Goal: Transaction & Acquisition: Purchase product/service

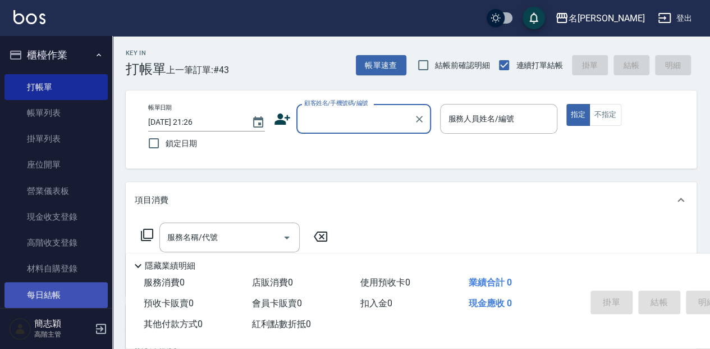
click at [76, 288] on link "每日結帳" at bounding box center [55, 295] width 103 height 26
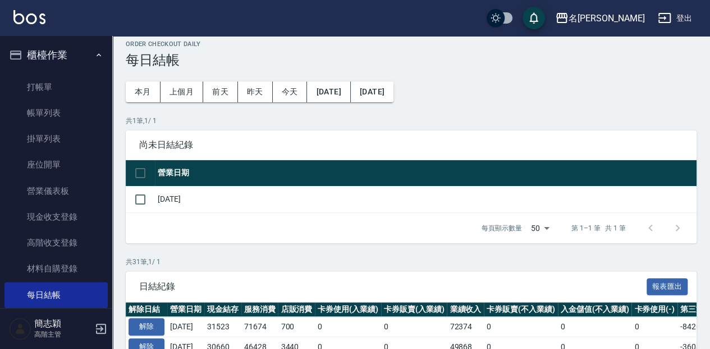
scroll to position [37, 0]
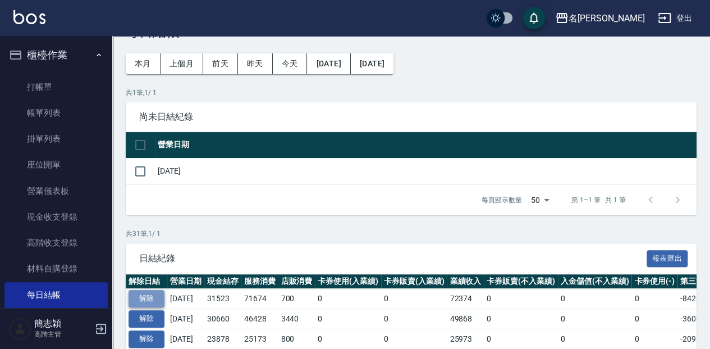
click at [147, 294] on button "解除" at bounding box center [147, 298] width 36 height 17
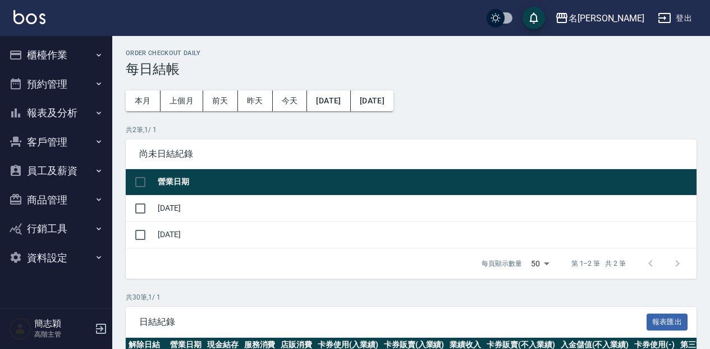
scroll to position [37, 0]
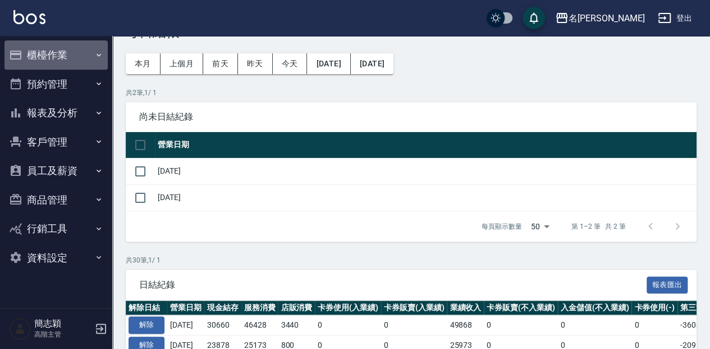
drag, startPoint x: 63, startPoint y: 54, endPoint x: 63, endPoint y: 89, distance: 34.8
click at [63, 55] on button "櫃檯作業" at bounding box center [55, 54] width 103 height 29
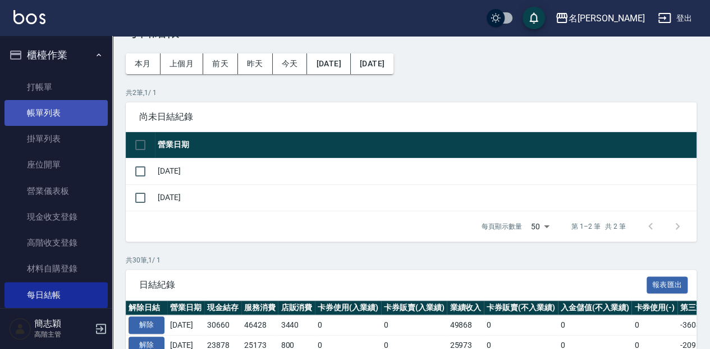
click at [59, 118] on link "帳單列表" at bounding box center [55, 113] width 103 height 26
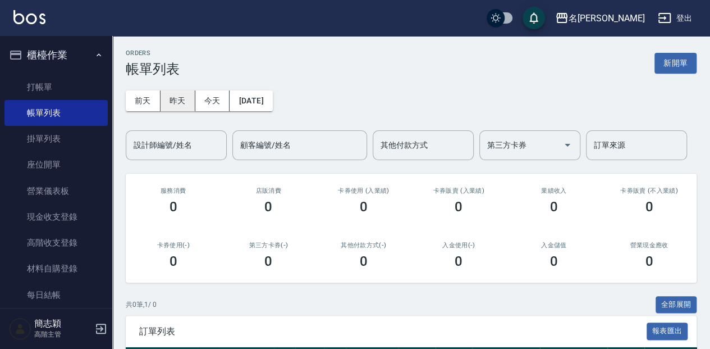
click at [173, 104] on button "昨天" at bounding box center [178, 100] width 35 height 21
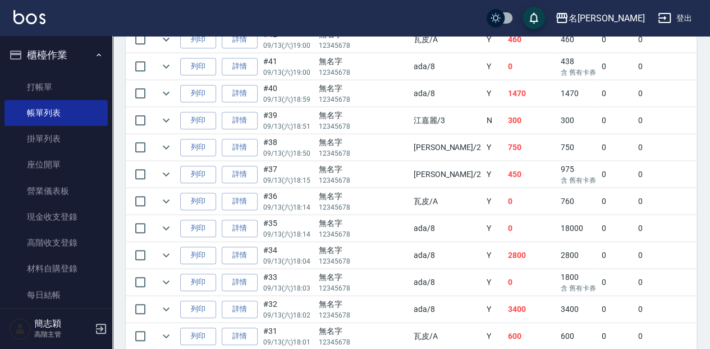
scroll to position [411, 0]
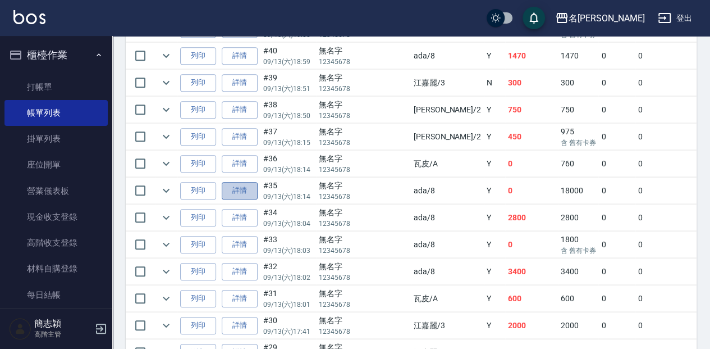
click at [238, 189] on link "詳情" at bounding box center [240, 190] width 36 height 17
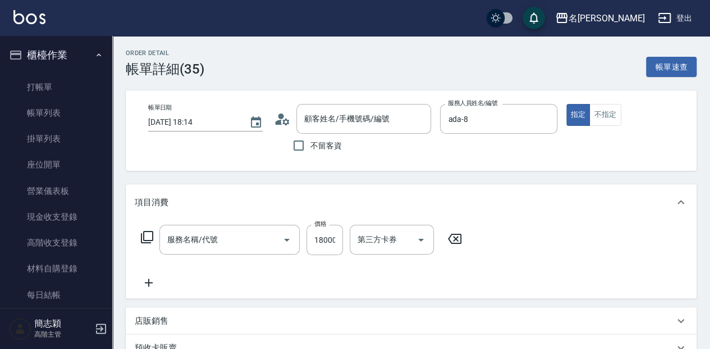
type input "[DATE] 18:14"
type input "ada-8"
type input "無名字/ 12345678 /null"
type input "新草本卡(106)"
click at [147, 236] on icon at bounding box center [146, 236] width 13 height 13
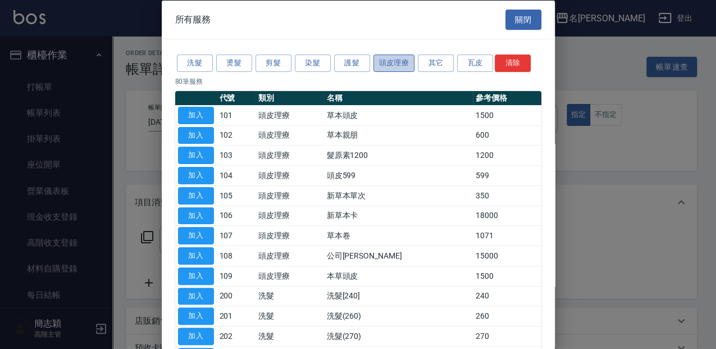
click at [396, 64] on button "頭皮理療" at bounding box center [394, 62] width 42 height 17
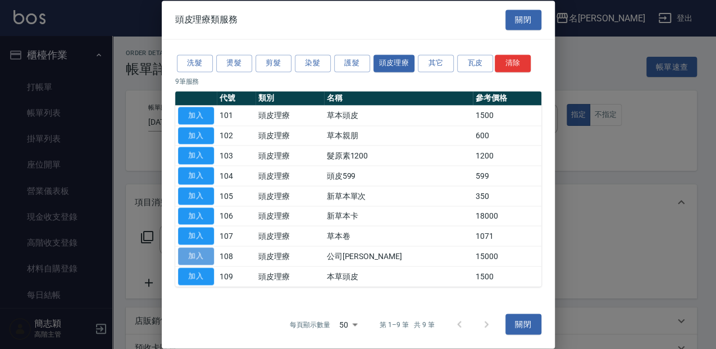
click at [202, 252] on button "加入" at bounding box center [196, 255] width 36 height 17
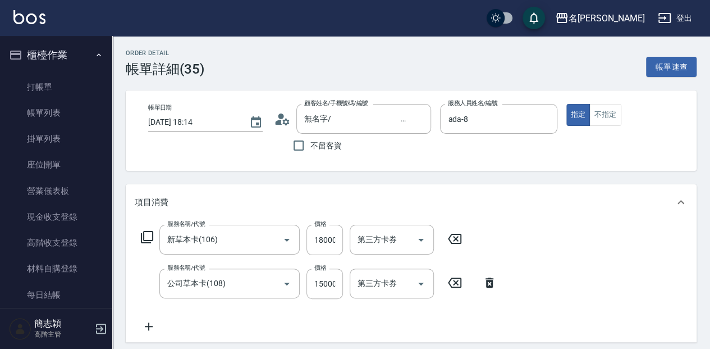
click at [460, 236] on icon at bounding box center [454, 238] width 13 height 10
type input "0"
click at [332, 281] on input "15000" at bounding box center [324, 283] width 36 height 30
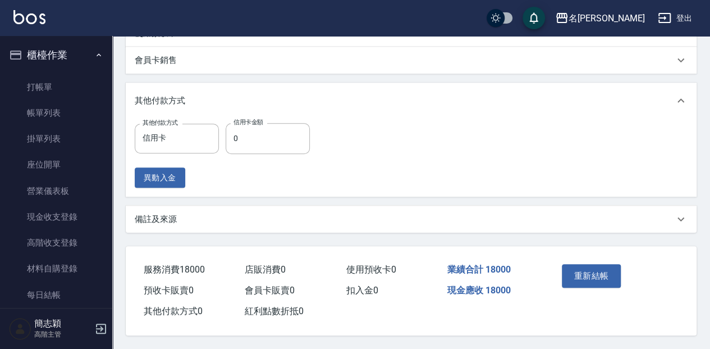
scroll to position [388, 0]
type input "18000"
click at [158, 95] on p "其他付款方式" at bounding box center [160, 101] width 51 height 12
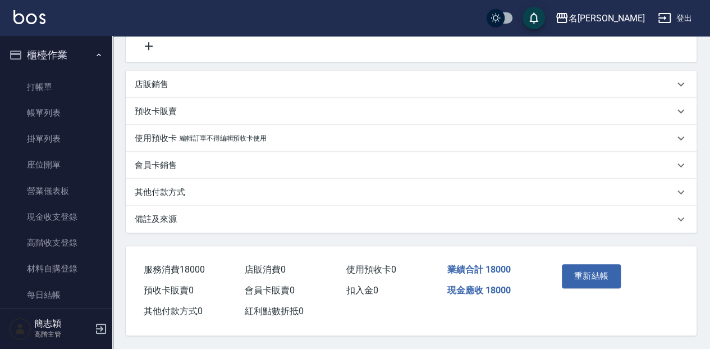
scroll to position [283, 0]
click at [164, 186] on p "其他付款方式" at bounding box center [160, 192] width 51 height 12
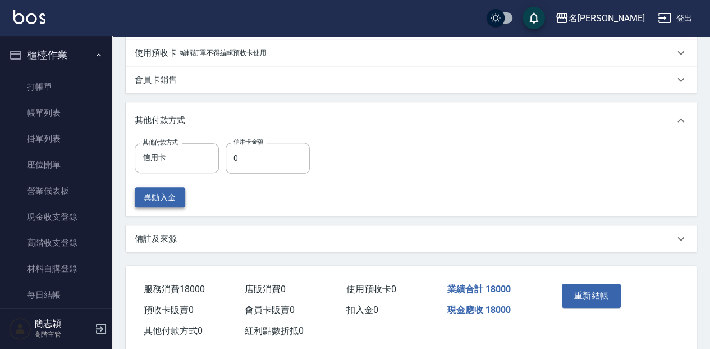
scroll to position [388, 0]
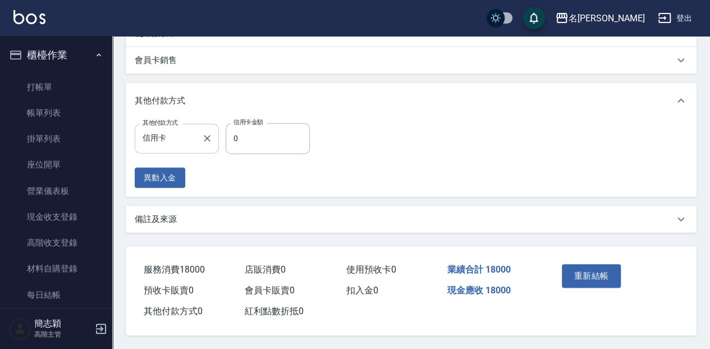
click at [172, 130] on input "信用卡" at bounding box center [168, 139] width 57 height 20
type input "18000"
click at [585, 273] on button "重新結帳" at bounding box center [591, 276] width 59 height 24
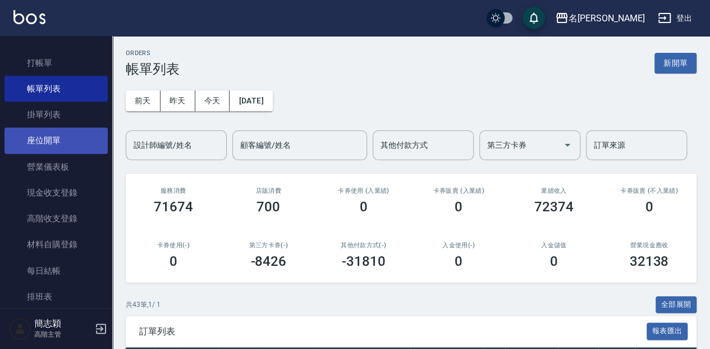
scroll to position [37, 0]
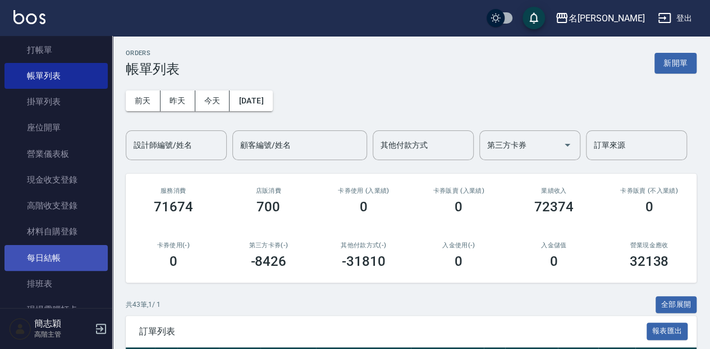
click at [62, 259] on link "每日結帳" at bounding box center [55, 258] width 103 height 26
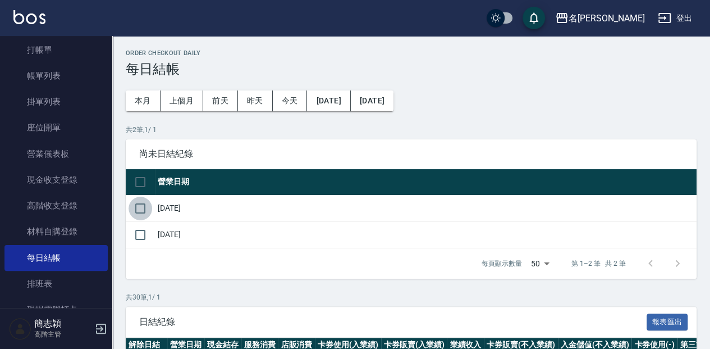
click at [141, 207] on input "checkbox" at bounding box center [141, 208] width 24 height 24
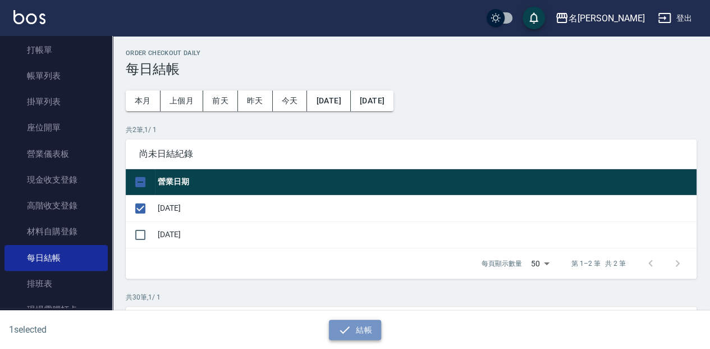
click at [364, 330] on button "結帳" at bounding box center [355, 329] width 52 height 21
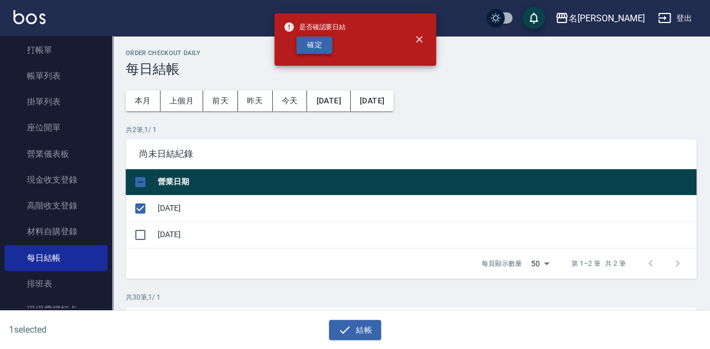
click at [310, 39] on button "確定" at bounding box center [314, 44] width 36 height 17
checkbox input "false"
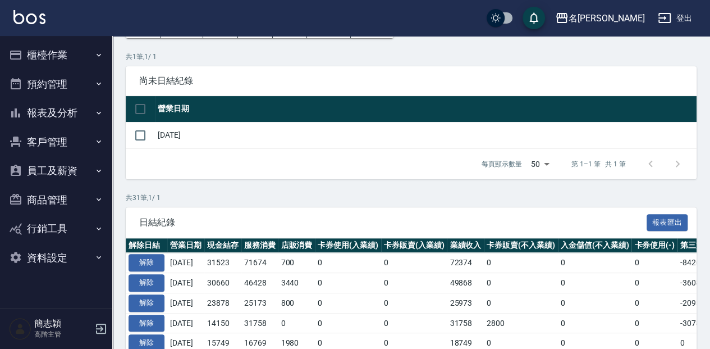
scroll to position [75, 0]
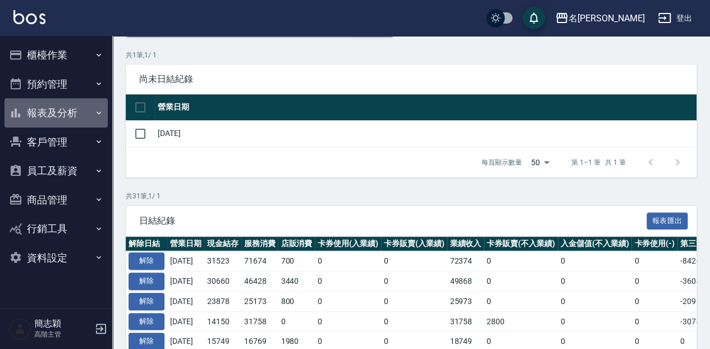
click at [53, 110] on button "報表及分析" at bounding box center [55, 112] width 103 height 29
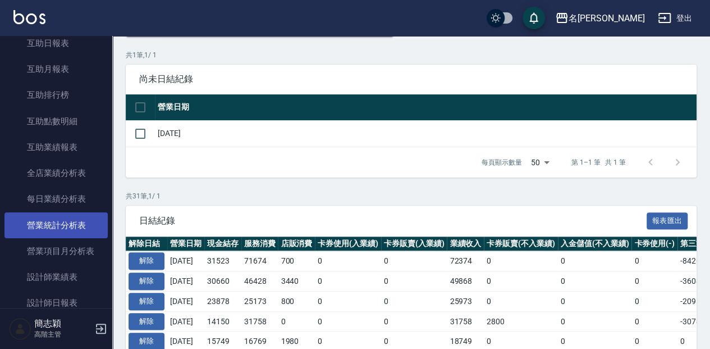
scroll to position [262, 0]
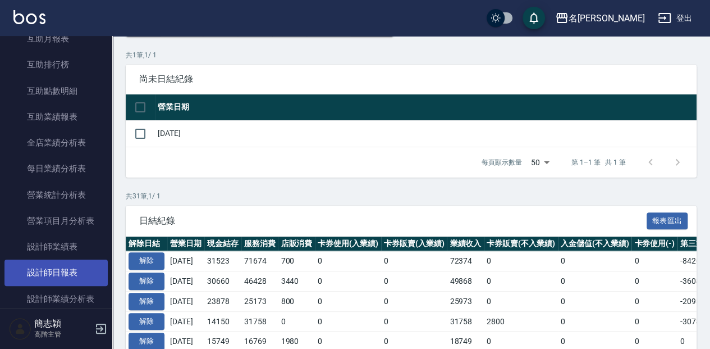
click at [48, 271] on link "設計師日報表" at bounding box center [55, 272] width 103 height 26
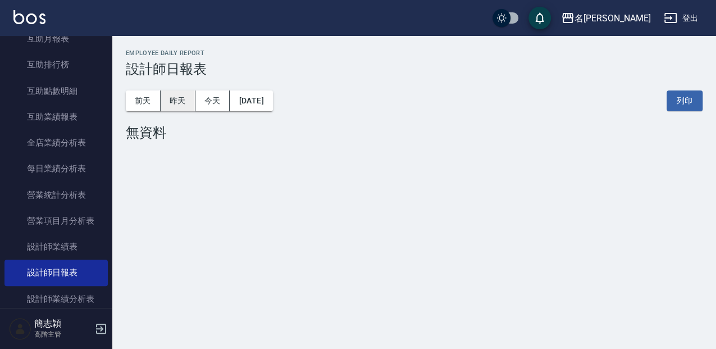
click at [176, 100] on button "昨天" at bounding box center [178, 100] width 35 height 21
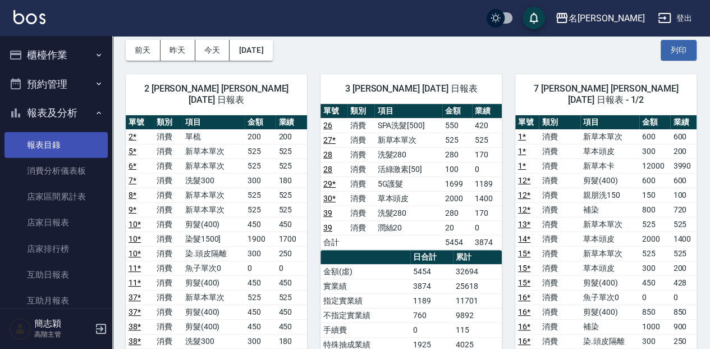
scroll to position [37, 0]
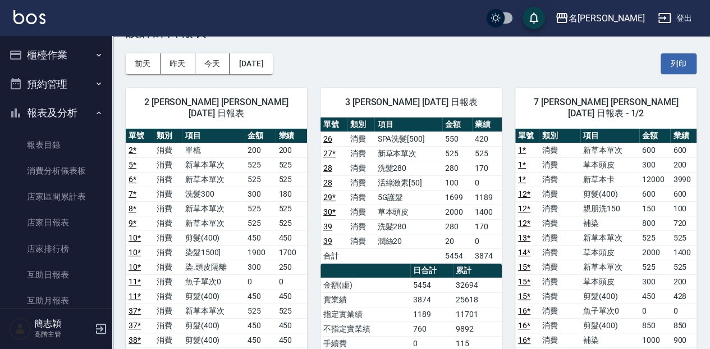
drag, startPoint x: 80, startPoint y: 56, endPoint x: 104, endPoint y: 84, distance: 36.6
click at [80, 56] on button "櫃檯作業" at bounding box center [55, 54] width 103 height 29
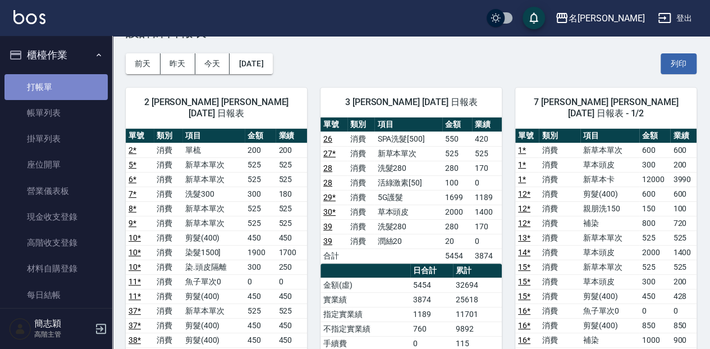
click at [56, 85] on link "打帳單" at bounding box center [55, 87] width 103 height 26
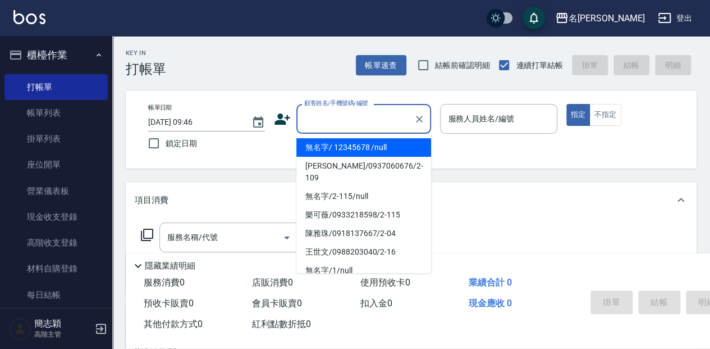
click at [328, 119] on input "顧客姓名/手機號碼/編號" at bounding box center [355, 119] width 108 height 20
click at [345, 145] on li "無名字/ 12345678 /null" at bounding box center [363, 147] width 135 height 19
type input "無名字/ 12345678 /null"
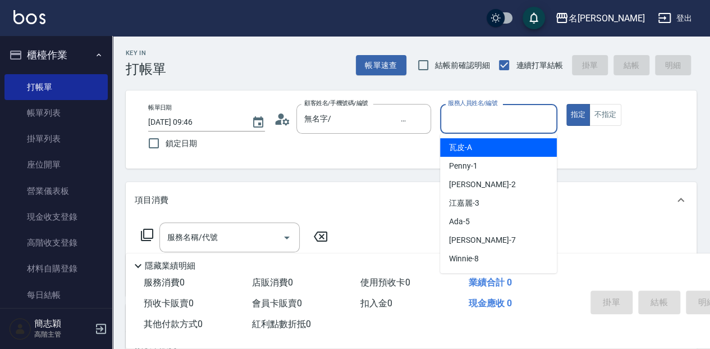
click at [458, 121] on input "服務人員姓名/編號" at bounding box center [498, 119] width 107 height 20
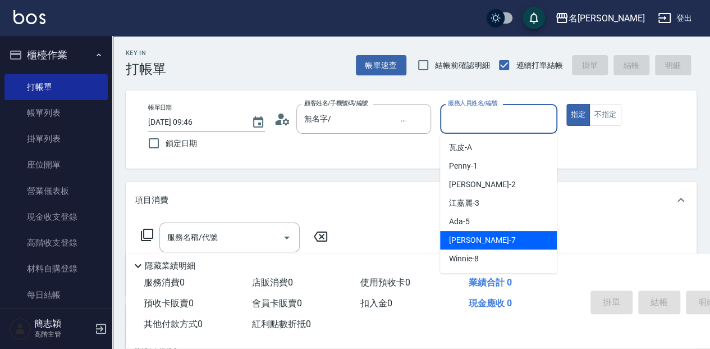
click at [474, 241] on span "Jessica -7" at bounding box center [482, 240] width 66 height 12
type input "Jessica-7"
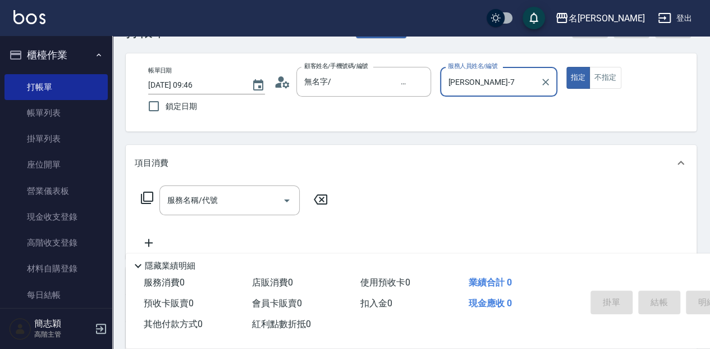
scroll to position [75, 0]
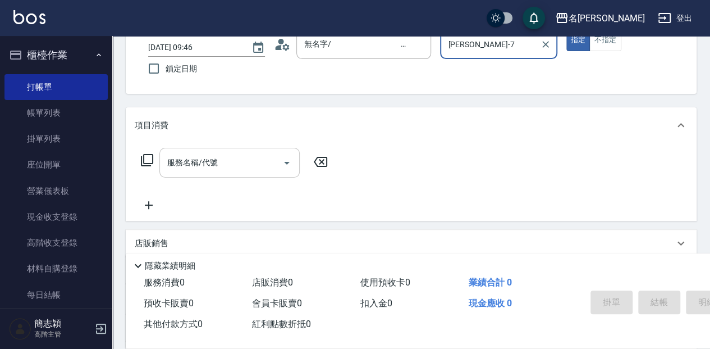
click at [219, 162] on input "服務名稱/代號" at bounding box center [220, 163] width 113 height 20
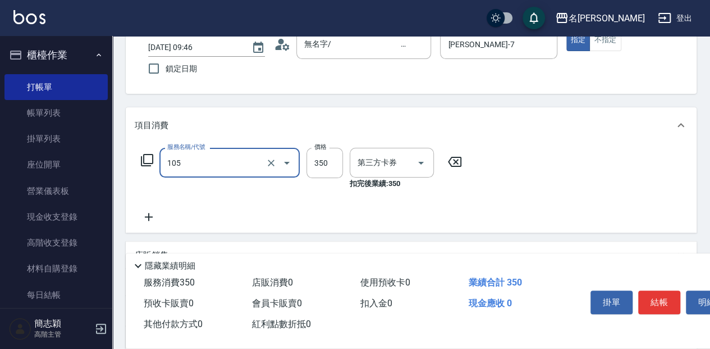
type input "新草本單次(105)"
type input "舊有卡券"
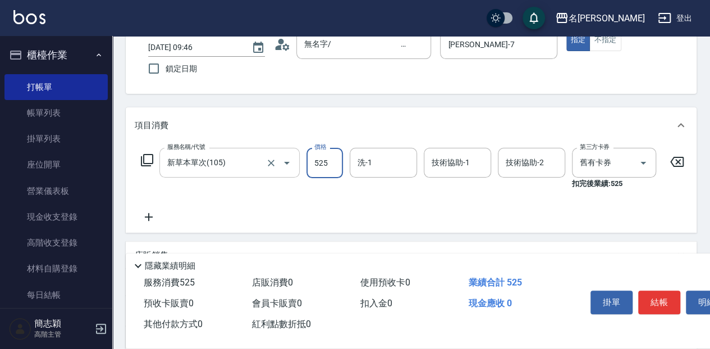
type input "525"
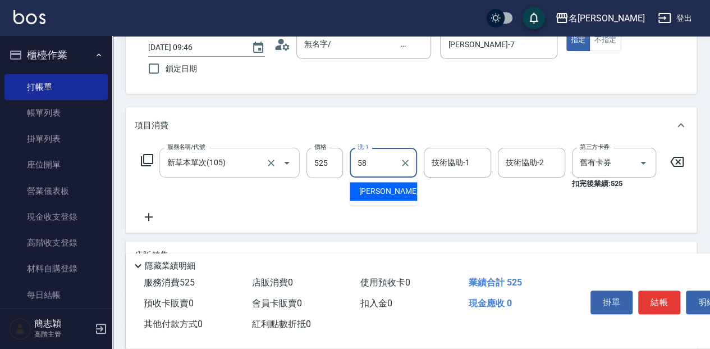
type input "莫娜-58"
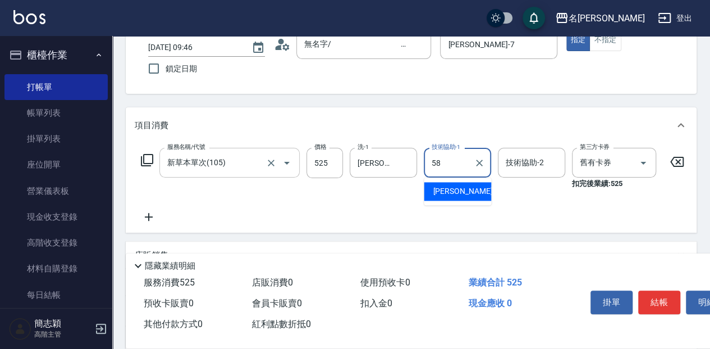
type input "莫娜-58"
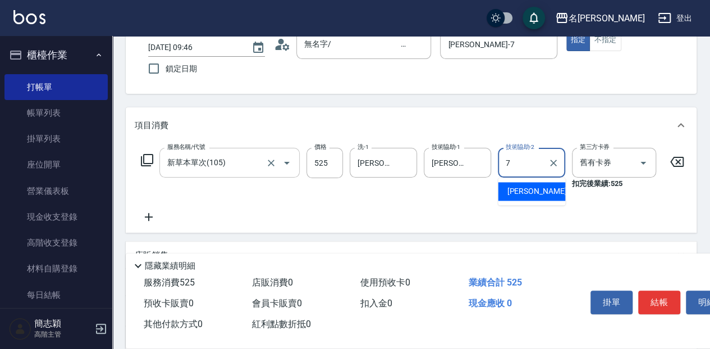
type input "Jessica-7"
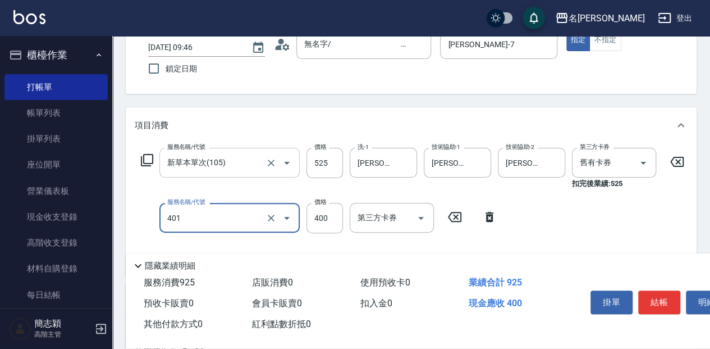
type input "剪髮(400)(401)"
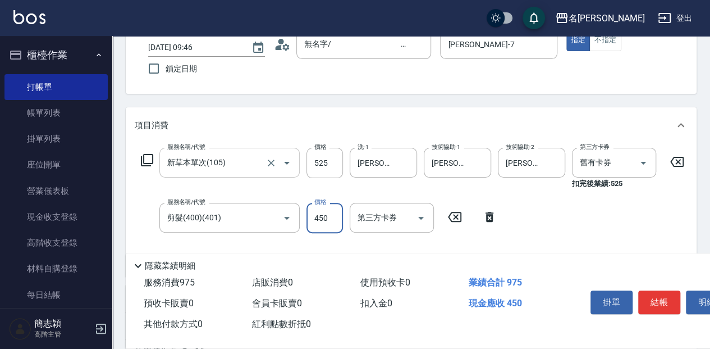
type input "450"
click at [656, 297] on button "結帳" at bounding box center [659, 302] width 42 height 24
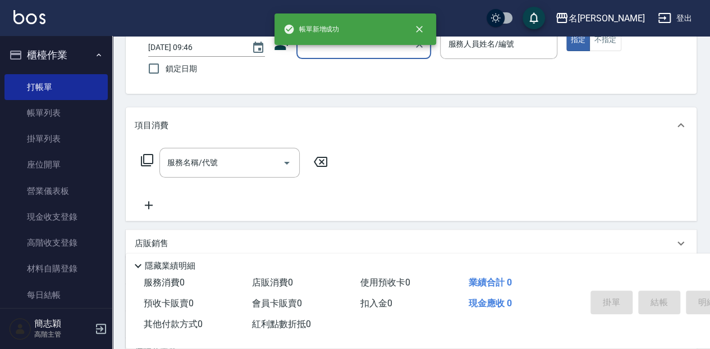
scroll to position [0, 0]
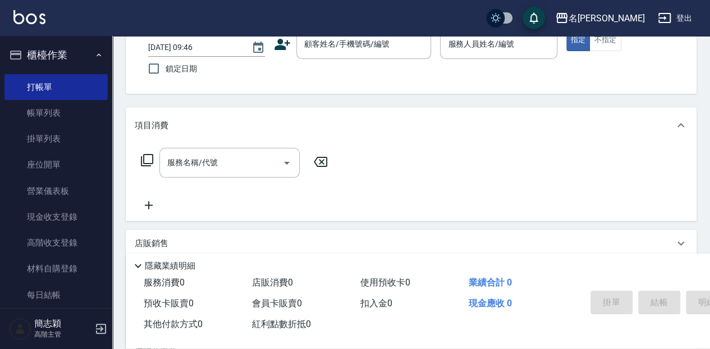
click at [246, 101] on div "Key In 打帳單 上一筆訂單:#1 帳單速查 結帳前確認明細 連續打單結帳 掛單 結帳 明細 帳單日期 2025/09/14 09:46 鎖定日期 顧客姓…" at bounding box center [411, 216] width 598 height 510
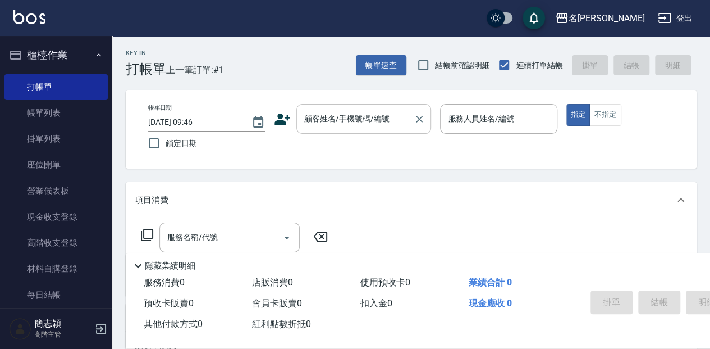
click at [370, 121] on input "顧客姓名/手機號碼/編號" at bounding box center [355, 119] width 108 height 20
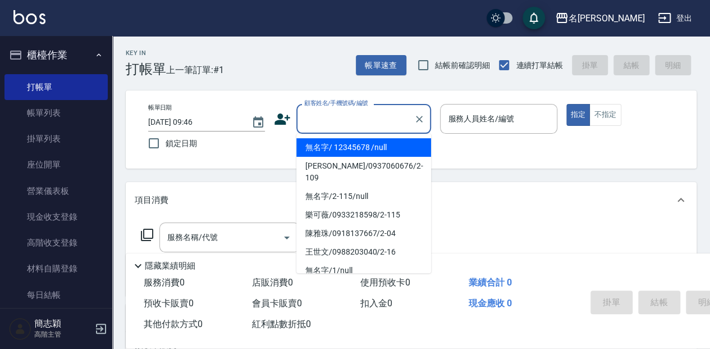
click at [404, 141] on li "無名字/ 12345678 /null" at bounding box center [363, 147] width 135 height 19
type input "無名字/ 12345678 /null"
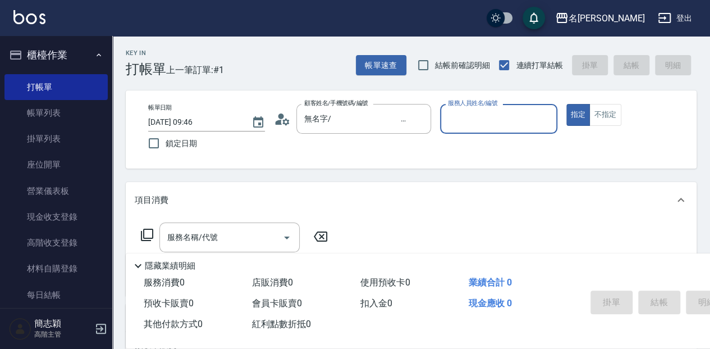
click at [459, 130] on div "服務人員姓名/編號" at bounding box center [498, 119] width 117 height 30
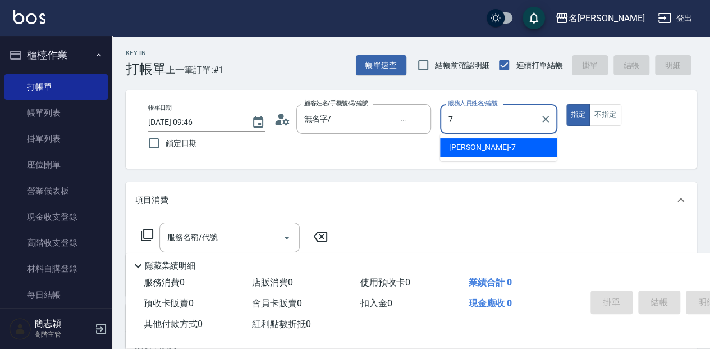
type input "Jessica-7"
type button "true"
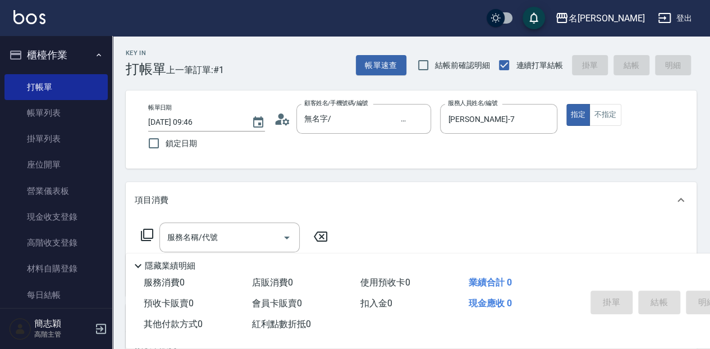
click at [141, 233] on icon at bounding box center [146, 234] width 13 height 13
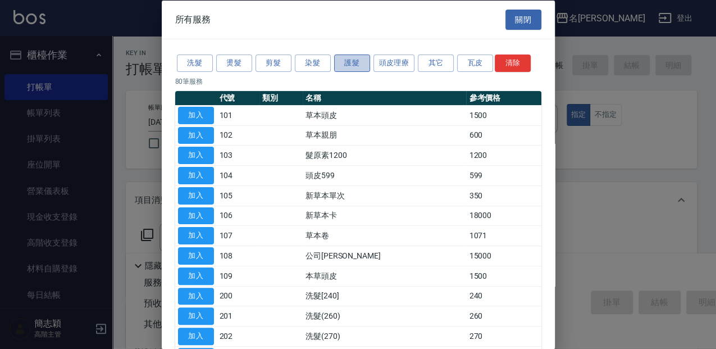
click at [358, 67] on button "護髮" at bounding box center [352, 62] width 36 height 17
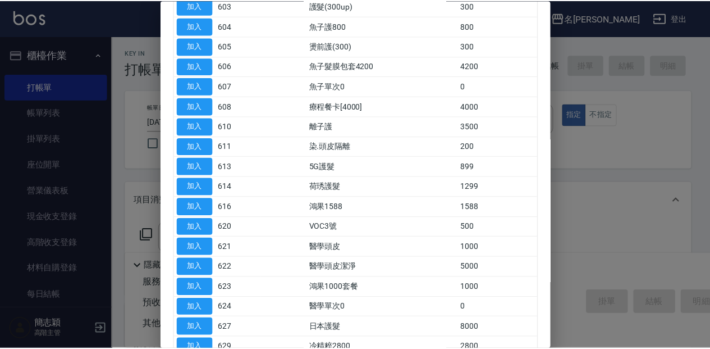
scroll to position [187, 0]
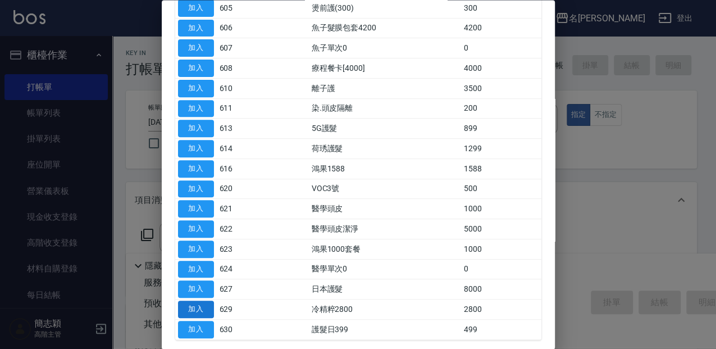
click at [197, 301] on button "加入" at bounding box center [196, 309] width 36 height 17
type input "冷精粹2800(629)"
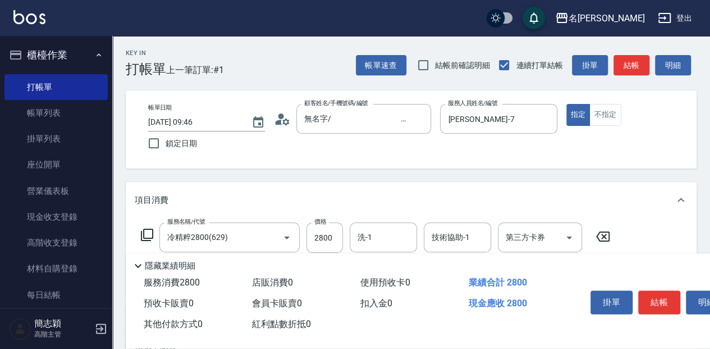
click at [143, 233] on icon at bounding box center [146, 234] width 13 height 13
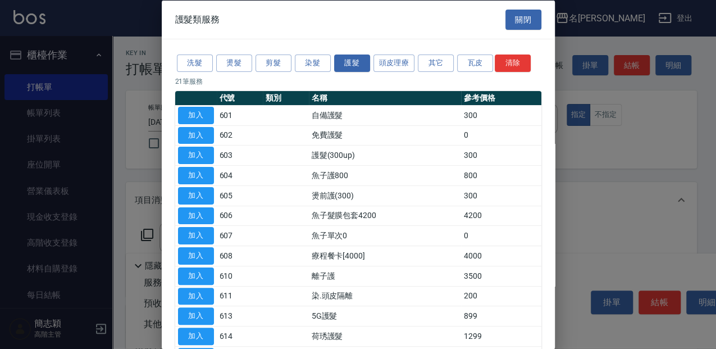
click at [685, 169] on div at bounding box center [358, 174] width 716 height 349
click at [519, 16] on button "關閉" at bounding box center [523, 19] width 36 height 21
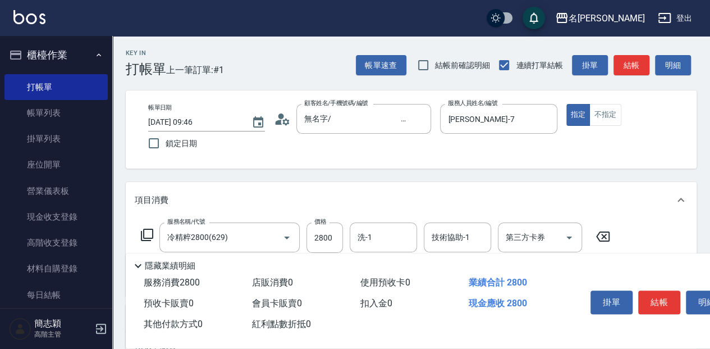
click at [605, 237] on icon at bounding box center [602, 236] width 13 height 10
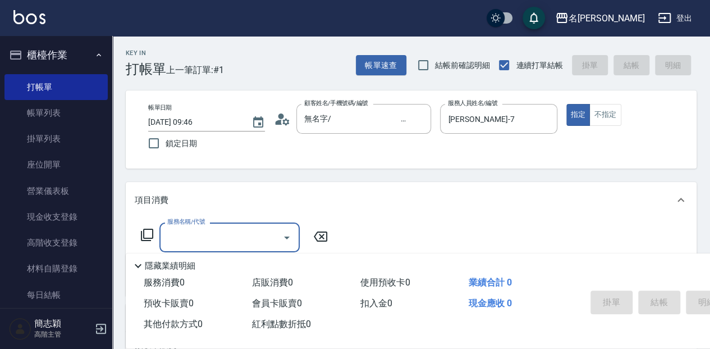
click at [148, 229] on icon at bounding box center [147, 234] width 12 height 12
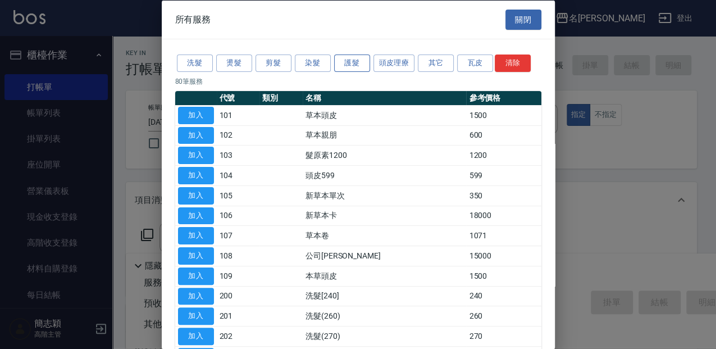
click at [346, 62] on button "護髮" at bounding box center [352, 62] width 36 height 17
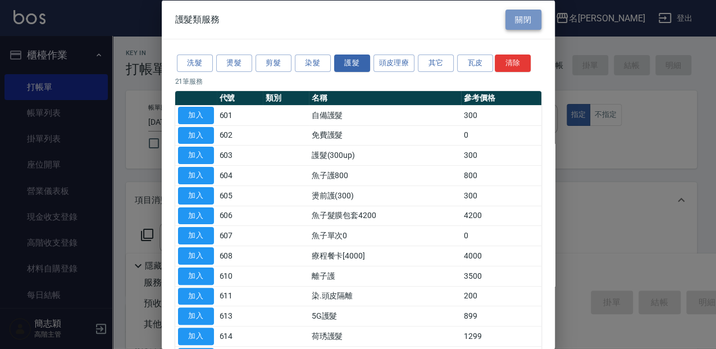
click at [508, 18] on button "關閉" at bounding box center [523, 19] width 36 height 21
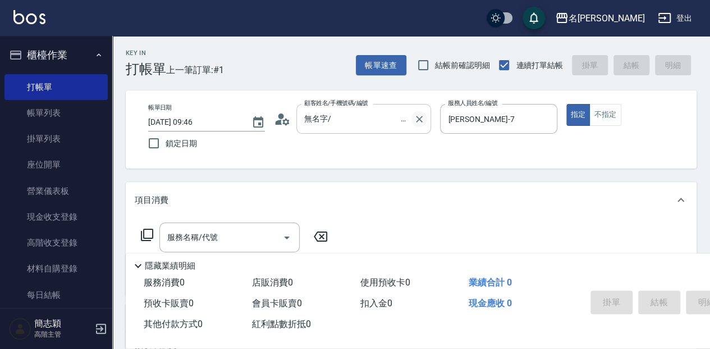
click at [415, 112] on button "Clear" at bounding box center [419, 119] width 16 height 16
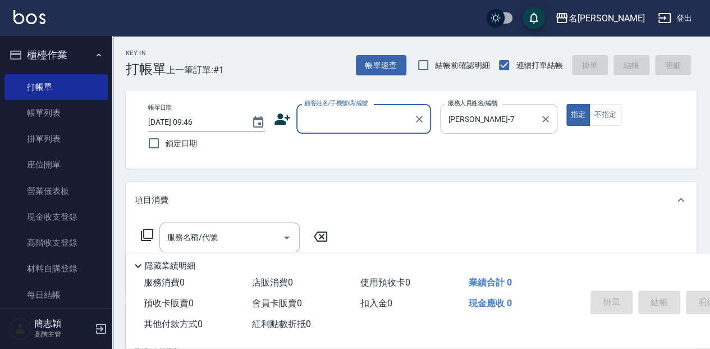
scroll to position [0, 0]
click at [543, 118] on icon "Clear" at bounding box center [545, 118] width 11 height 11
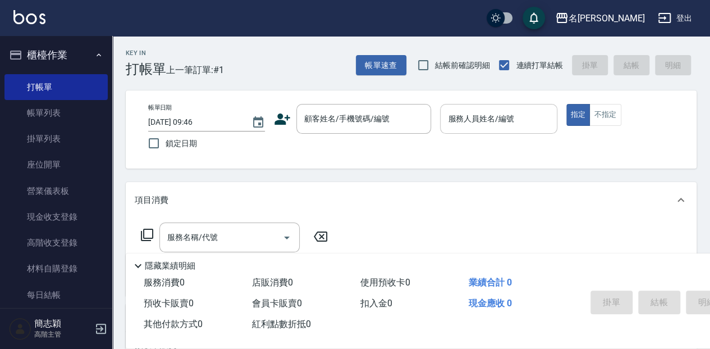
click at [450, 162] on div "帳單日期 2025/09/14 09:46 鎖定日期 顧客姓名/手機號碼/編號 顧客姓名/手機號碼/編號 服務人員姓名/編號 服務人員姓名/編號 指定 不指定" at bounding box center [411, 129] width 571 height 78
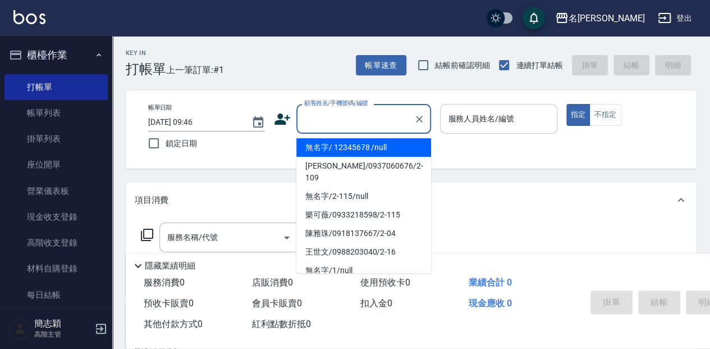
click at [330, 118] on input "顧客姓名/手機號碼/編號" at bounding box center [355, 119] width 108 height 20
drag, startPoint x: 332, startPoint y: 152, endPoint x: 337, endPoint y: 148, distance: 6.1
click at [334, 152] on li "無名字/ 12345678 /null" at bounding box center [363, 147] width 135 height 19
type input "無名字/ 12345678 /null"
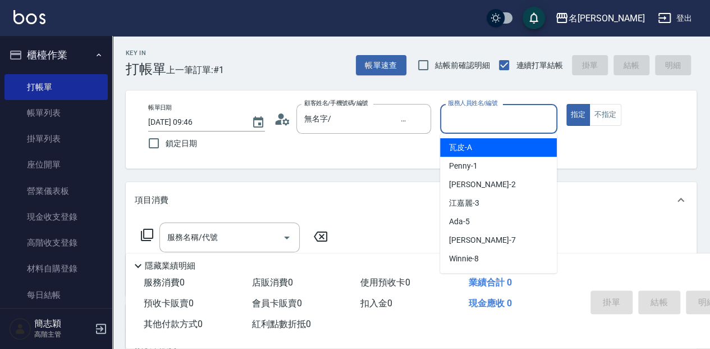
click at [487, 112] on input "服務人員姓名/編號" at bounding box center [498, 119] width 107 height 20
click at [485, 148] on div "瓦皮 -A" at bounding box center [498, 147] width 117 height 19
type input "瓦皮-A"
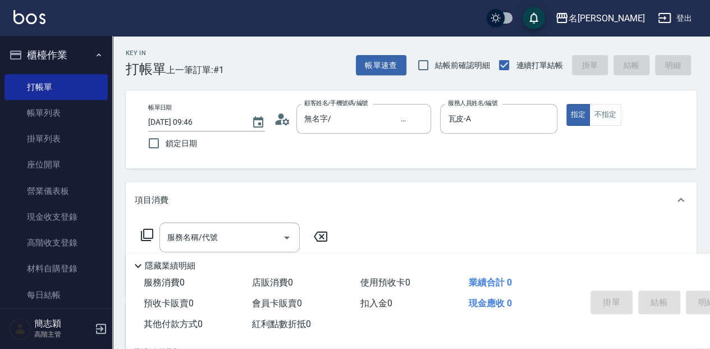
drag, startPoint x: 155, startPoint y: 263, endPoint x: 161, endPoint y: 260, distance: 5.8
click at [158, 262] on p "隱藏業績明細" at bounding box center [170, 266] width 51 height 12
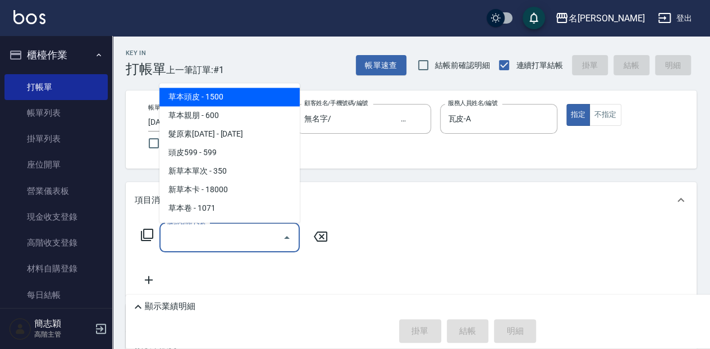
click at [191, 230] on input "服務名稱/代號" at bounding box center [220, 237] width 113 height 20
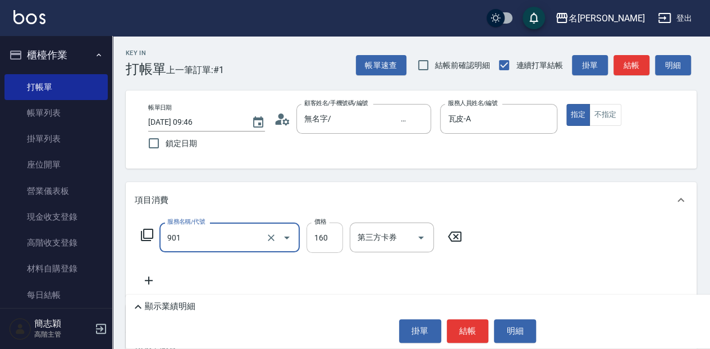
type input "修手(901)"
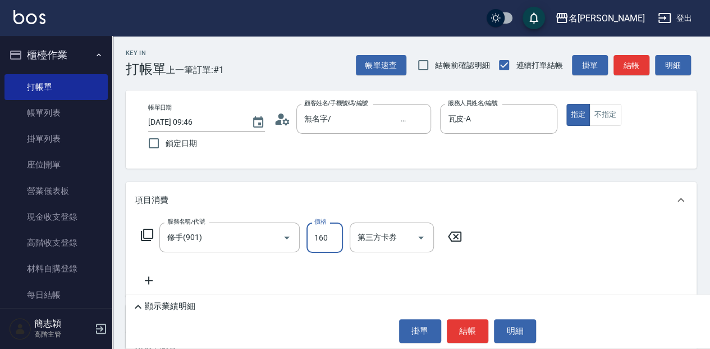
click at [331, 240] on input "160" at bounding box center [324, 237] width 36 height 30
type input "300"
click at [471, 339] on button "結帳" at bounding box center [468, 331] width 42 height 24
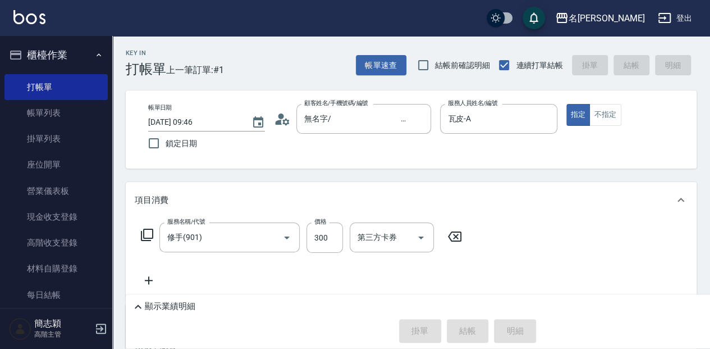
type input "2025/09/14 11:47"
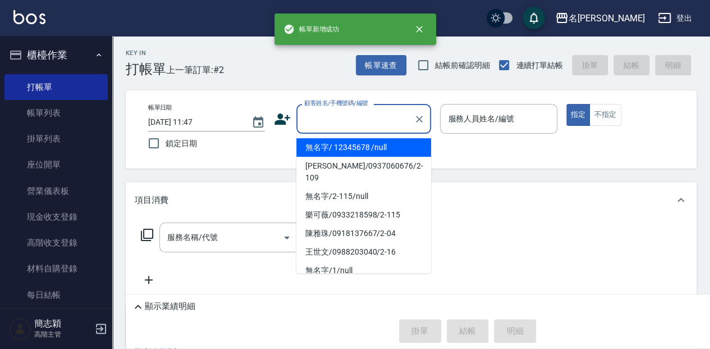
click at [310, 118] on input "顧客姓名/手機號碼/編號" at bounding box center [355, 119] width 108 height 20
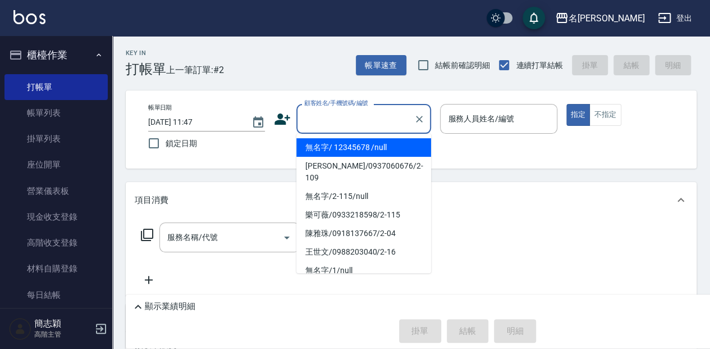
click at [327, 148] on li "無名字/ 12345678 /null" at bounding box center [363, 147] width 135 height 19
type input "無名字/ 12345678 /null"
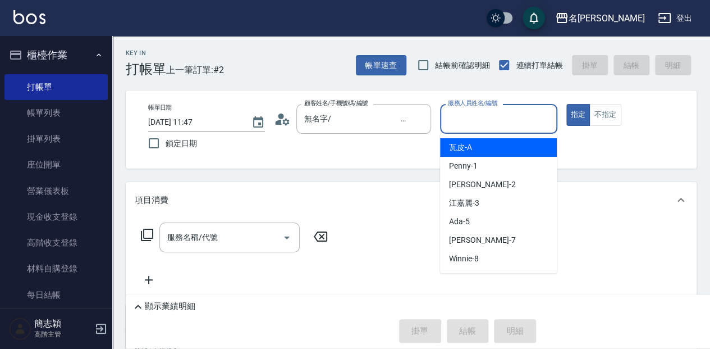
click at [478, 121] on input "服務人員姓名/編號" at bounding box center [498, 119] width 107 height 20
click at [470, 149] on span "瓦皮 -A" at bounding box center [460, 147] width 23 height 12
type input "瓦皮-A"
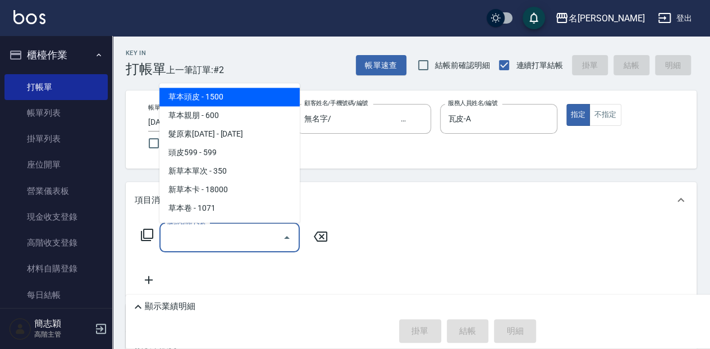
click at [176, 236] on input "服務名稱/代號" at bounding box center [220, 237] width 113 height 20
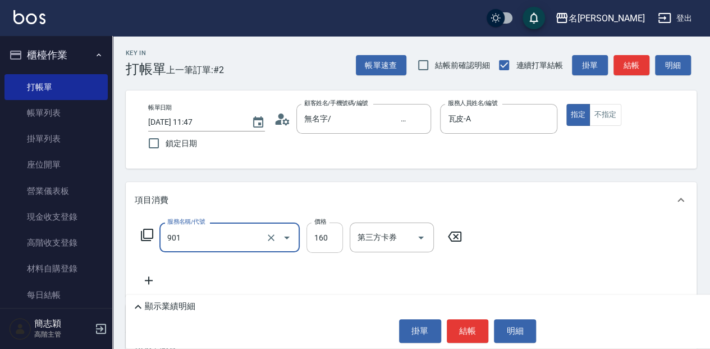
type input "修手(901)"
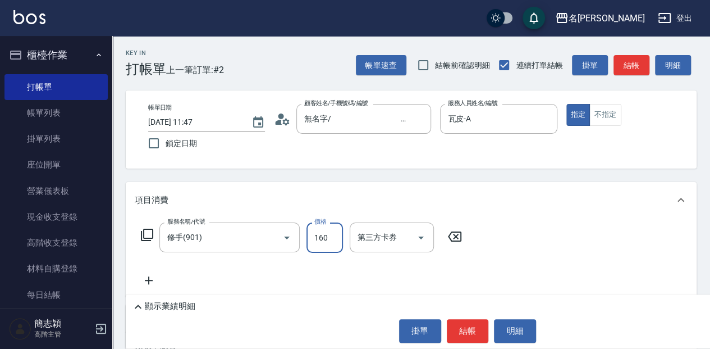
click at [323, 242] on input "160" at bounding box center [324, 237] width 36 height 30
type input "300"
click at [471, 336] on button "結帳" at bounding box center [468, 331] width 42 height 24
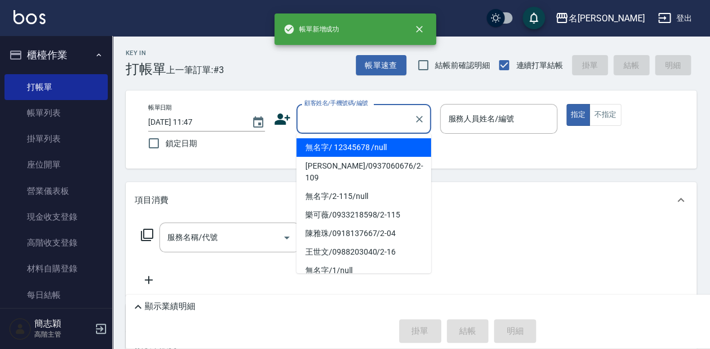
click at [322, 122] on input "顧客姓名/手機號碼/編號" at bounding box center [355, 119] width 108 height 20
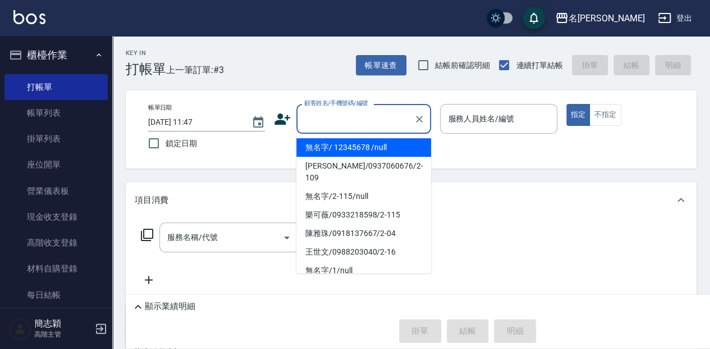
click at [334, 151] on li "無名字/ 12345678 /null" at bounding box center [363, 147] width 135 height 19
type input "無名字/ 12345678 /null"
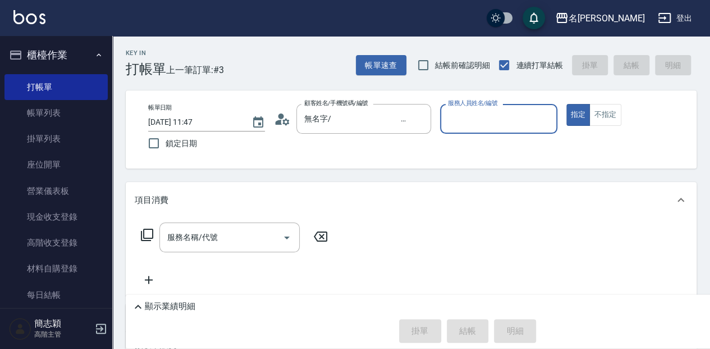
click at [468, 114] on input "服務人員姓名/編號" at bounding box center [498, 119] width 107 height 20
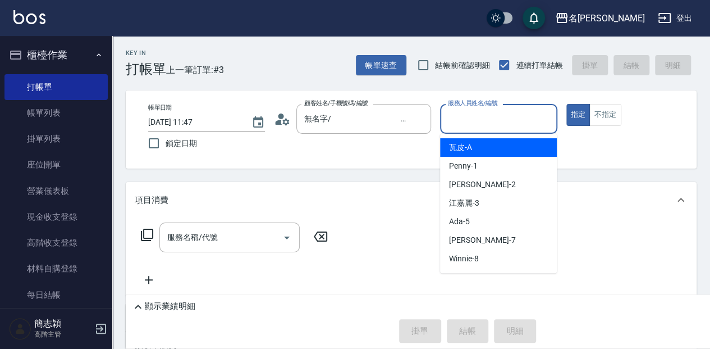
click at [505, 144] on div "瓦皮 -A" at bounding box center [498, 147] width 117 height 19
type input "瓦皮-A"
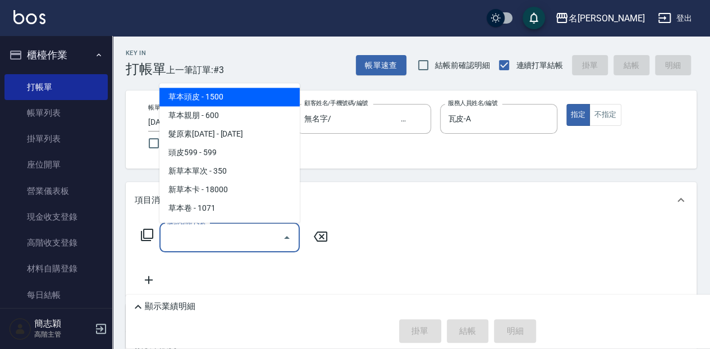
click at [175, 241] on input "服務名稱/代號" at bounding box center [220, 237] width 113 height 20
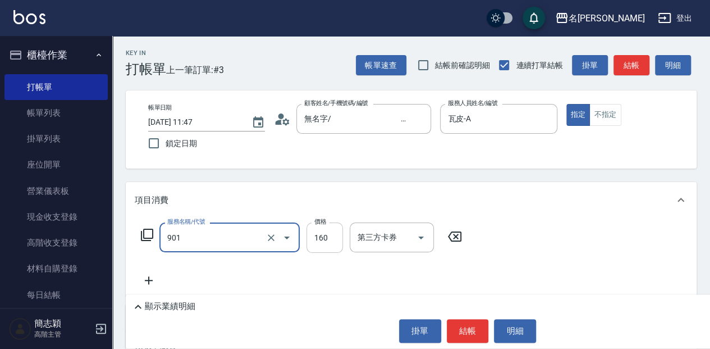
type input "修手(901)"
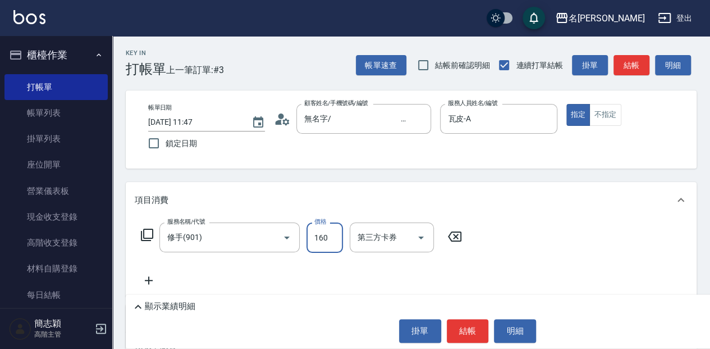
click at [328, 241] on input "160" at bounding box center [324, 237] width 36 height 30
type input "460"
click at [452, 329] on button "結帳" at bounding box center [468, 331] width 42 height 24
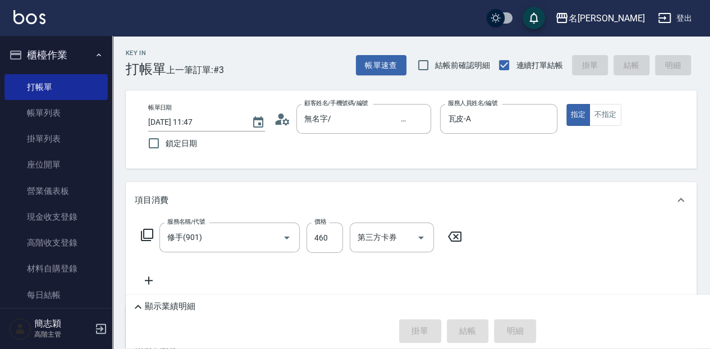
type input "2025/09/14 11:48"
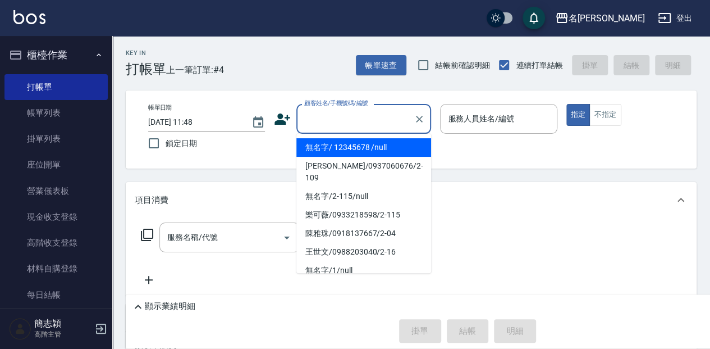
click at [333, 111] on input "顧客姓名/手機號碼/編號" at bounding box center [355, 119] width 108 height 20
click at [346, 140] on li "無名字/ 12345678 /null" at bounding box center [363, 147] width 135 height 19
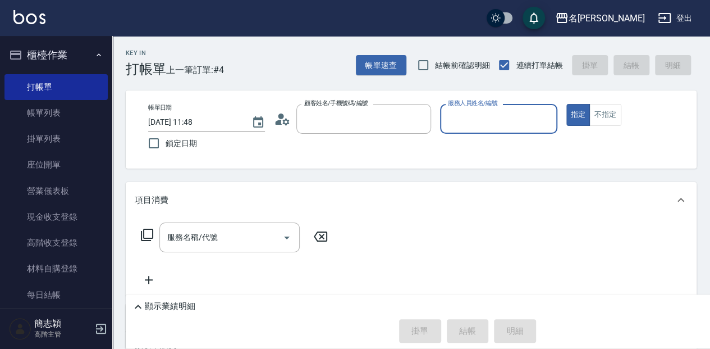
type input "無名字/ 12345678 /null"
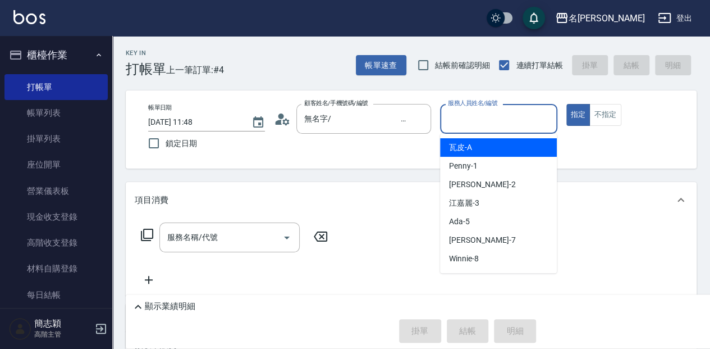
click at [477, 123] on input "服務人員姓名/編號" at bounding box center [498, 119] width 107 height 20
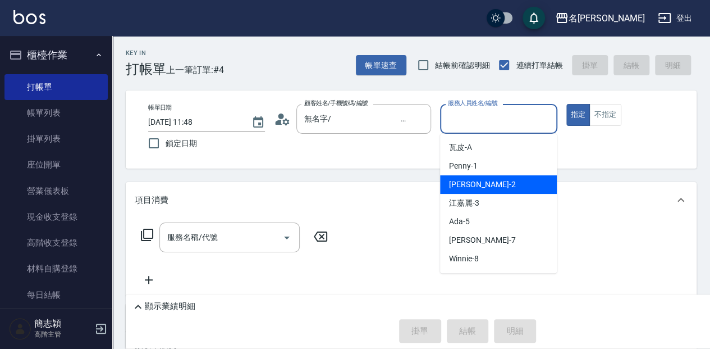
click at [481, 181] on div "Julie -2" at bounding box center [498, 184] width 117 height 19
type input "Julie-2"
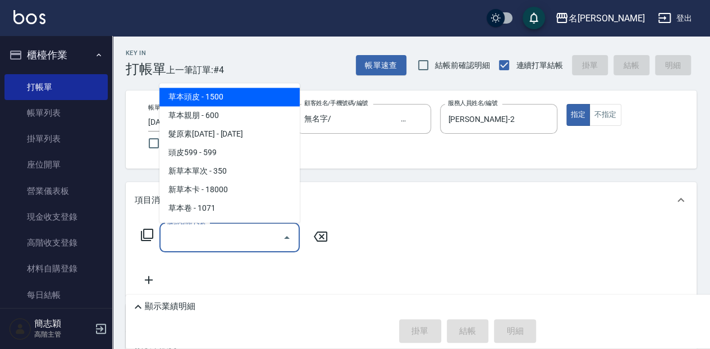
click at [232, 239] on input "服務名稱/代號" at bounding box center [220, 237] width 113 height 20
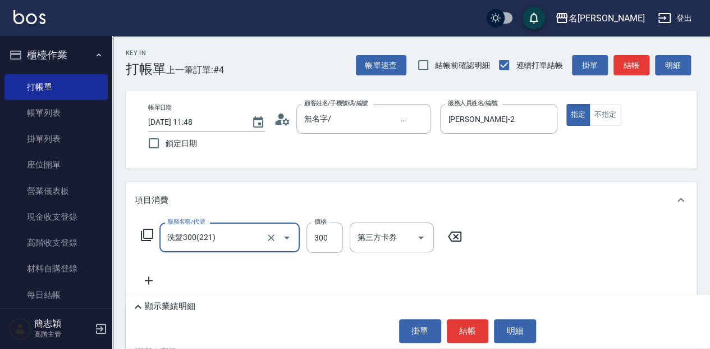
type input "洗髮300(221)"
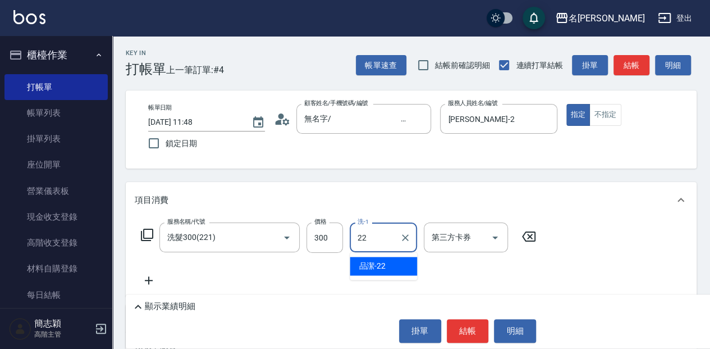
type input "品潔-22"
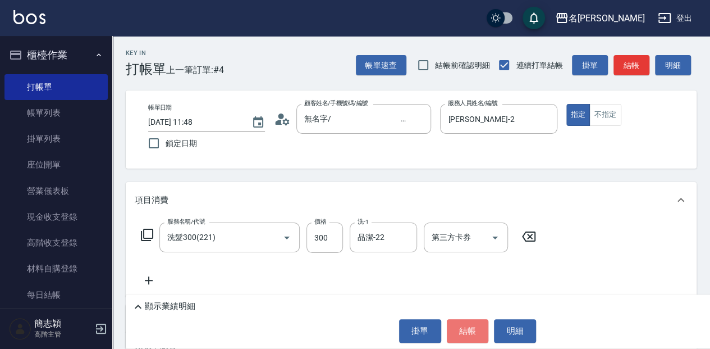
drag, startPoint x: 470, startPoint y: 324, endPoint x: 570, endPoint y: 285, distance: 108.1
click at [474, 323] on button "結帳" at bounding box center [468, 331] width 42 height 24
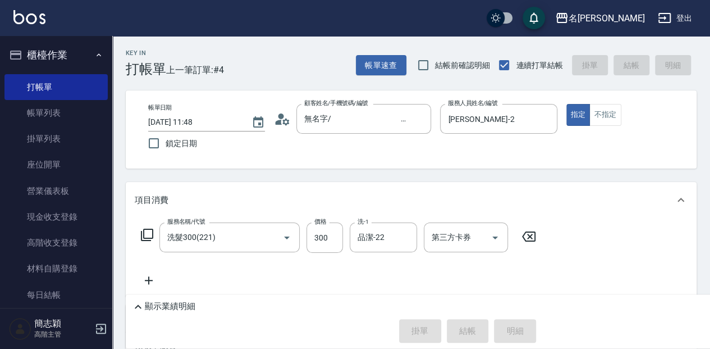
type input "2025/09/14 12:13"
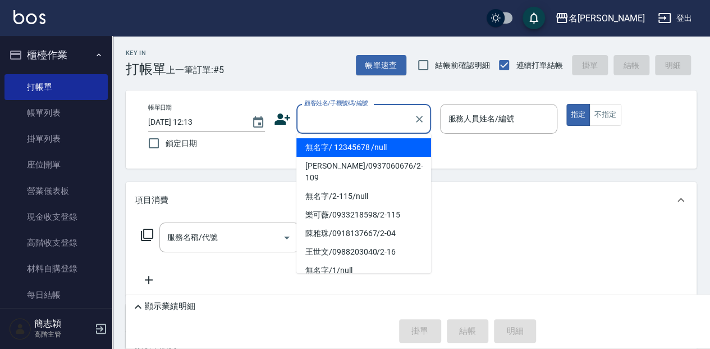
click at [369, 120] on input "顧客姓名/手機號碼/編號" at bounding box center [355, 119] width 108 height 20
click at [374, 148] on li "無名字/ 12345678 /null" at bounding box center [363, 147] width 135 height 19
type input "無名字/ 12345678 /null"
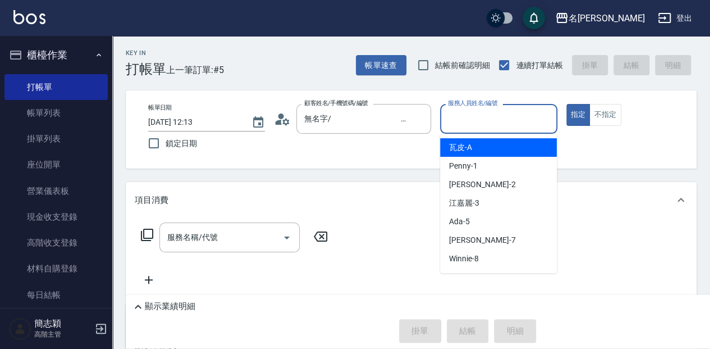
click at [515, 126] on input "服務人員姓名/編號" at bounding box center [498, 119] width 107 height 20
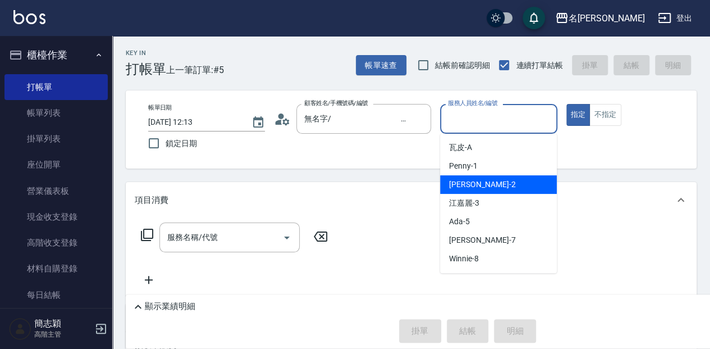
click at [495, 180] on div "Julie -2" at bounding box center [498, 184] width 117 height 19
type input "Julie-2"
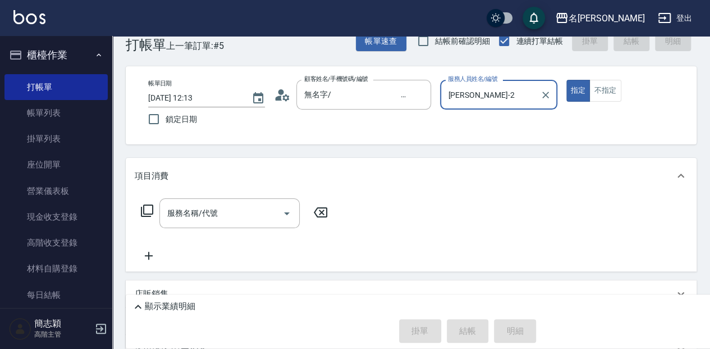
scroll to position [37, 0]
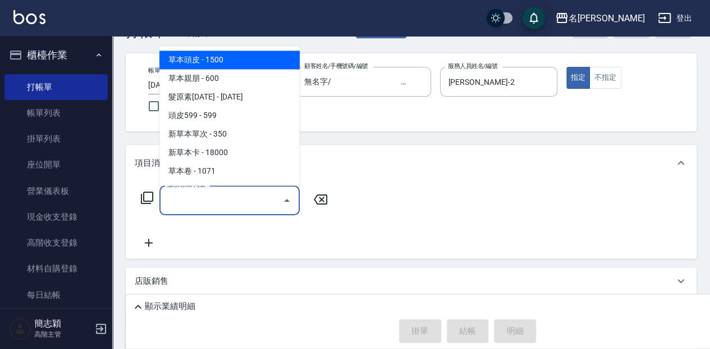
click at [242, 198] on input "服務名稱/代號" at bounding box center [220, 200] width 113 height 20
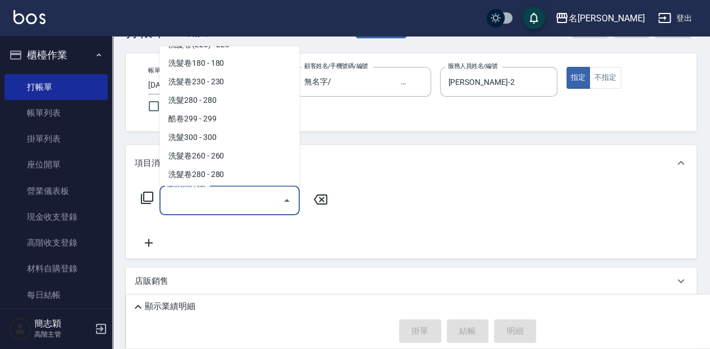
scroll to position [486, 0]
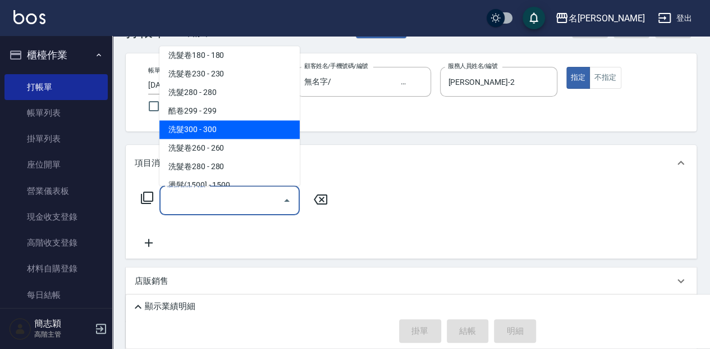
click at [241, 131] on span "洗髮300 - 300" at bounding box center [229, 129] width 140 height 19
type input "洗髮300(221)"
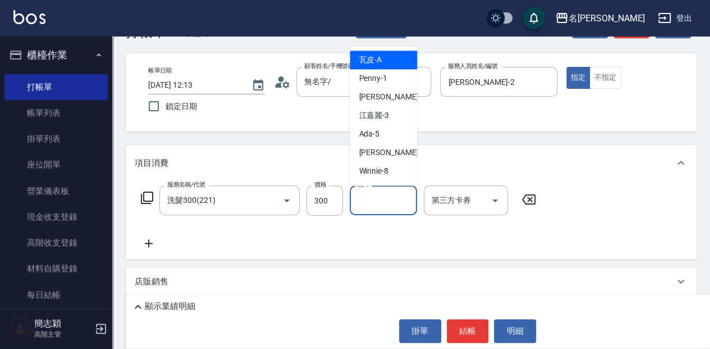
click at [388, 200] on input "洗-1" at bounding box center [383, 200] width 57 height 20
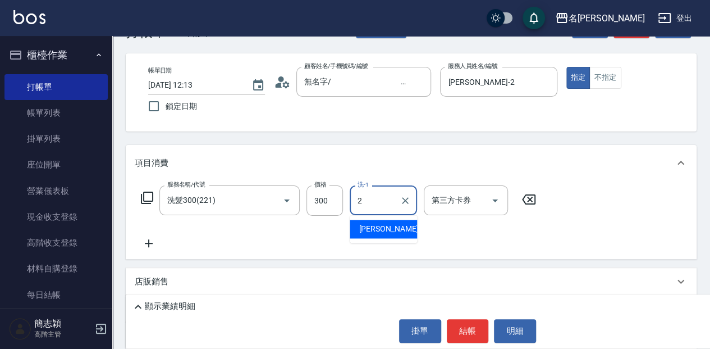
click at [389, 229] on div "Julie -2" at bounding box center [383, 228] width 67 height 19
type input "Julie-2"
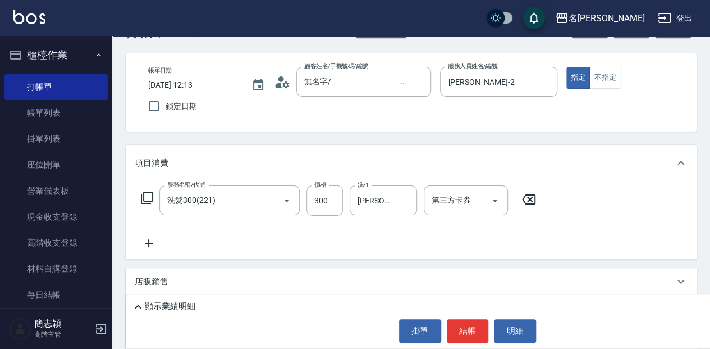
click at [150, 242] on icon at bounding box center [149, 243] width 8 height 8
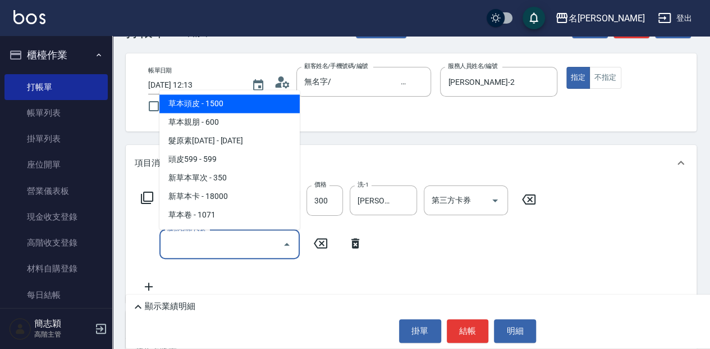
click at [232, 243] on input "服務名稱/代號" at bounding box center [220, 244] width 113 height 20
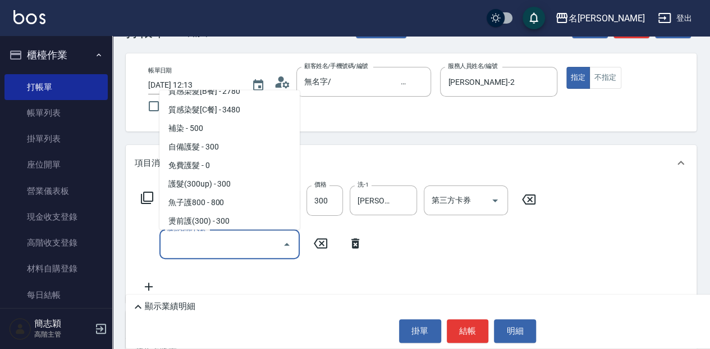
scroll to position [860, 0]
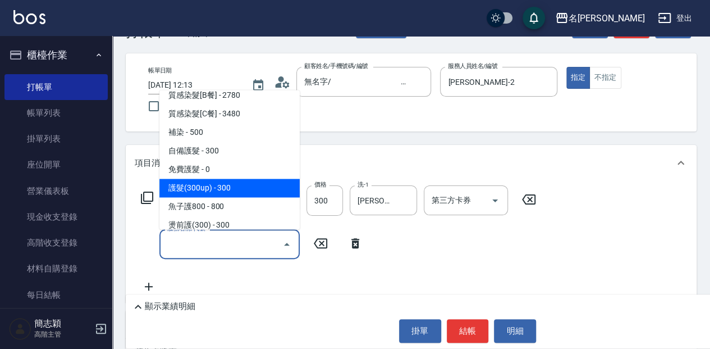
click at [247, 183] on span "護髮(300up) - 300" at bounding box center [229, 187] width 140 height 19
type input "護髮(300up)(603)"
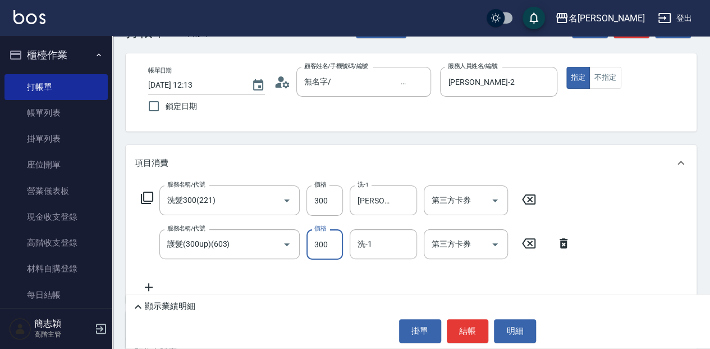
click at [326, 244] on input "300" at bounding box center [324, 244] width 36 height 30
type input "800"
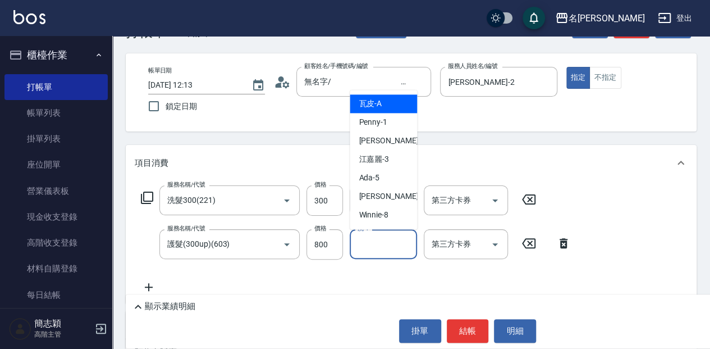
click at [388, 247] on input "洗-1" at bounding box center [383, 244] width 57 height 20
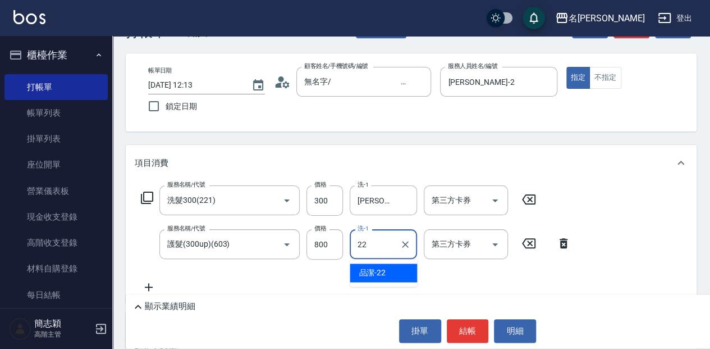
click at [402, 268] on div "品潔 -22" at bounding box center [383, 272] width 67 height 19
type input "品潔-22"
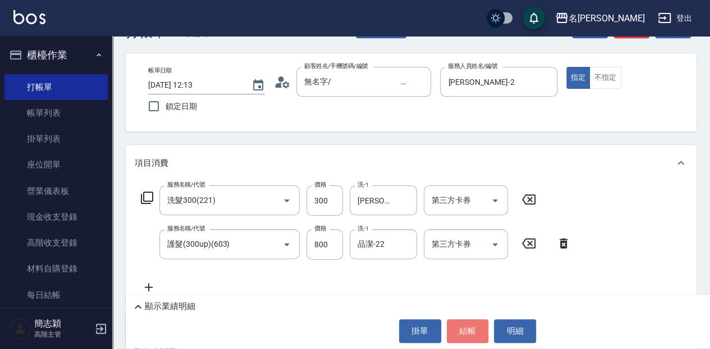
click at [468, 327] on button "結帳" at bounding box center [468, 331] width 42 height 24
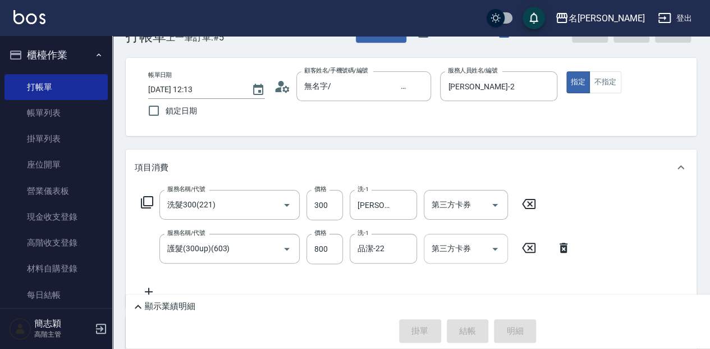
scroll to position [0, 0]
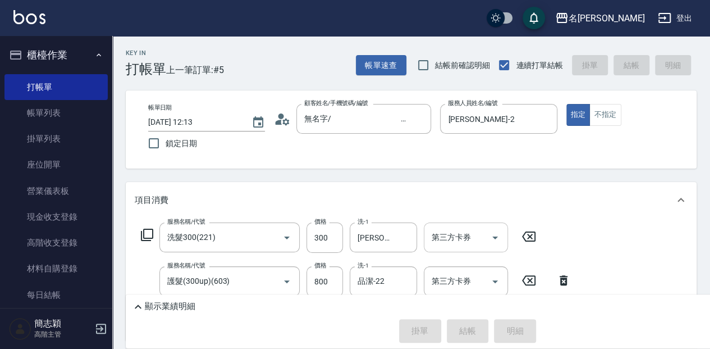
type input "2025/09/14 12:50"
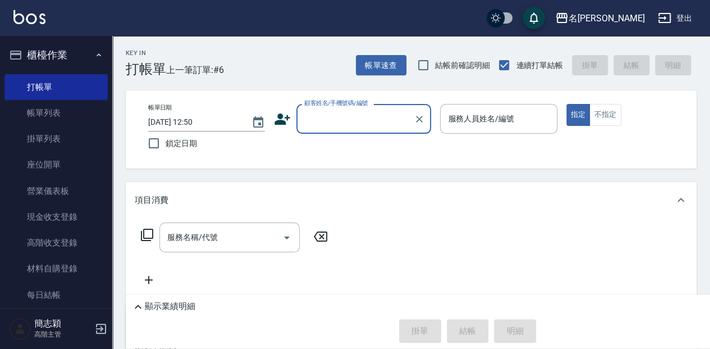
click at [348, 128] on input "顧客姓名/手機號碼/編號" at bounding box center [355, 119] width 108 height 20
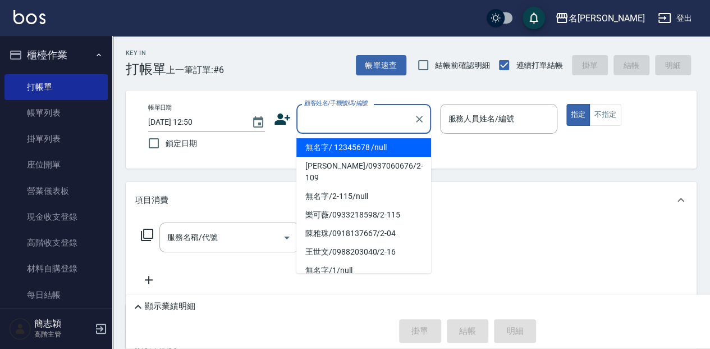
click at [418, 143] on li "無名字/ 12345678 /null" at bounding box center [363, 147] width 135 height 19
type input "無名字/ 12345678 /null"
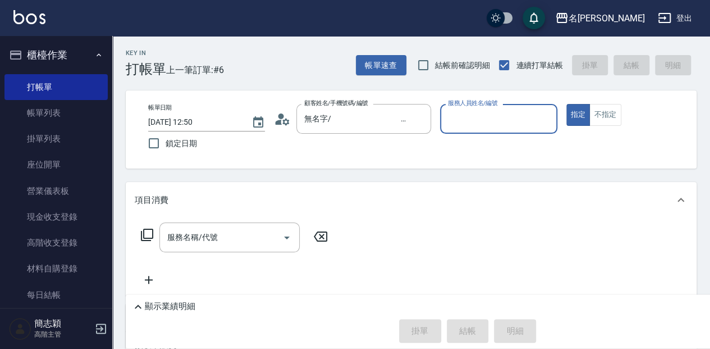
click at [494, 120] on input "服務人員姓名/編號" at bounding box center [498, 119] width 107 height 20
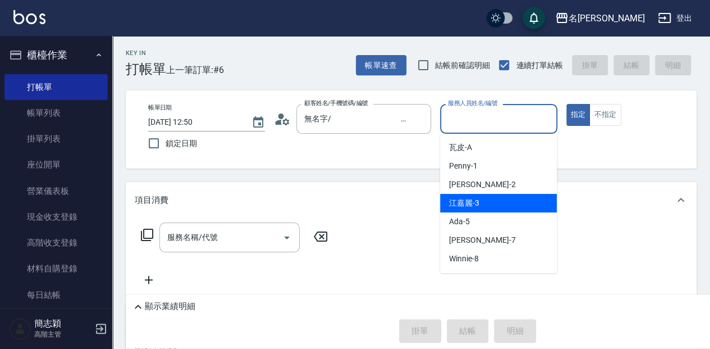
click at [494, 209] on div "江嘉麗 -3" at bounding box center [498, 203] width 117 height 19
type input "江嘉麗-3"
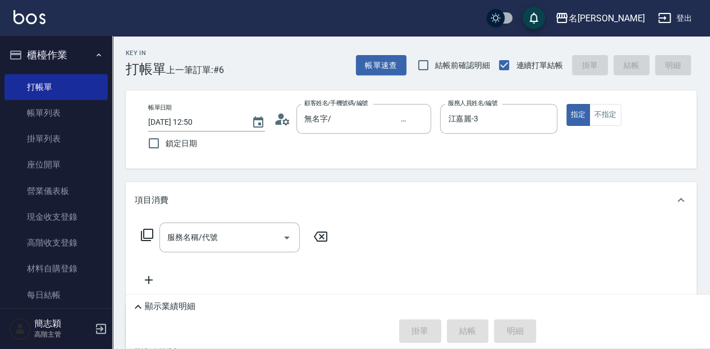
click at [141, 241] on icon at bounding box center [146, 234] width 13 height 13
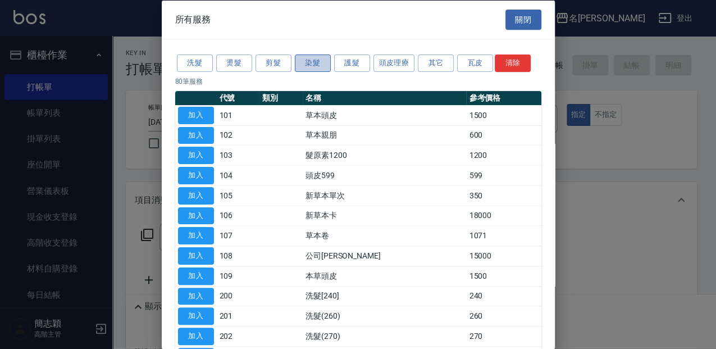
click at [295, 60] on button "染髮" at bounding box center [313, 62] width 36 height 17
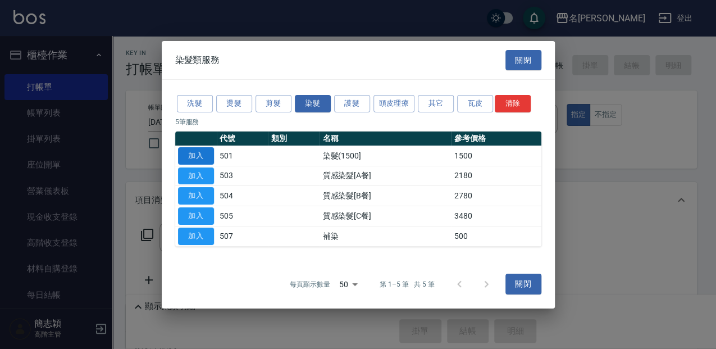
click at [201, 161] on button "加入" at bounding box center [196, 155] width 36 height 17
type input "染髮(1500](501)"
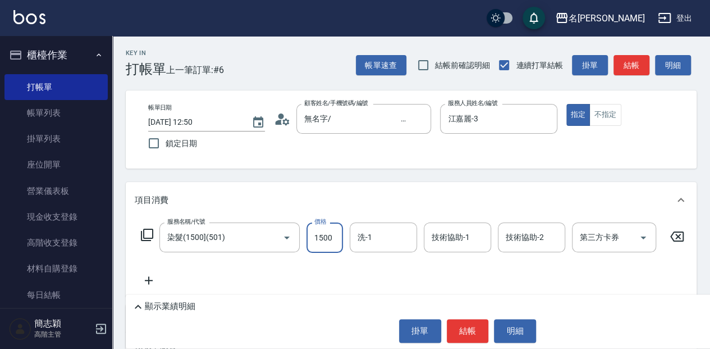
click at [313, 230] on input "1500" at bounding box center [324, 237] width 36 height 30
type input "11"
drag, startPoint x: 683, startPoint y: 231, endPoint x: 663, endPoint y: 237, distance: 20.4
click at [682, 231] on icon at bounding box center [677, 236] width 28 height 13
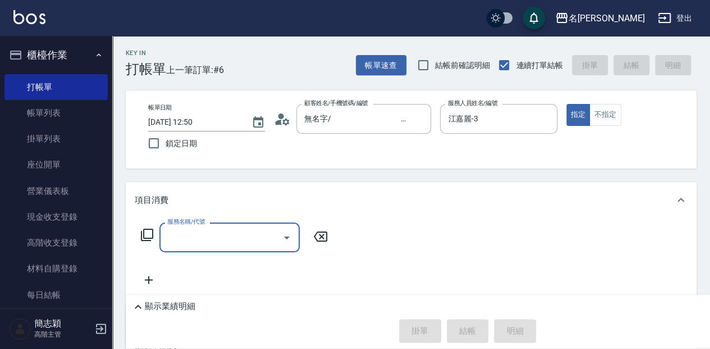
click at [148, 233] on icon at bounding box center [146, 234] width 13 height 13
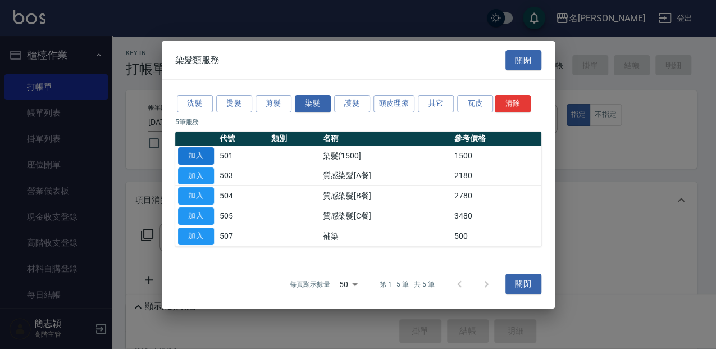
click at [190, 162] on button "加入" at bounding box center [196, 155] width 36 height 17
type input "染髮(1500](501)"
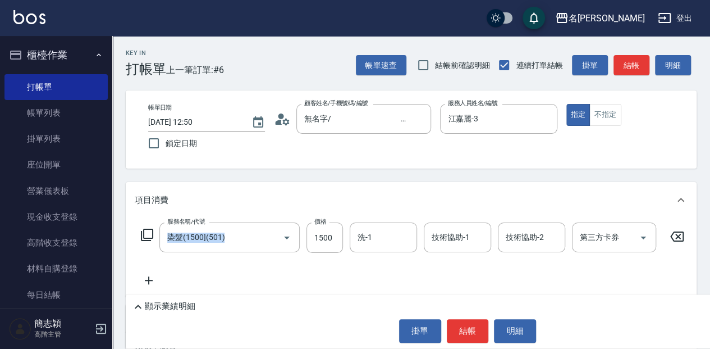
click at [303, 239] on div "服務名稱/代號 染髮(1500](501) 服務名稱/代號 價格 1500 價格 洗-1 洗-1 技術協助-1 技術協助-1 技術協助-2 技術協助-2 第三…" at bounding box center [413, 237] width 556 height 30
drag, startPoint x: 303, startPoint y: 239, endPoint x: 319, endPoint y: 237, distance: 15.8
click at [319, 237] on input "1500" at bounding box center [324, 237] width 36 height 30
type input "1990"
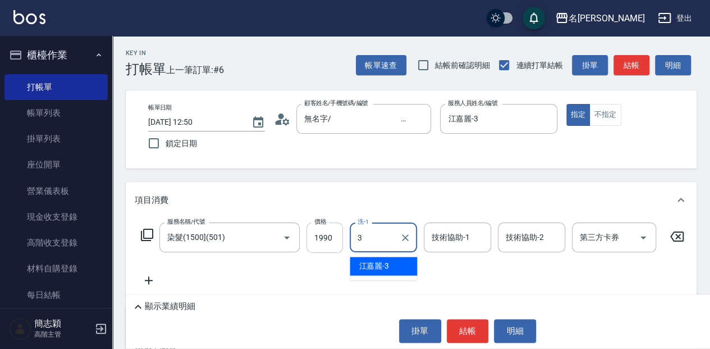
type input "江嘉麗-3"
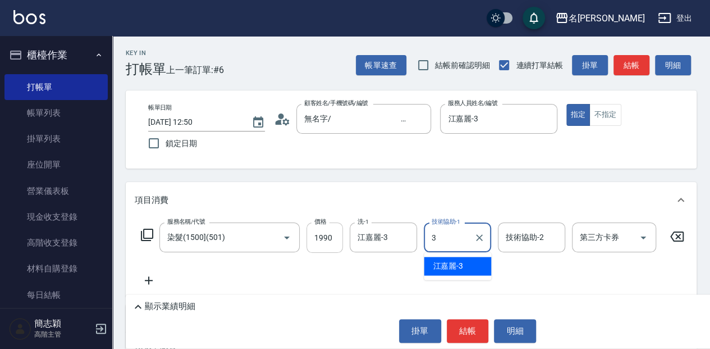
type input "江嘉麗-3"
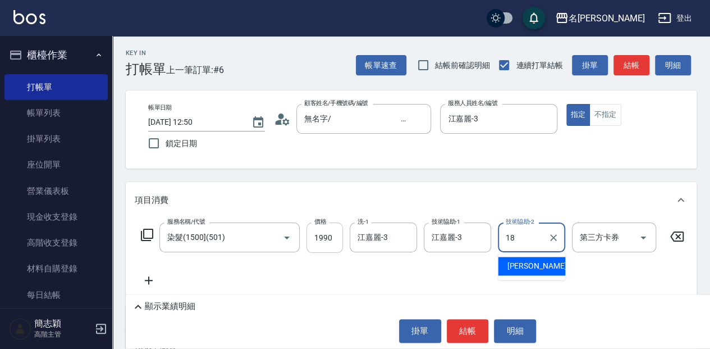
type input "沛岑-18"
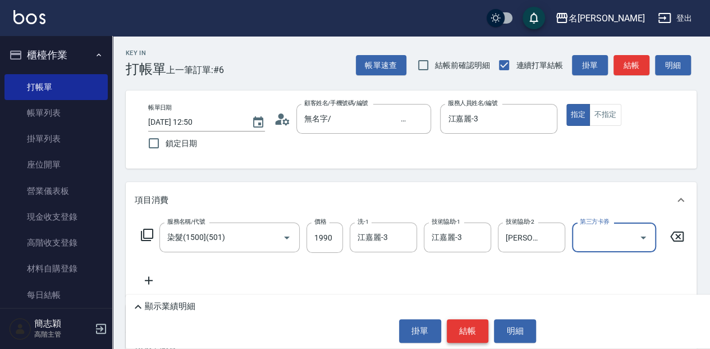
click at [473, 335] on button "結帳" at bounding box center [468, 331] width 42 height 24
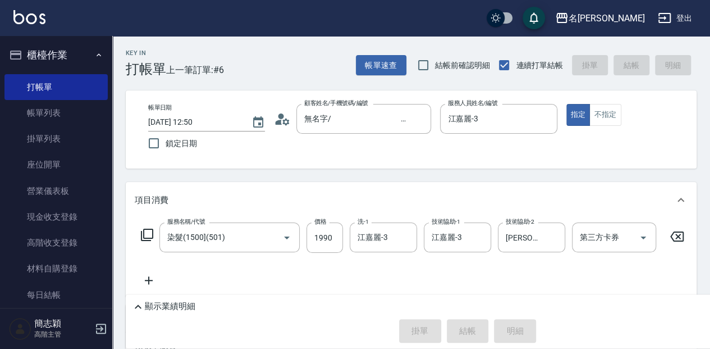
type input "2025/09/14 13:29"
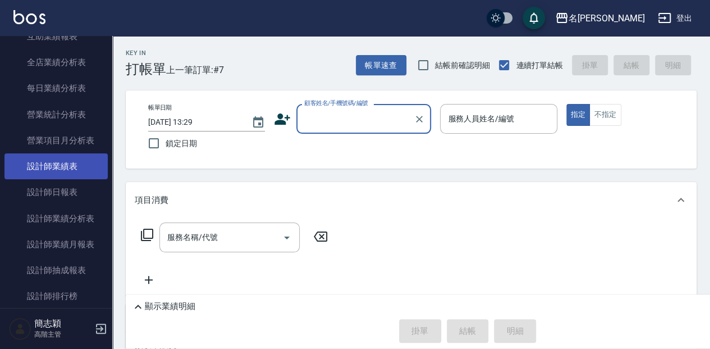
scroll to position [673, 0]
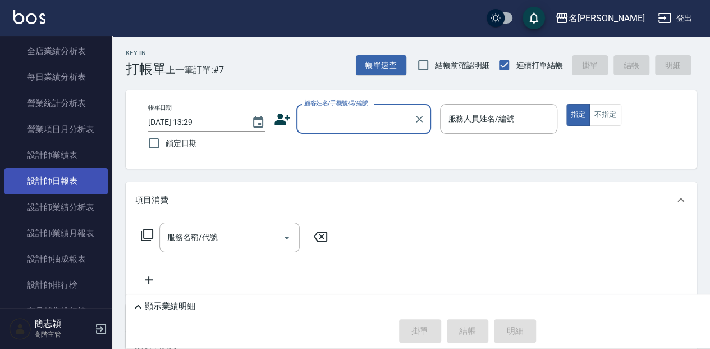
drag, startPoint x: 83, startPoint y: 176, endPoint x: 83, endPoint y: 182, distance: 6.2
click at [83, 176] on link "設計師日報表" at bounding box center [55, 181] width 103 height 26
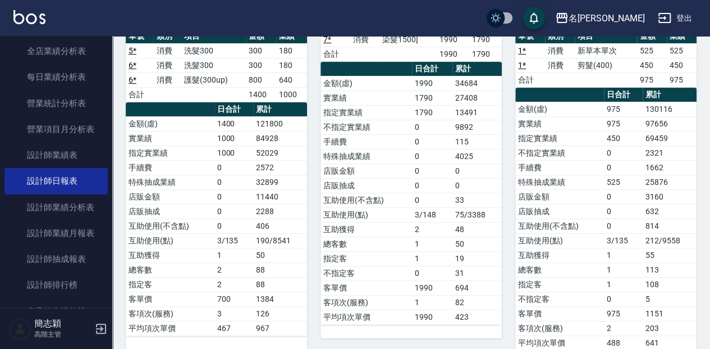
scroll to position [149, 0]
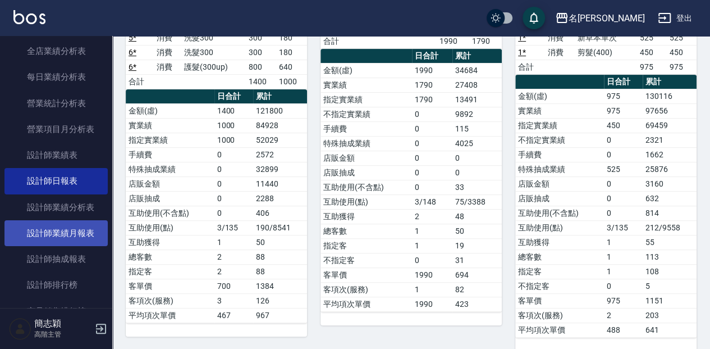
click at [81, 232] on link "設計師業績月報表" at bounding box center [55, 233] width 103 height 26
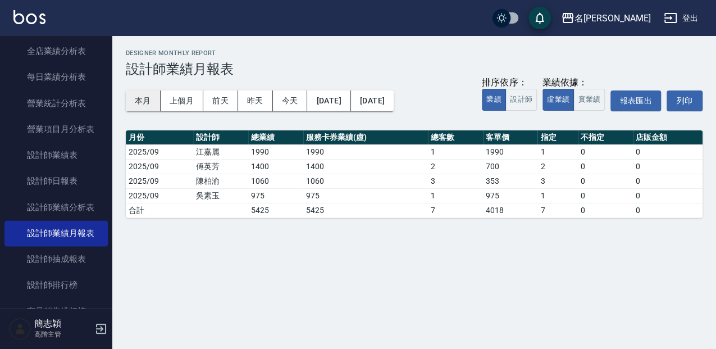
click at [157, 99] on button "本月" at bounding box center [143, 100] width 35 height 21
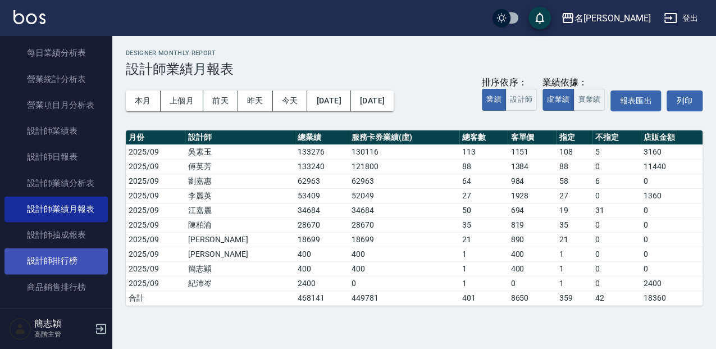
scroll to position [711, 0]
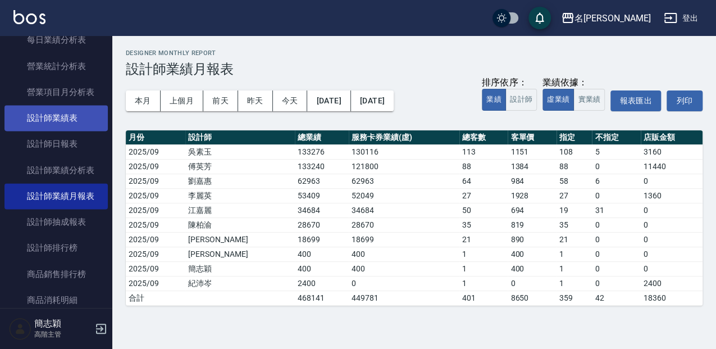
click at [75, 119] on link "設計師業績表" at bounding box center [55, 118] width 103 height 26
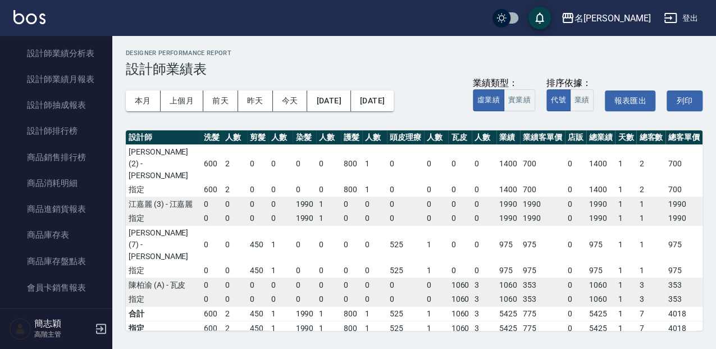
scroll to position [823, 0]
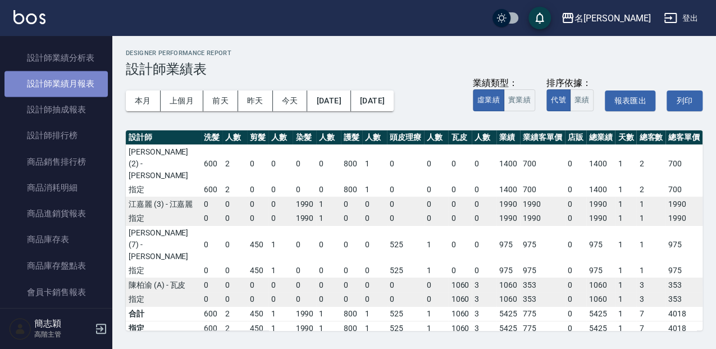
click at [93, 84] on link "設計師業績月報表" at bounding box center [55, 84] width 103 height 26
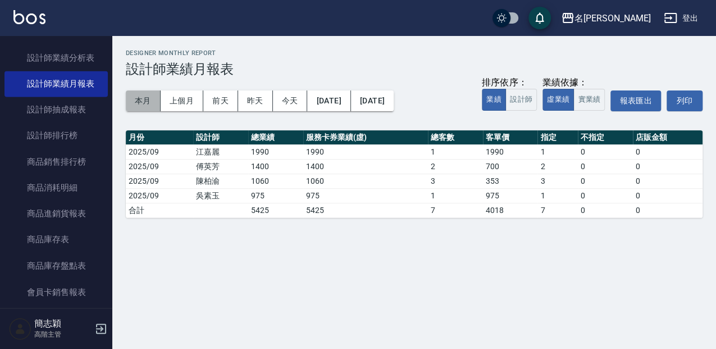
click at [135, 97] on button "本月" at bounding box center [143, 100] width 35 height 21
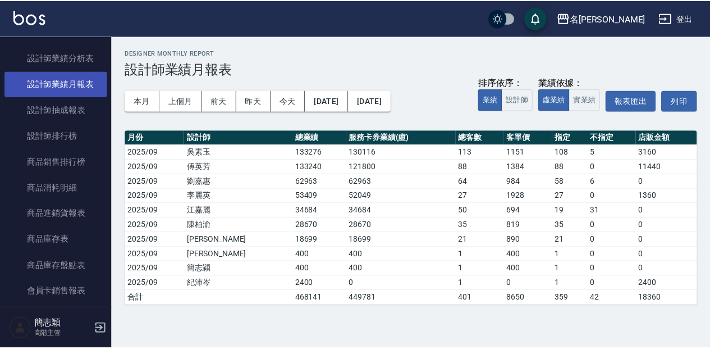
scroll to position [786, 0]
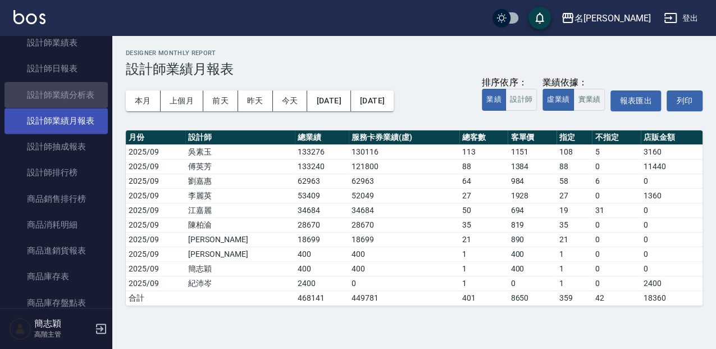
click at [71, 84] on link "設計師業績分析表" at bounding box center [55, 95] width 103 height 26
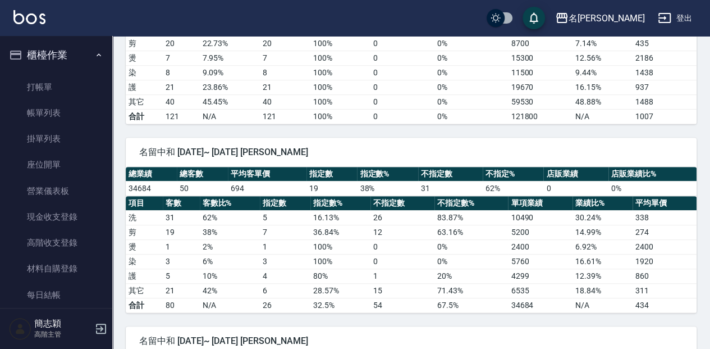
click at [106, 43] on nav "櫃檯作業 打帳單 帳單列表 掛單列表 座位開單 營業儀表板 現金收支登錄 高階收支登錄 材料自購登錄 每日結帳 排班表 現場電腦打卡 掃碼打卡 預約管理 預約…" at bounding box center [56, 172] width 112 height 272
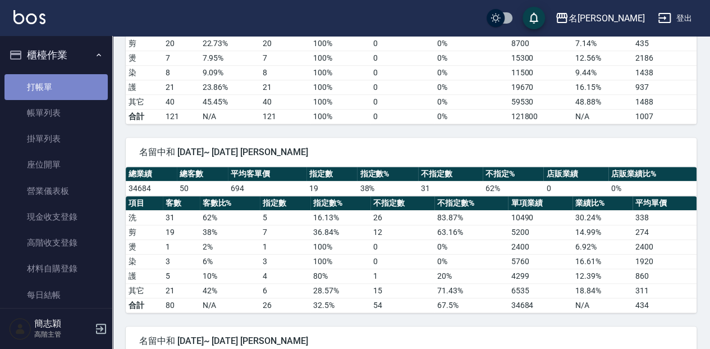
click at [76, 82] on link "打帳單" at bounding box center [55, 87] width 103 height 26
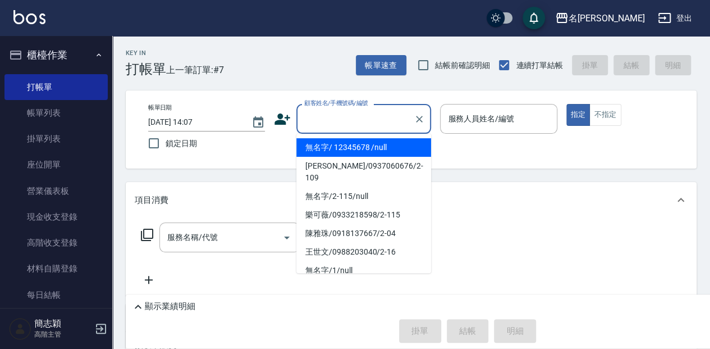
click at [303, 114] on input "顧客姓名/手機號碼/編號" at bounding box center [355, 119] width 108 height 20
click at [331, 150] on li "無名字/ 12345678 /null" at bounding box center [363, 147] width 135 height 19
type input "無名字/ 12345678 /null"
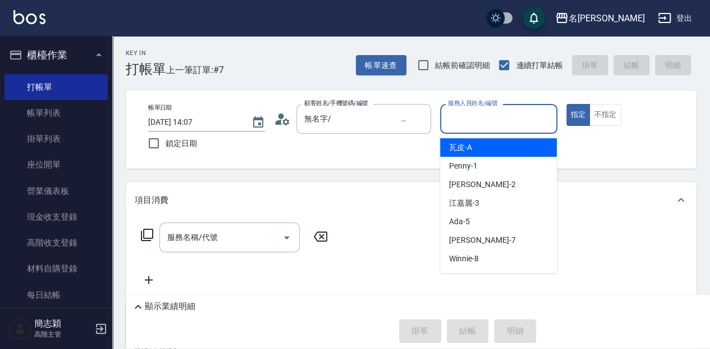
click at [493, 122] on input "服務人員姓名/編號" at bounding box center [498, 119] width 107 height 20
click at [493, 149] on div "瓦皮 -A" at bounding box center [498, 147] width 117 height 19
type input "瓦皮-A"
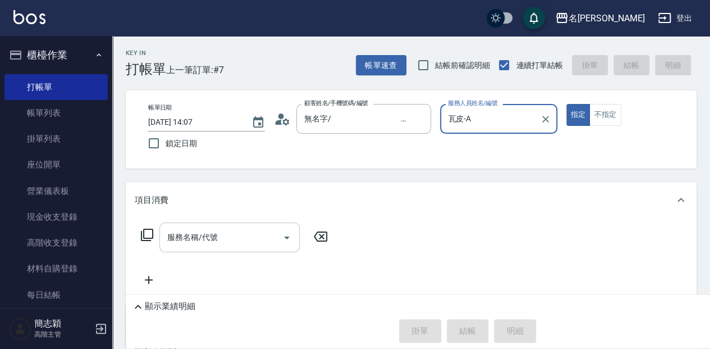
click at [180, 235] on input "服務名稱/代號" at bounding box center [220, 237] width 113 height 20
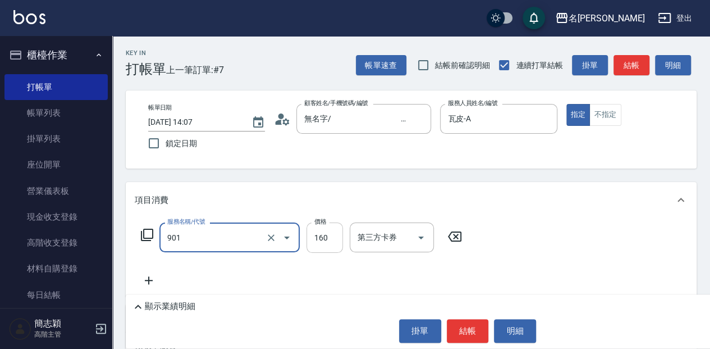
type input "修手(901)"
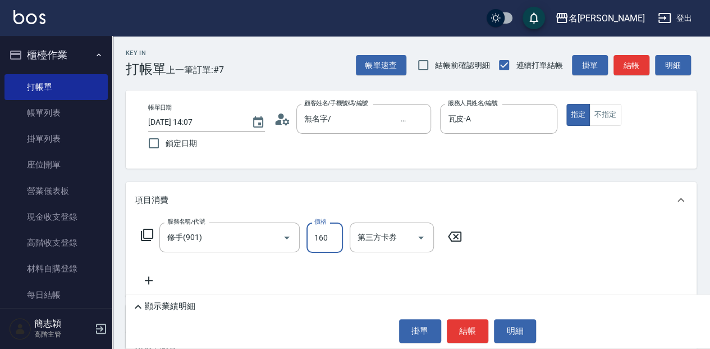
click at [321, 239] on input "160" at bounding box center [324, 237] width 36 height 30
click at [319, 239] on input "4460" at bounding box center [324, 237] width 36 height 30
type input "460"
click at [466, 338] on button "結帳" at bounding box center [468, 331] width 42 height 24
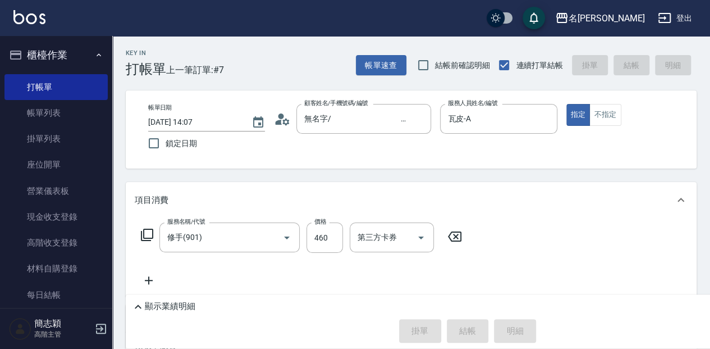
type input "2025/09/14 14:41"
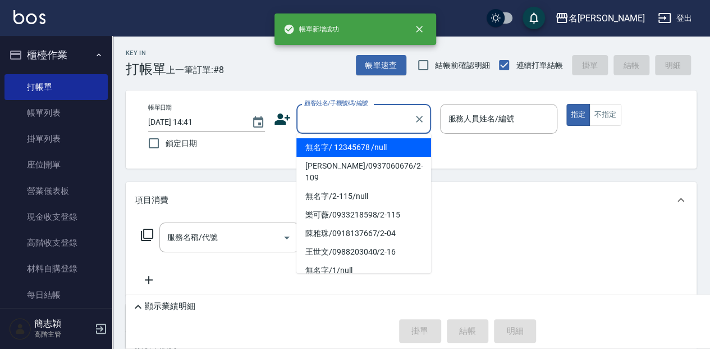
click at [313, 121] on input "顧客姓名/手機號碼/編號" at bounding box center [355, 119] width 108 height 20
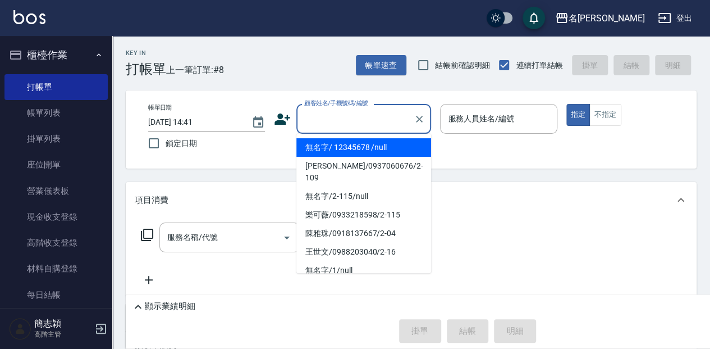
click at [326, 145] on li "無名字/ 12345678 /null" at bounding box center [363, 147] width 135 height 19
type input "無名字/ 12345678 /null"
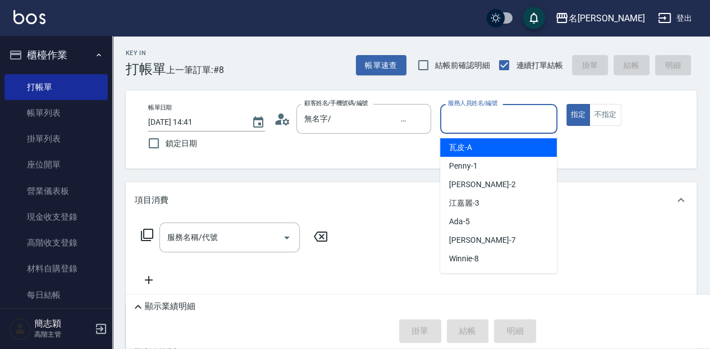
click at [457, 118] on input "服務人員姓名/編號" at bounding box center [498, 119] width 107 height 20
click at [470, 144] on span "瓦皮 -A" at bounding box center [460, 147] width 23 height 12
type input "瓦皮-A"
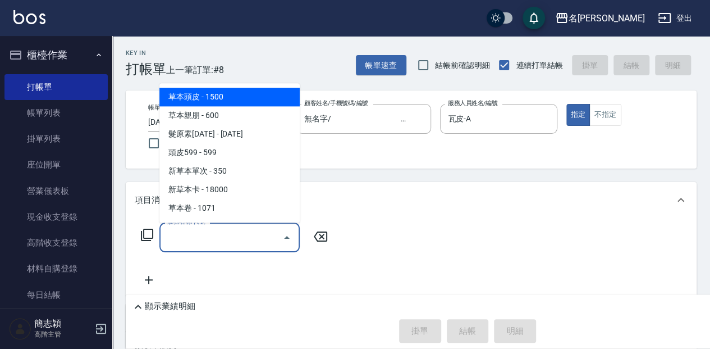
drag, startPoint x: 183, startPoint y: 245, endPoint x: 188, endPoint y: 240, distance: 7.1
click at [186, 243] on input "服務名稱/代號" at bounding box center [220, 237] width 113 height 20
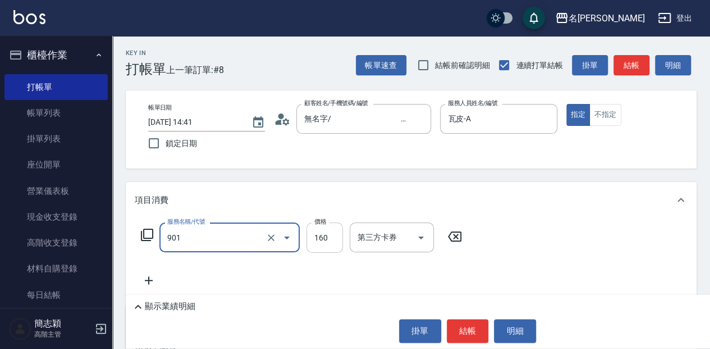
type input "修手(901)"
click at [332, 241] on input "160" at bounding box center [324, 237] width 36 height 30
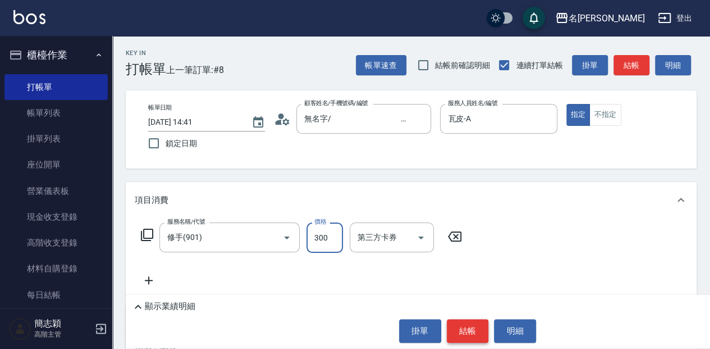
type input "300"
click at [467, 332] on button "結帳" at bounding box center [468, 331] width 42 height 24
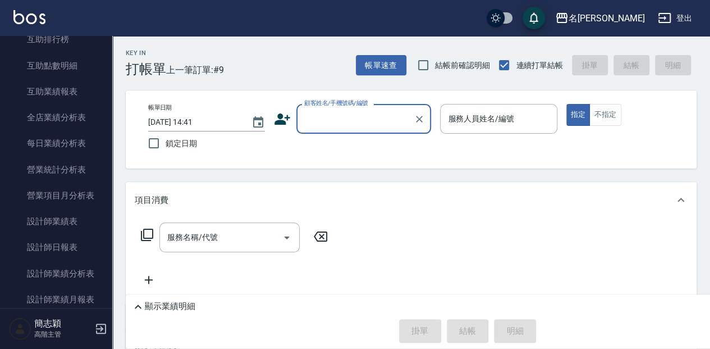
scroll to position [636, 0]
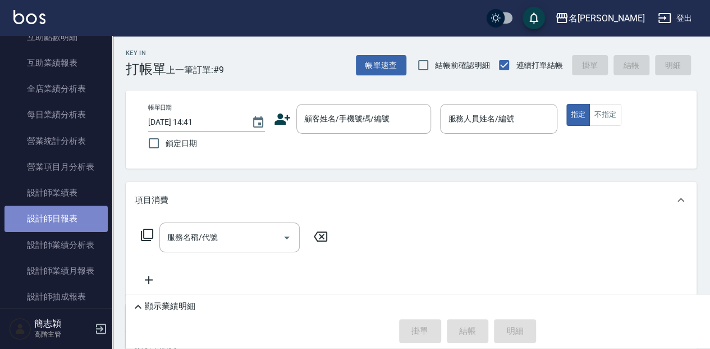
click at [66, 219] on link "設計師日報表" at bounding box center [55, 218] width 103 height 26
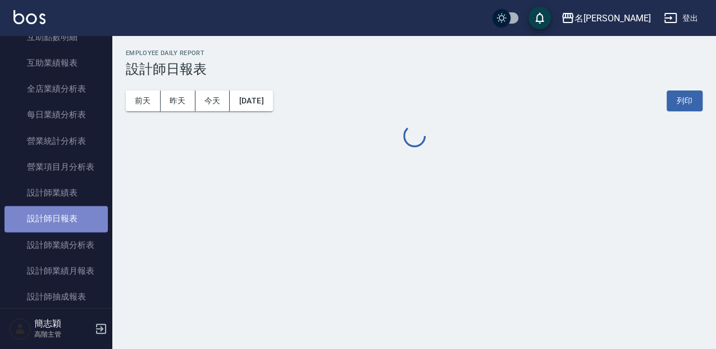
drag, startPoint x: 66, startPoint y: 219, endPoint x: 71, endPoint y: 227, distance: 9.3
click at [71, 227] on link "設計師日報表" at bounding box center [55, 218] width 103 height 26
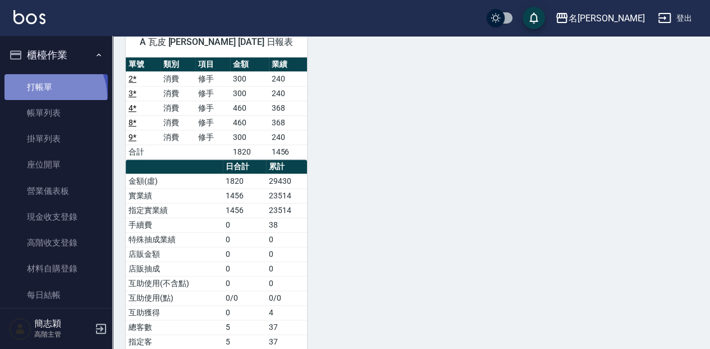
click at [42, 97] on link "打帳單" at bounding box center [55, 87] width 103 height 26
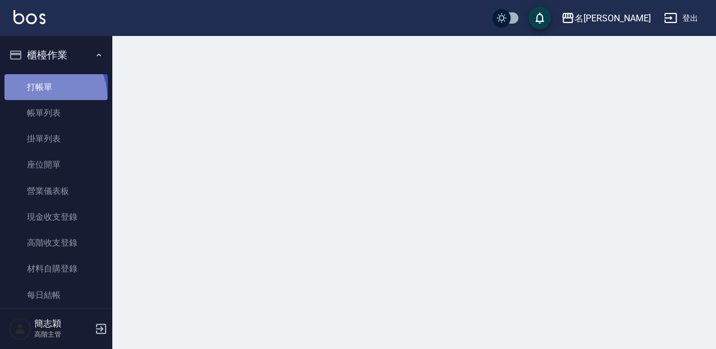
click at [42, 97] on link "打帳單" at bounding box center [55, 87] width 103 height 26
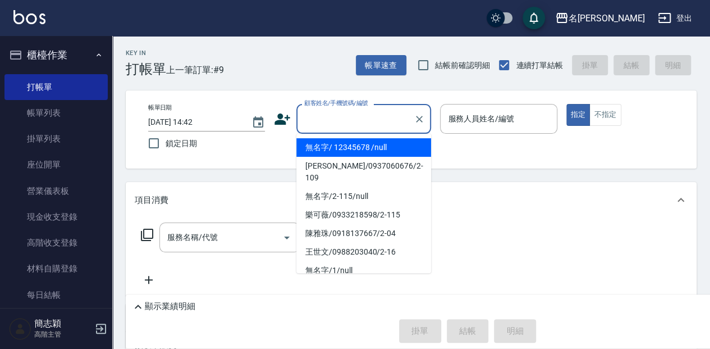
click at [329, 109] on input "顧客姓名/手機號碼/編號" at bounding box center [355, 119] width 108 height 20
click at [336, 146] on li "無名字/ 12345678 /null" at bounding box center [363, 147] width 135 height 19
type input "無名字/ 12345678 /null"
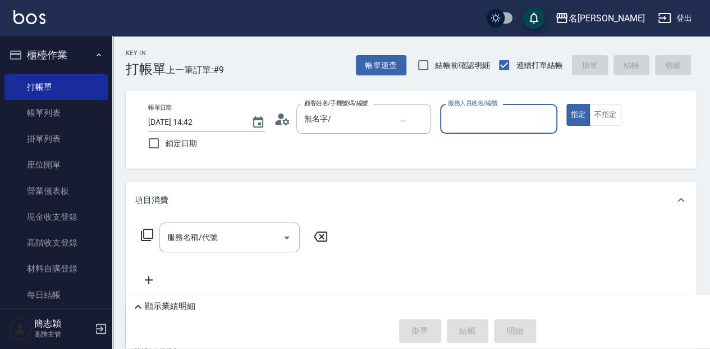
click at [457, 122] on input "服務人員姓名/編號" at bounding box center [498, 119] width 107 height 20
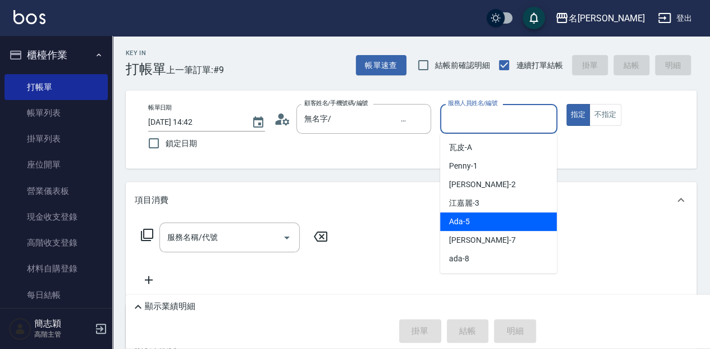
click at [485, 223] on div "Ada -5" at bounding box center [498, 221] width 117 height 19
type input "Ada-5"
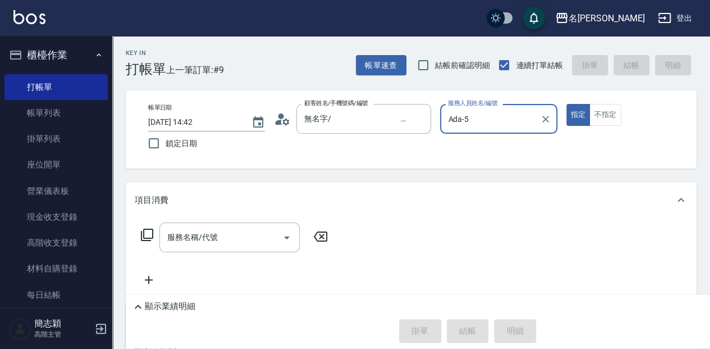
click at [148, 238] on icon at bounding box center [147, 234] width 12 height 12
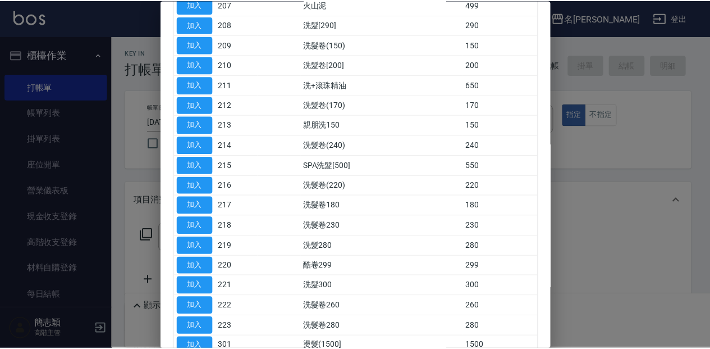
scroll to position [449, 0]
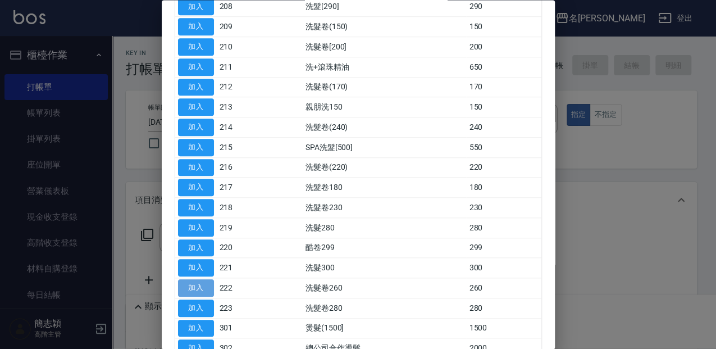
click at [207, 282] on button "加入" at bounding box center [196, 287] width 36 height 17
type input "洗髮卷260(222)"
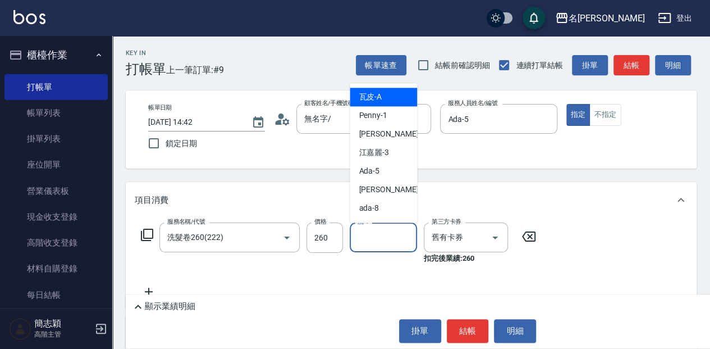
click at [377, 243] on input "洗-1" at bounding box center [383, 237] width 57 height 20
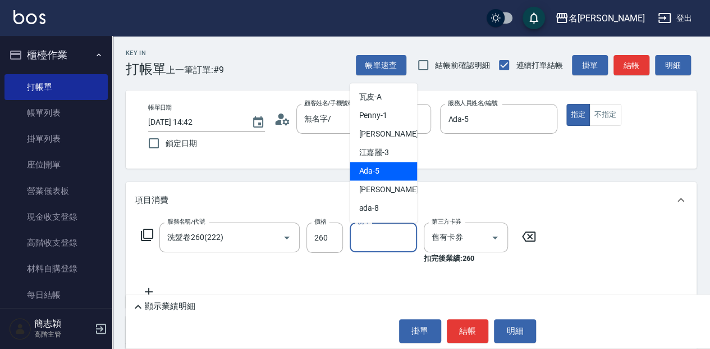
click at [395, 172] on div "Ada -5" at bounding box center [383, 171] width 67 height 19
type input "Ada-5"
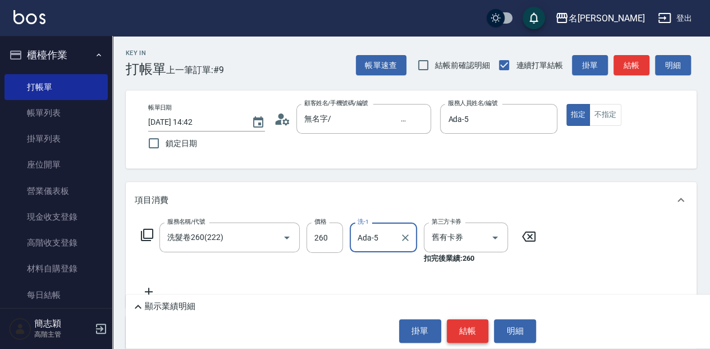
click at [473, 330] on button "結帳" at bounding box center [468, 331] width 42 height 24
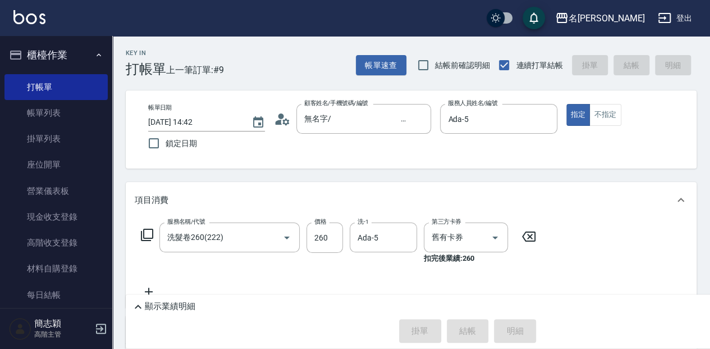
type input "2025/09/14 15:30"
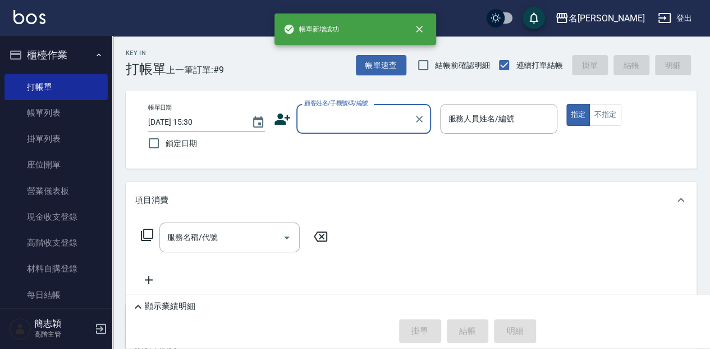
scroll to position [0, 0]
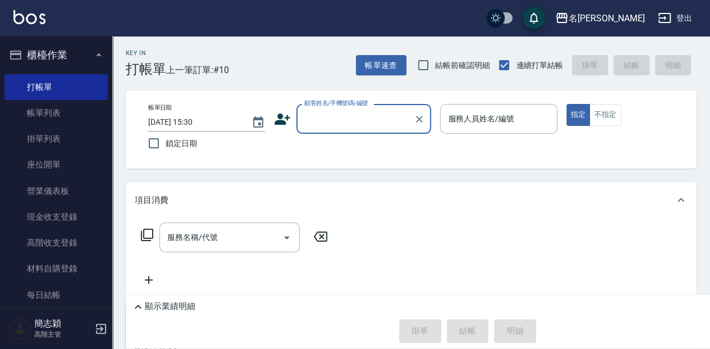
click at [328, 119] on input "顧客姓名/手機號碼/編號" at bounding box center [355, 119] width 108 height 20
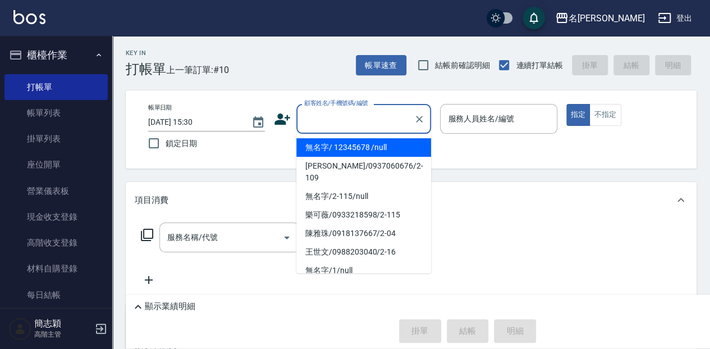
click at [324, 150] on li "無名字/ 12345678 /null" at bounding box center [363, 147] width 135 height 19
type input "無名字/ 12345678 /null"
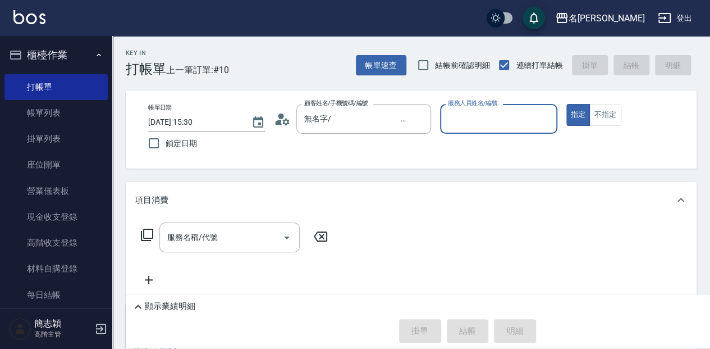
click at [480, 128] on input "服務人員姓名/編號" at bounding box center [498, 119] width 107 height 20
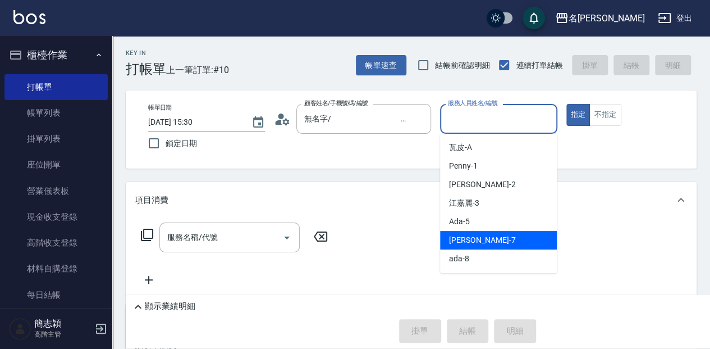
click at [468, 241] on span "Jessica -7" at bounding box center [482, 240] width 66 height 12
type input "Jessica-7"
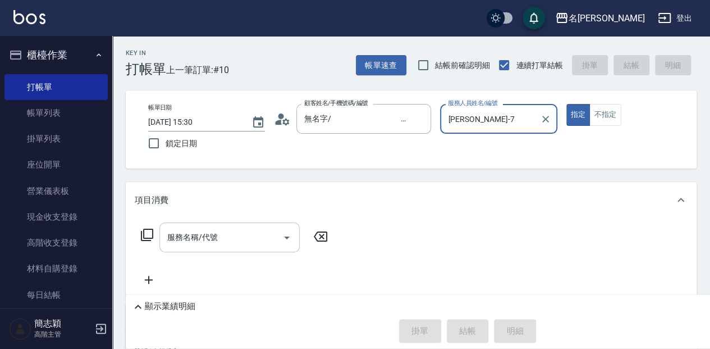
click at [239, 237] on input "服務名稱/代號" at bounding box center [220, 237] width 113 height 20
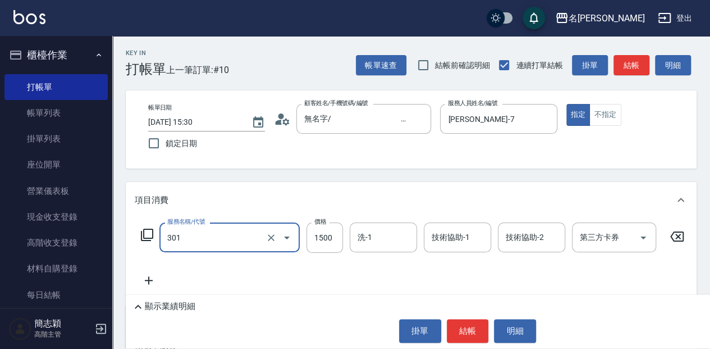
type input "燙髮(1500](301)"
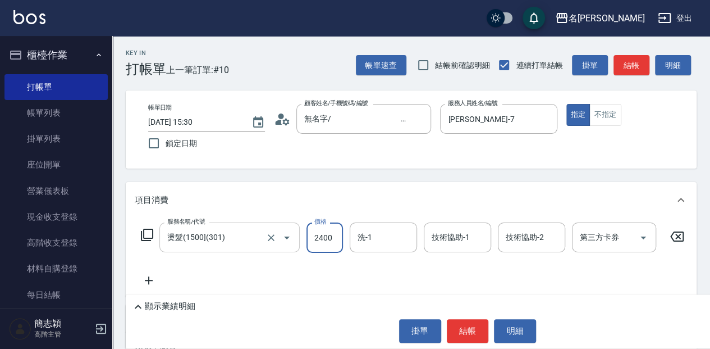
type input "2400"
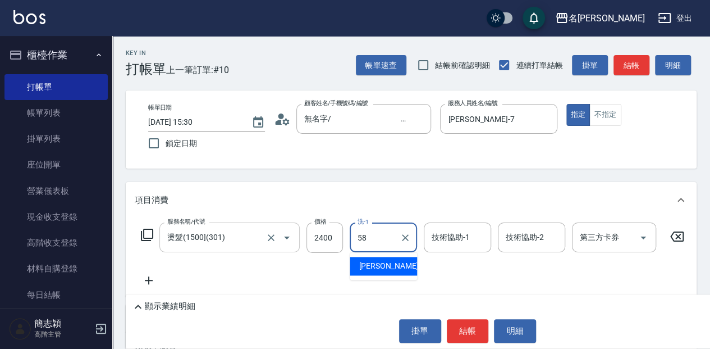
type input "莫娜-58"
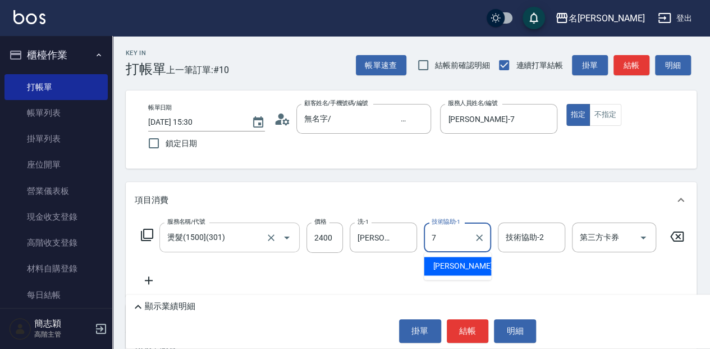
type input "Jessica-7"
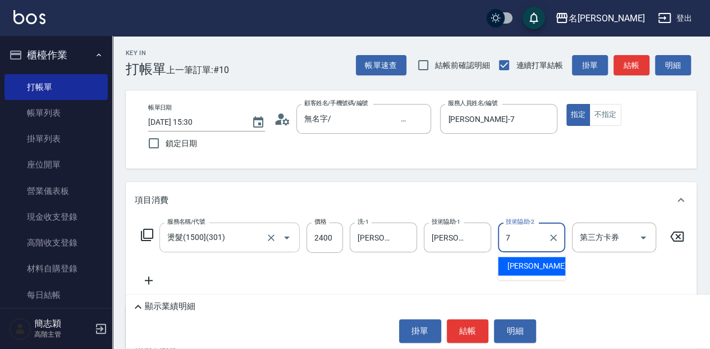
type input "Jessica-7"
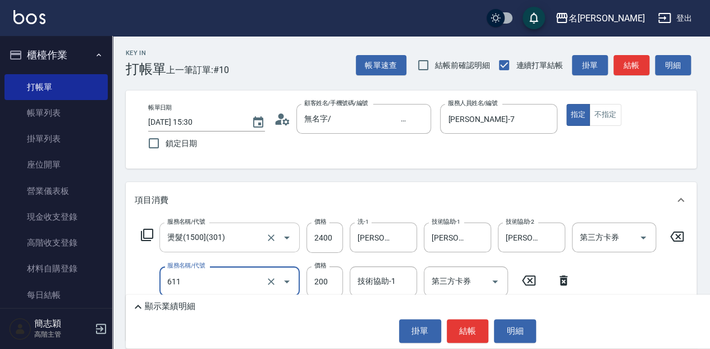
type input "染.頭皮隔離(611)"
type input "500"
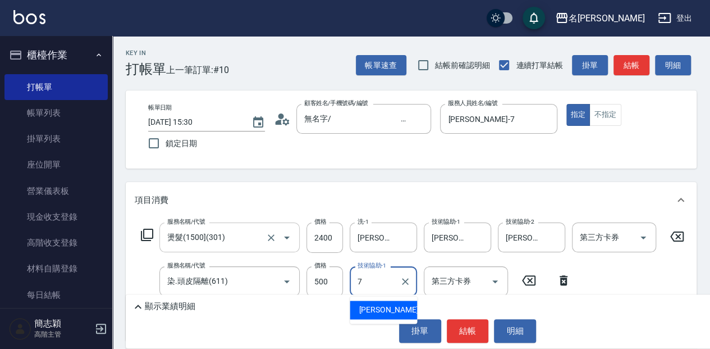
type input "Jessica-7"
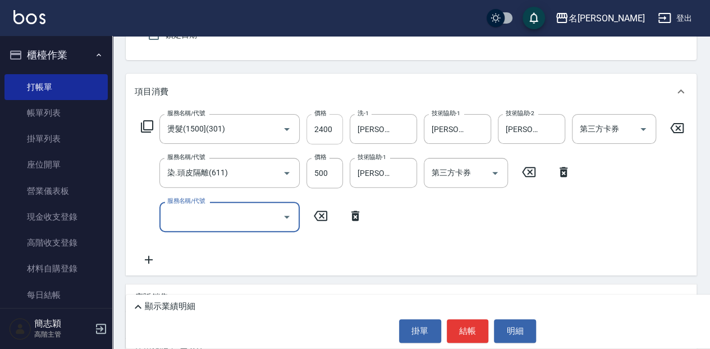
scroll to position [112, 0]
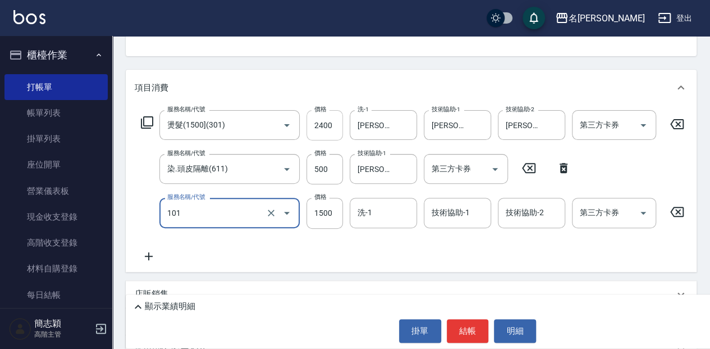
type input "草本頭皮(101)"
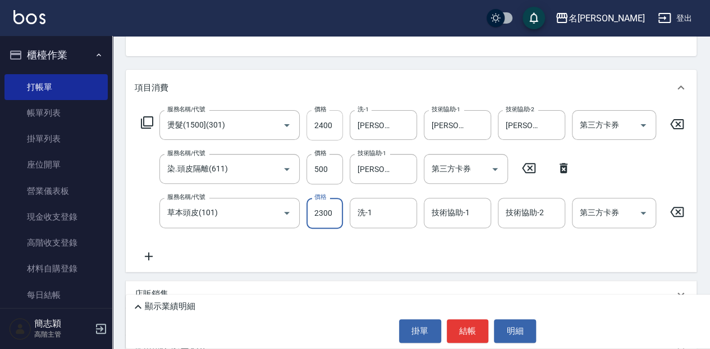
type input "2300"
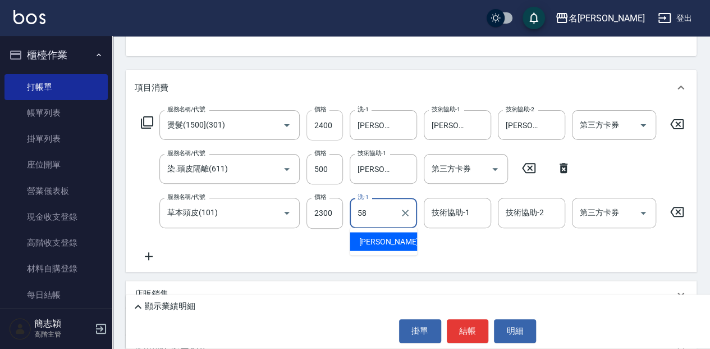
type input "莫娜-58"
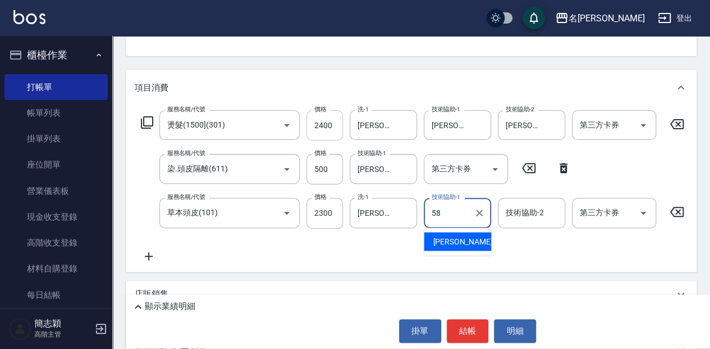
type input "莫娜-58"
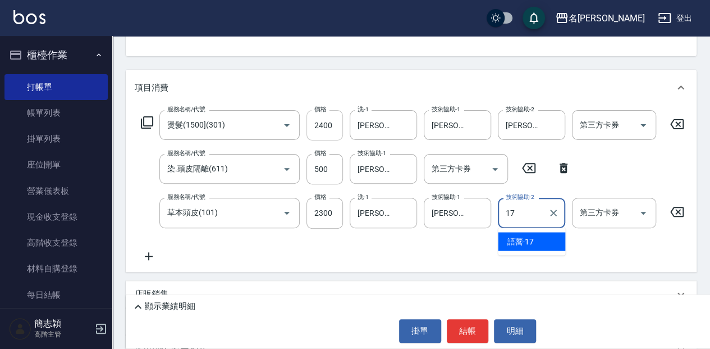
type input "語蕎-17"
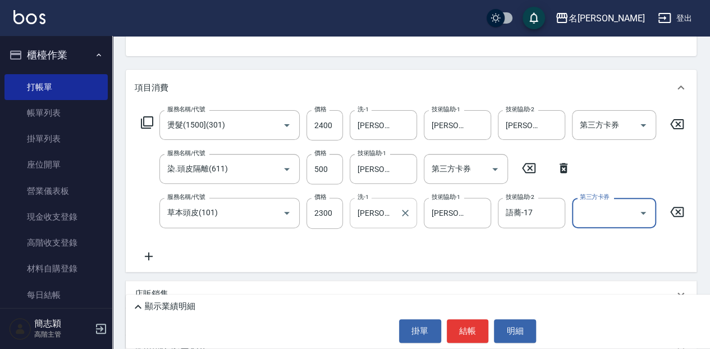
click at [406, 221] on div at bounding box center [404, 213] width 15 height 30
type input "莫"
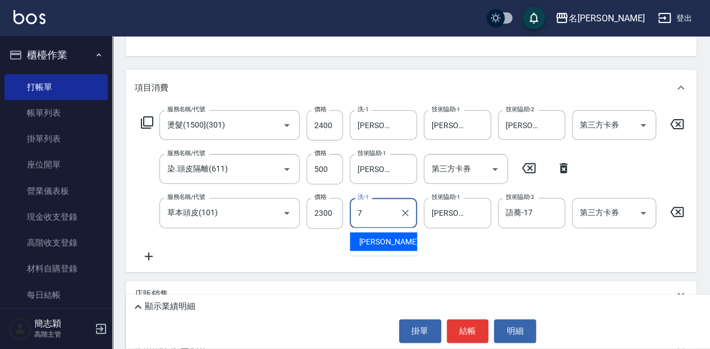
type input "Jessica-7"
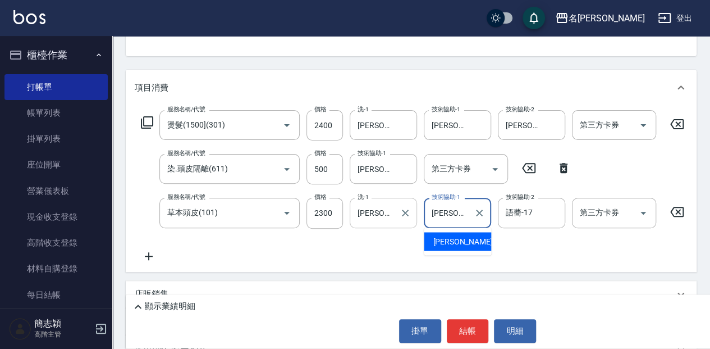
type input "莫"
type input "語蕎-17"
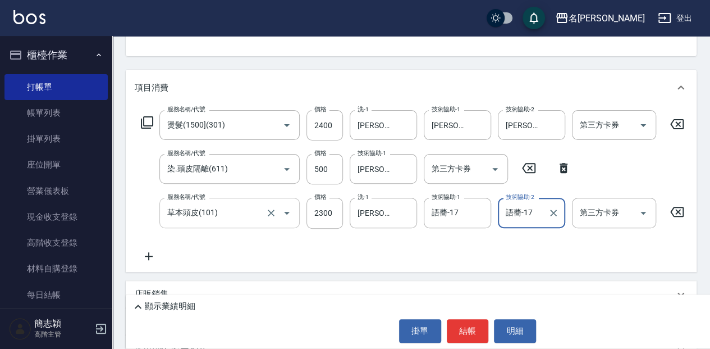
scroll to position [149, 0]
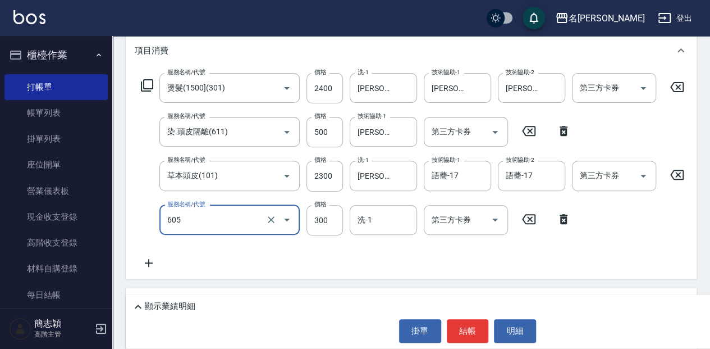
type input "燙前護(300)(605)"
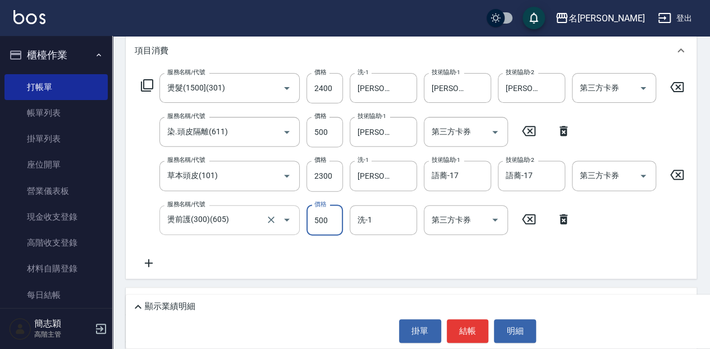
type input "500"
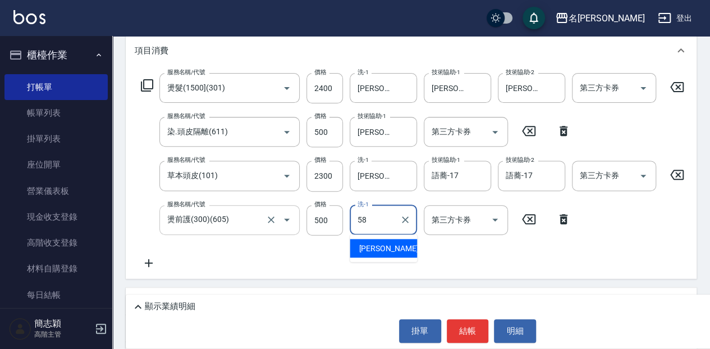
type input "莫娜-58"
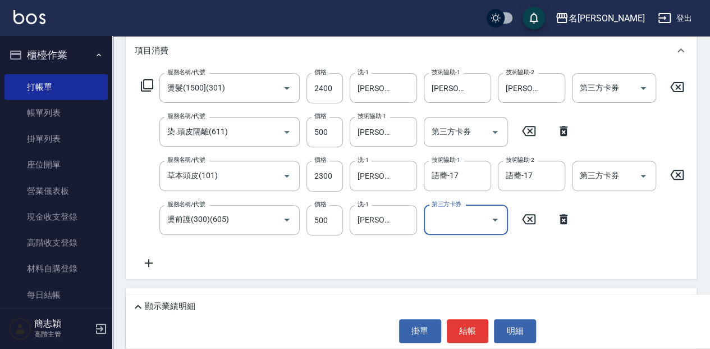
click at [160, 304] on p "顯示業績明細" at bounding box center [170, 306] width 51 height 12
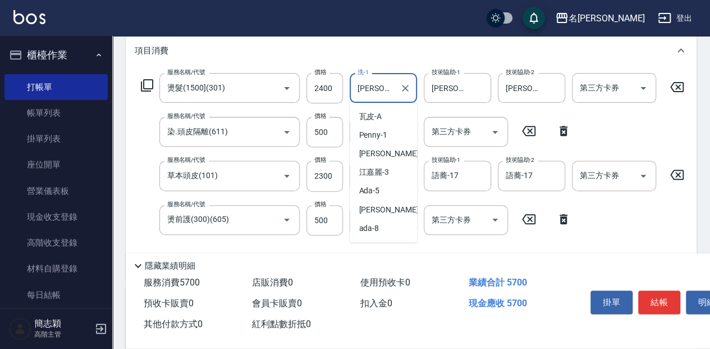
click at [388, 88] on input "莫娜-58" at bounding box center [375, 88] width 40 height 20
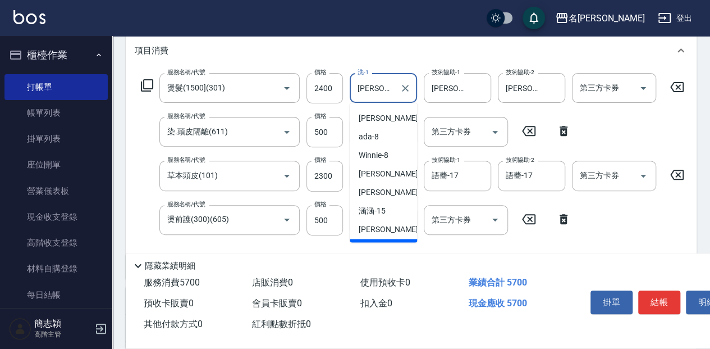
scroll to position [90, 0]
click at [540, 86] on input "Jessica-7" at bounding box center [523, 88] width 40 height 20
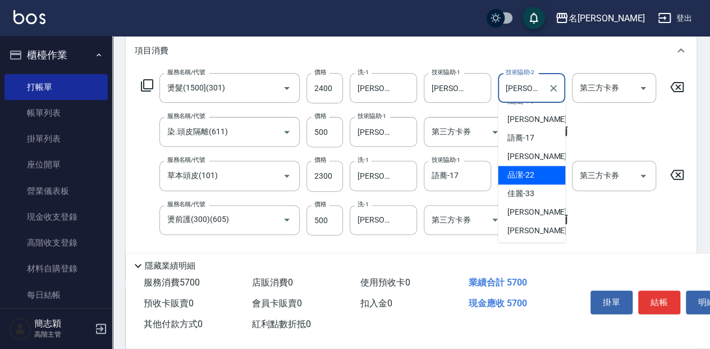
scroll to position [203, 0]
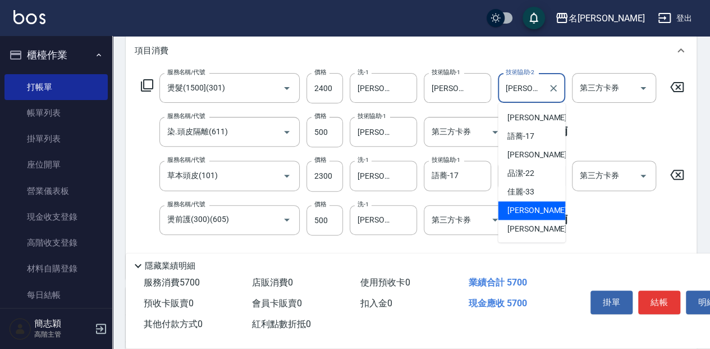
click at [546, 211] on div "莫娜 -58" at bounding box center [531, 210] width 67 height 19
type input "莫娜-58"
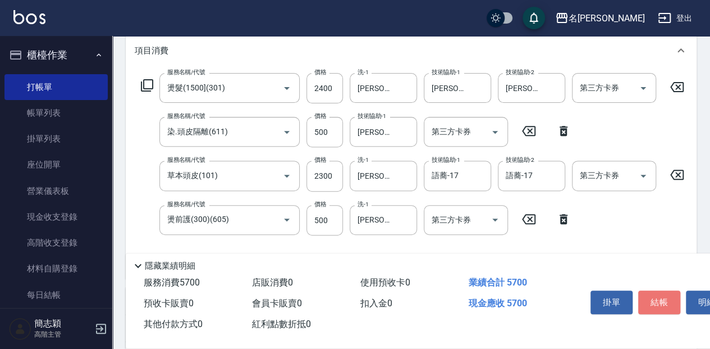
click at [658, 294] on button "結帳" at bounding box center [659, 302] width 42 height 24
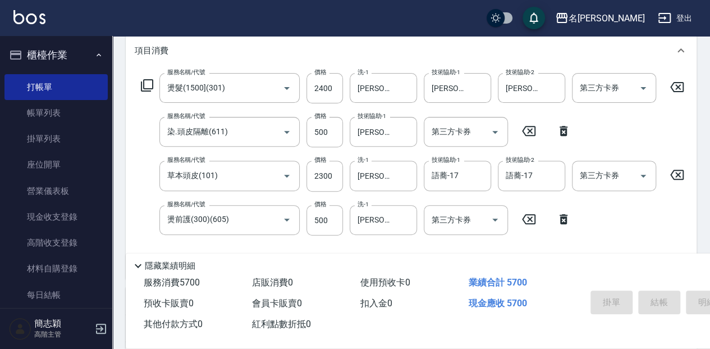
type input "2025/09/14 15:34"
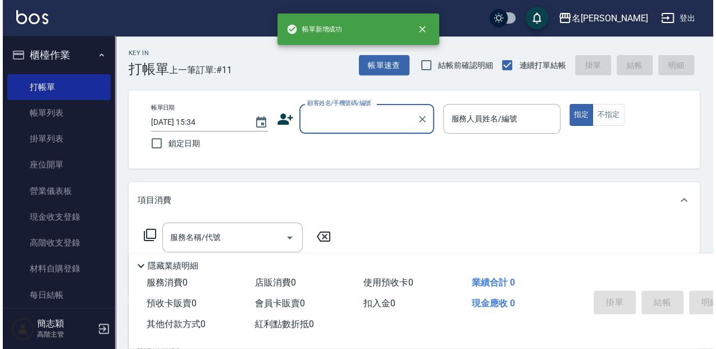
scroll to position [0, 0]
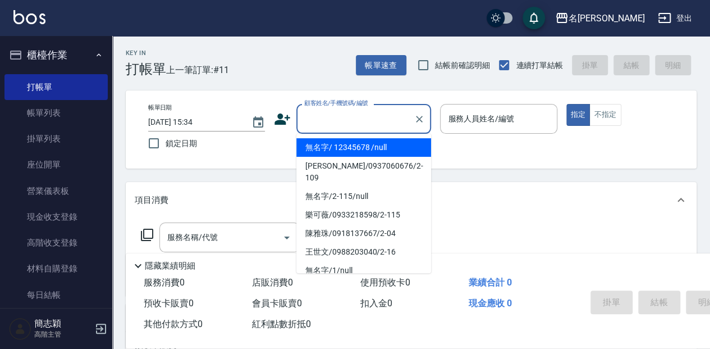
type input "無名字/ 12345678 /null"
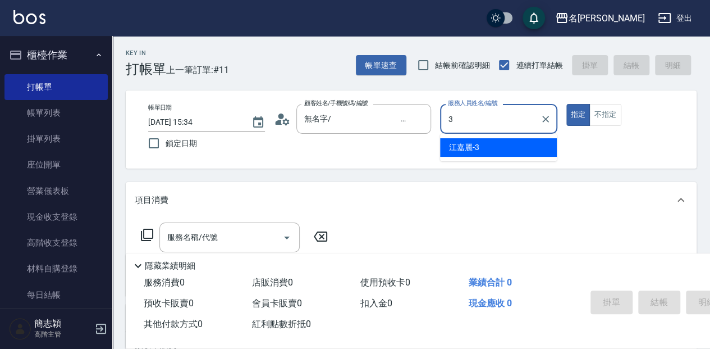
type input "江嘉麗-3"
type button "true"
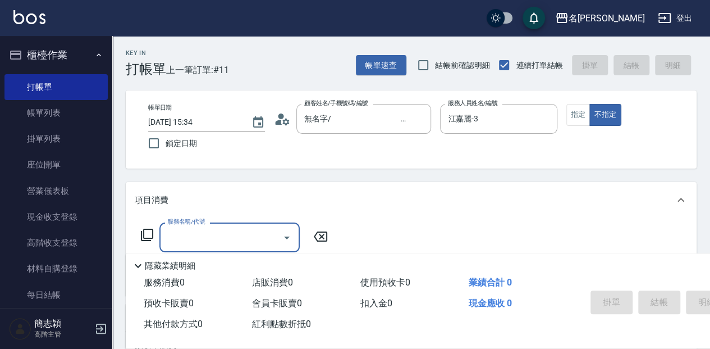
click at [148, 239] on icon at bounding box center [146, 234] width 13 height 13
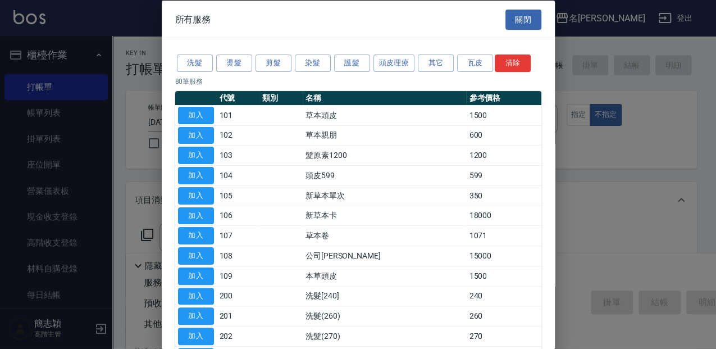
click at [213, 53] on div "洗髮 燙髮 剪髮 染髮 護髮 頭皮理療 其它 瓦皮 清除" at bounding box center [358, 63] width 366 height 21
click at [202, 66] on button "洗髮" at bounding box center [195, 62] width 36 height 17
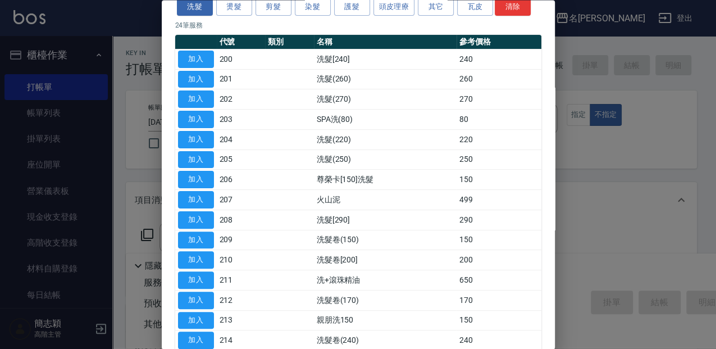
scroll to position [37, 0]
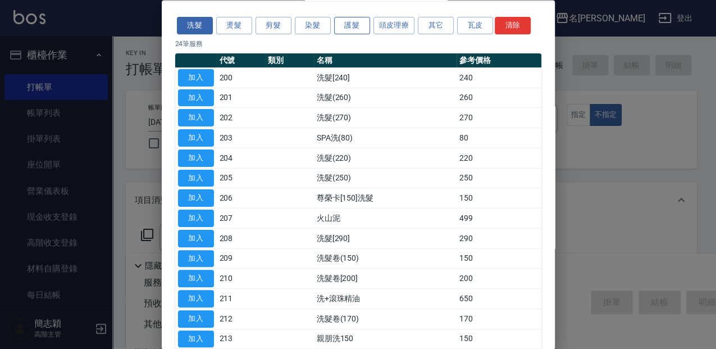
click at [363, 28] on button "護髮" at bounding box center [352, 25] width 36 height 17
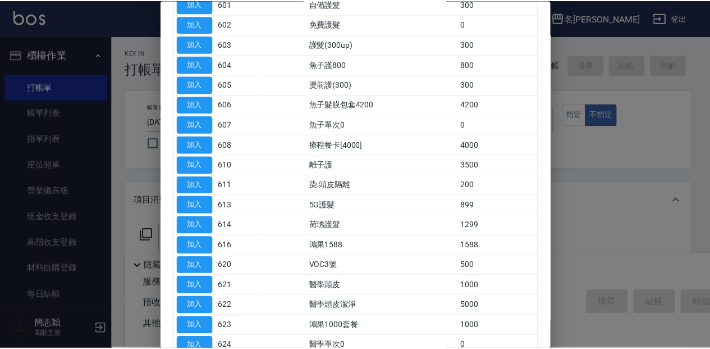
scroll to position [112, 0]
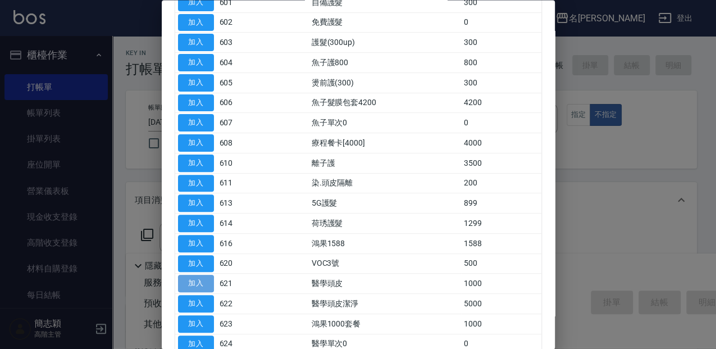
click at [202, 275] on button "加入" at bounding box center [196, 283] width 36 height 17
type input "醫學頭皮(621)"
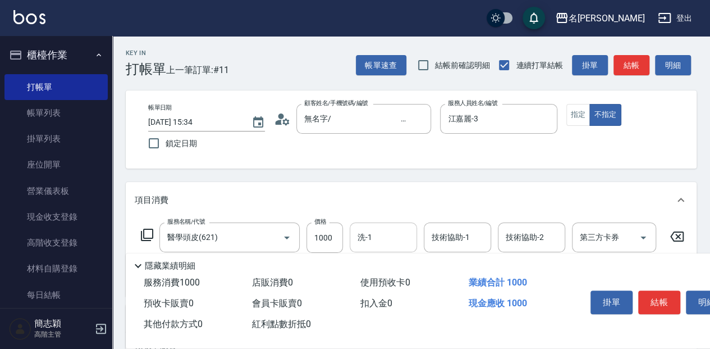
click at [395, 232] on input "洗-1" at bounding box center [383, 237] width 57 height 20
type input "江嘉麗-3"
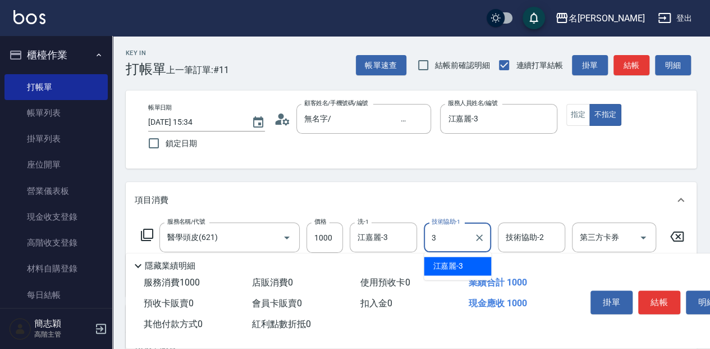
type input "江嘉麗-3"
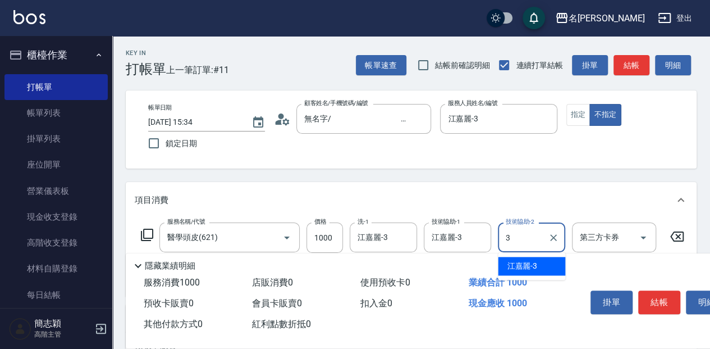
type input "江嘉麗-3"
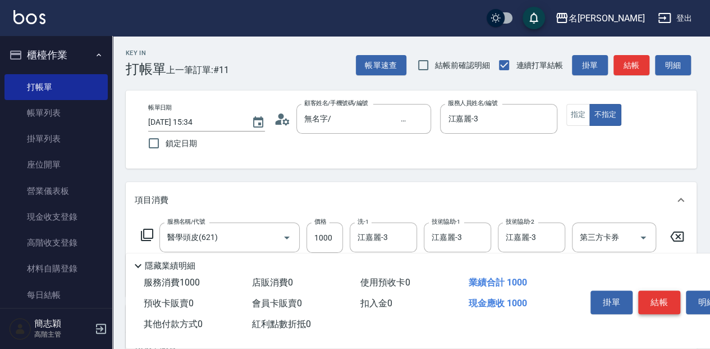
drag, startPoint x: 666, startPoint y: 315, endPoint x: 667, endPoint y: 310, distance: 5.6
click at [667, 314] on div "掛單 結帳 明細" at bounding box center [659, 303] width 146 height 35
click at [666, 306] on button "結帳" at bounding box center [659, 302] width 42 height 24
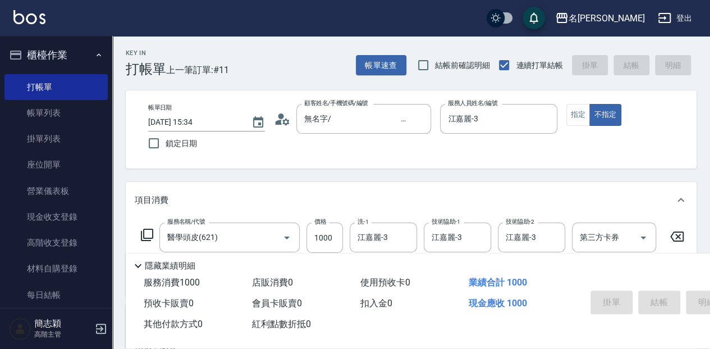
type input "2025/09/14 15:38"
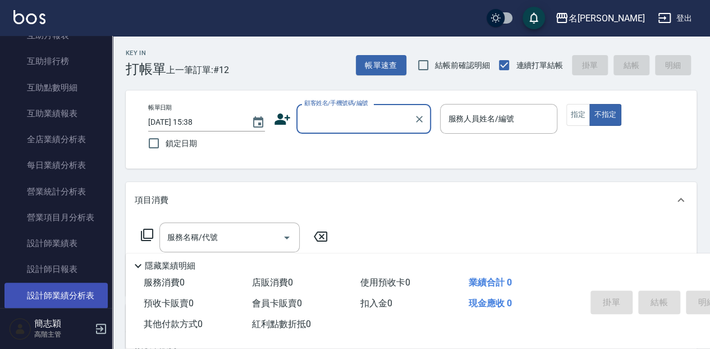
scroll to position [598, 0]
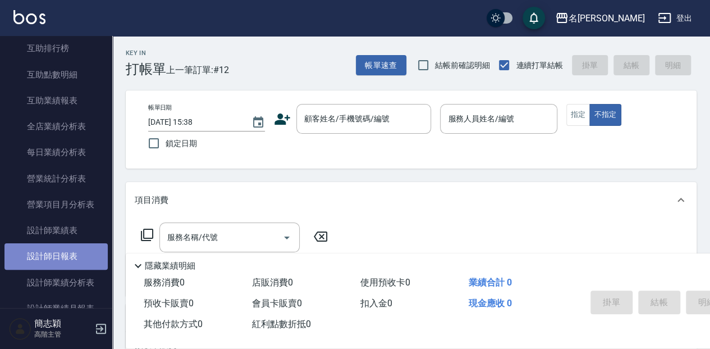
click at [65, 261] on link "設計師日報表" at bounding box center [55, 256] width 103 height 26
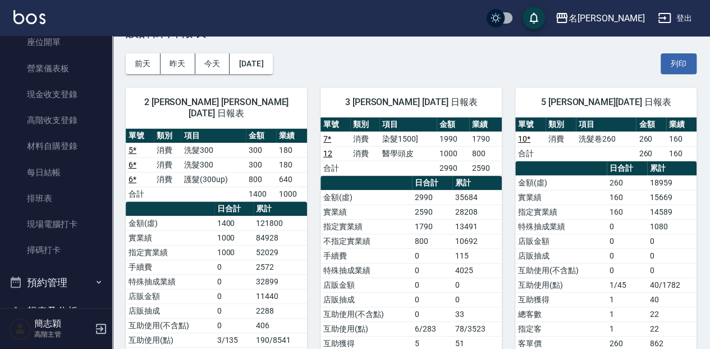
scroll to position [4, 0]
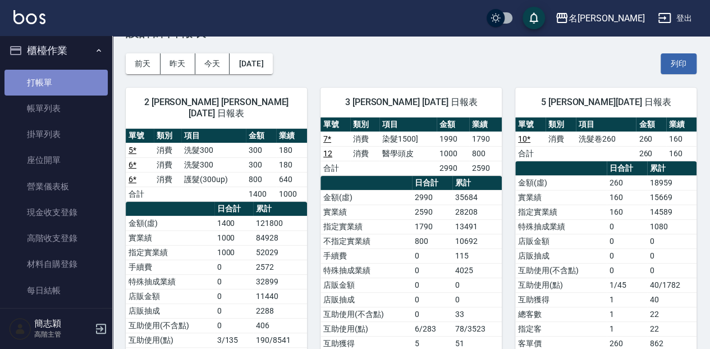
click at [85, 83] on link "打帳單" at bounding box center [55, 83] width 103 height 26
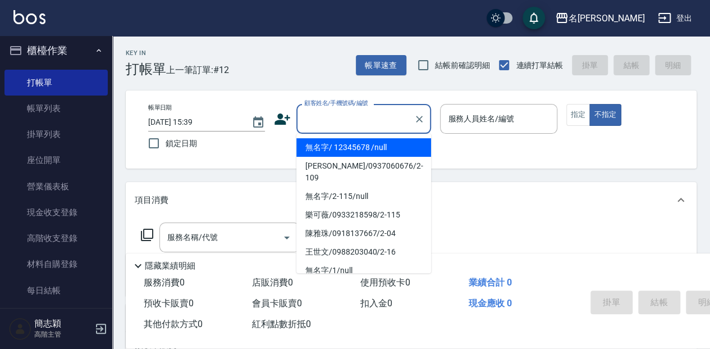
click at [354, 118] on input "顧客姓名/手機號碼/編號" at bounding box center [355, 119] width 108 height 20
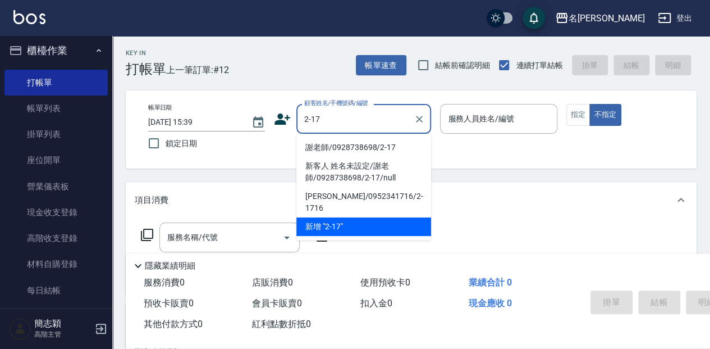
click at [358, 147] on li "謝老師/0928738698/2-17" at bounding box center [363, 147] width 135 height 19
type input "謝老師/0928738698/2-17"
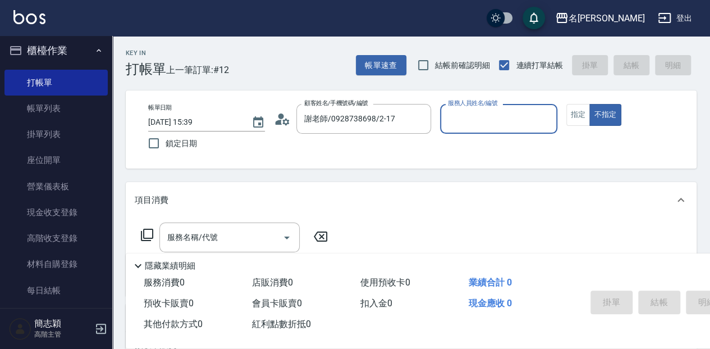
type input "Julie-2"
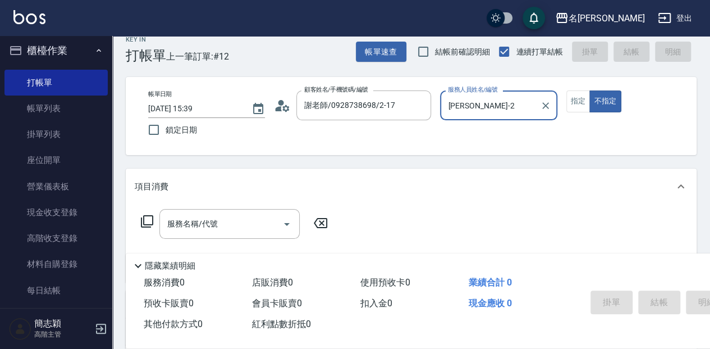
scroll to position [37, 0]
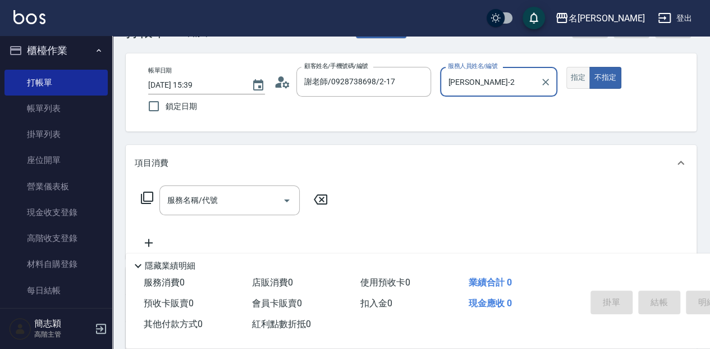
click at [576, 80] on button "指定" at bounding box center [578, 78] width 24 height 22
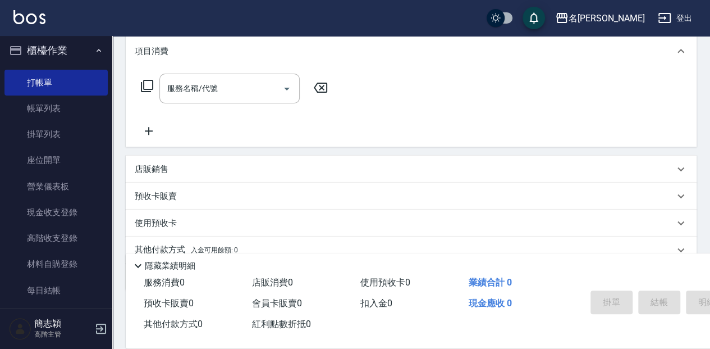
scroll to position [149, 0]
click at [244, 84] on input "服務名稱/代號" at bounding box center [220, 88] width 113 height 20
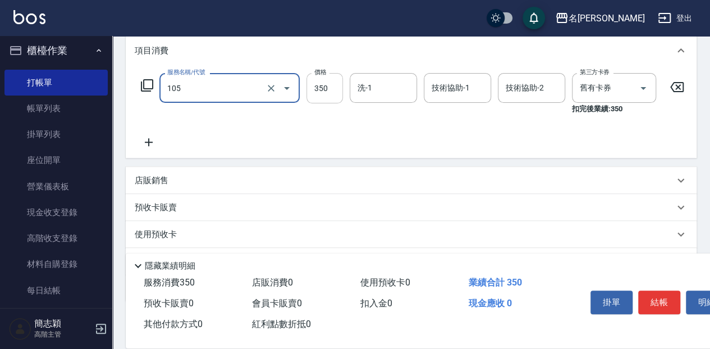
type input "新草本單次(105)"
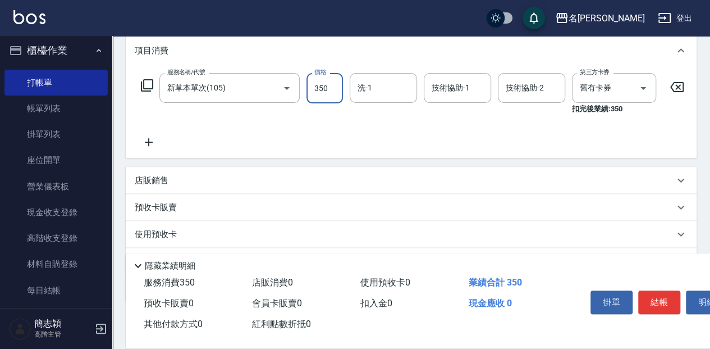
click at [323, 88] on input "350" at bounding box center [324, 88] width 36 height 30
type input "525"
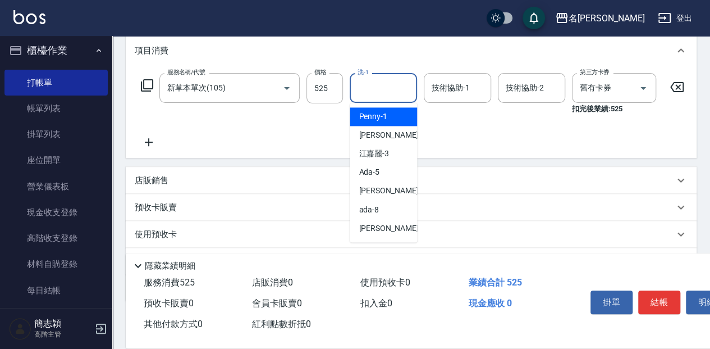
click at [379, 80] on input "洗-1" at bounding box center [383, 88] width 57 height 20
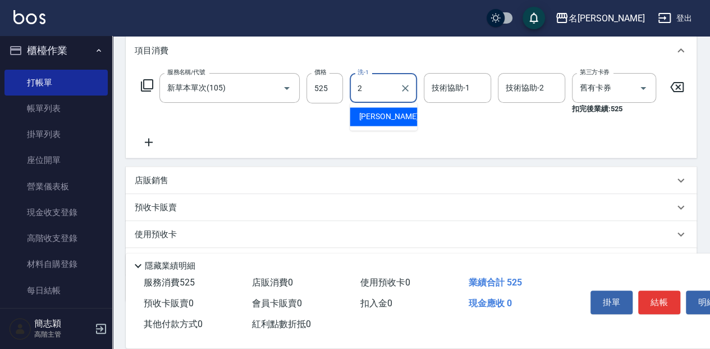
click at [401, 120] on div "Julie -2" at bounding box center [383, 116] width 67 height 19
type input "Julie-2"
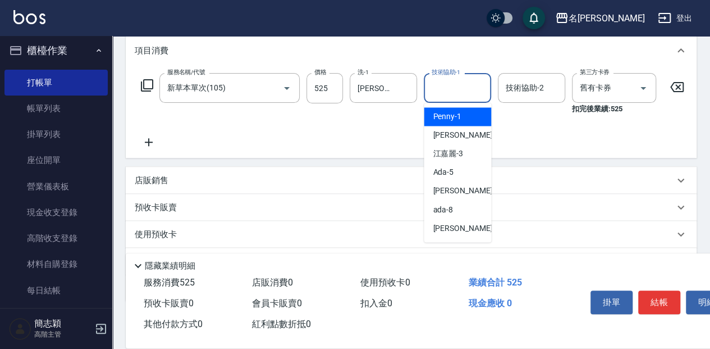
click at [443, 91] on input "技術協助-1" at bounding box center [457, 88] width 57 height 20
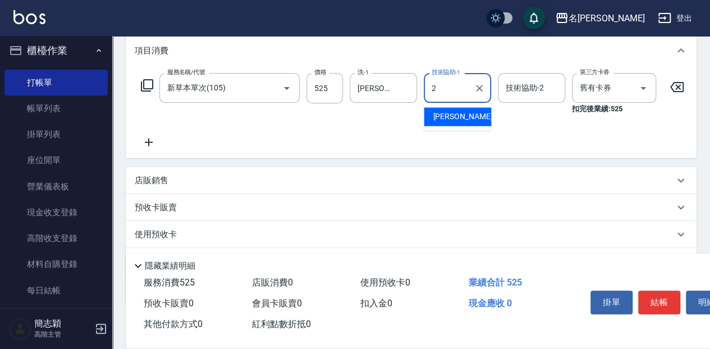
drag, startPoint x: 465, startPoint y: 120, endPoint x: 496, endPoint y: 94, distance: 40.7
click at [466, 120] on div "Julie -2" at bounding box center [457, 116] width 67 height 19
type input "Julie-2"
click at [520, 86] on input "技術協助-2" at bounding box center [531, 88] width 57 height 20
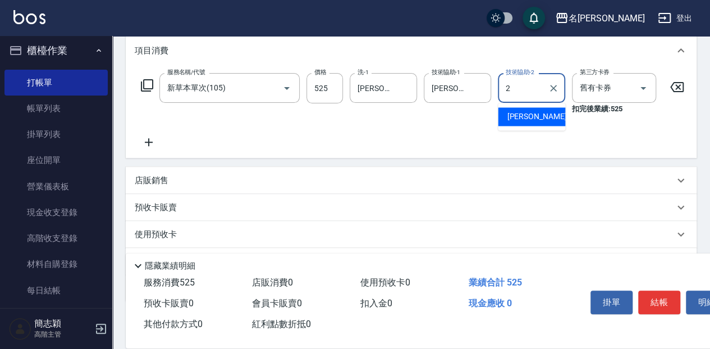
click at [543, 111] on div "Julie -2" at bounding box center [531, 116] width 67 height 19
type input "Julie-2"
click at [660, 302] on button "結帳" at bounding box center [659, 302] width 42 height 24
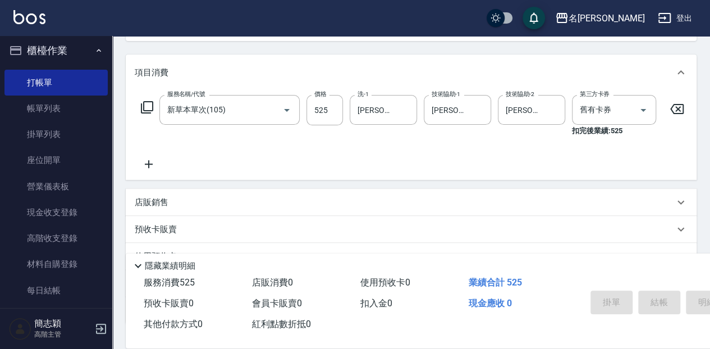
type input "2025/09/14 15:53"
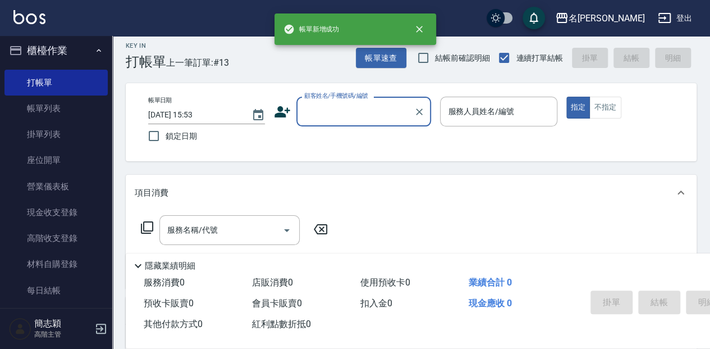
scroll to position [0, 0]
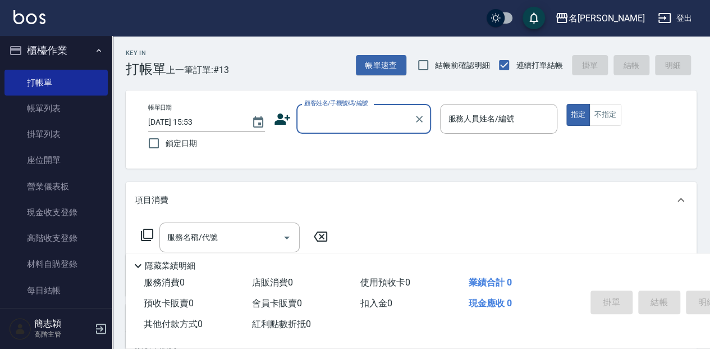
click at [323, 108] on div "顧客姓名/手機號碼/編號" at bounding box center [363, 119] width 135 height 30
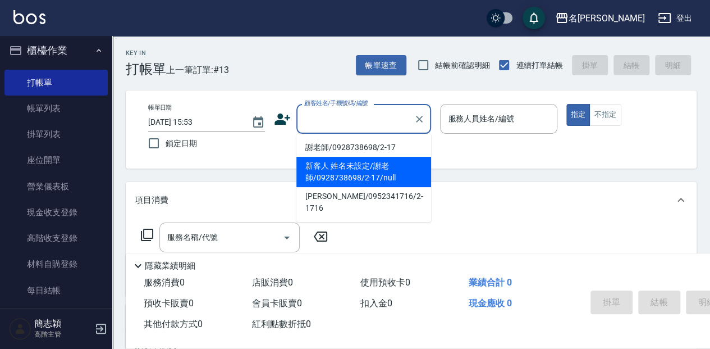
click at [373, 178] on li "新客人 姓名未設定/謝老師/0928738698/2-17/null" at bounding box center [363, 172] width 135 height 30
type input "新客人 姓名未設定/謝老師/0928738698/2-17/null"
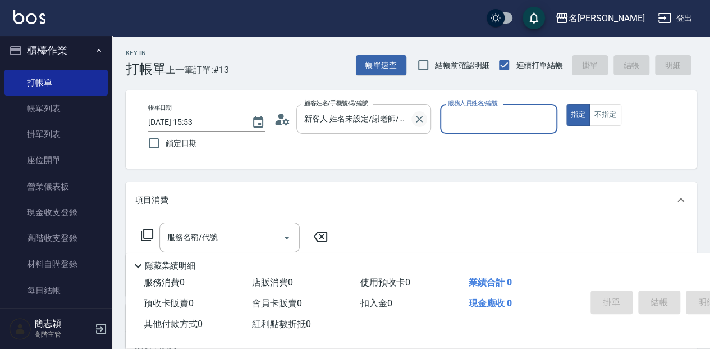
click at [423, 119] on icon "Clear" at bounding box center [419, 118] width 11 height 11
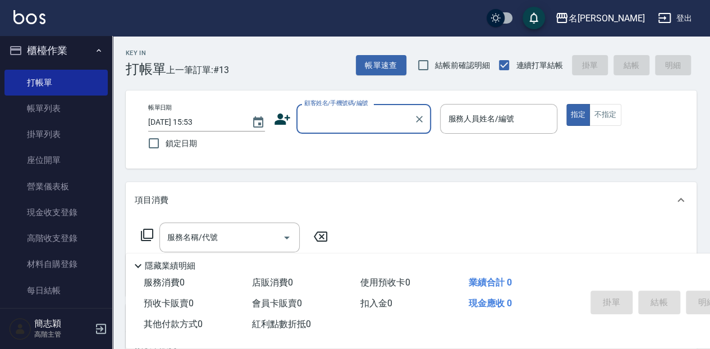
click at [395, 117] on input "顧客姓名/手機號碼/編號" at bounding box center [355, 119] width 108 height 20
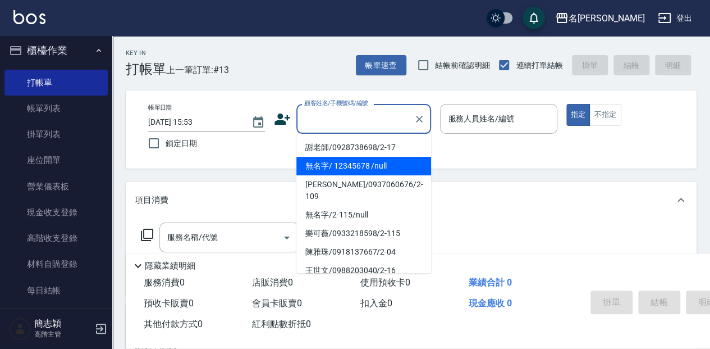
click at [387, 161] on li "無名字/ 12345678 /null" at bounding box center [363, 166] width 135 height 19
type input "無名字/ 12345678 /null"
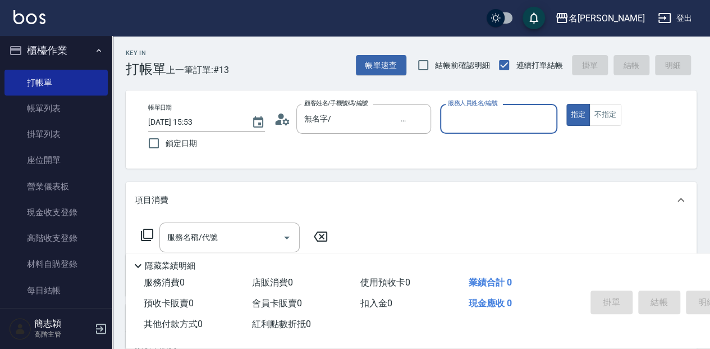
click at [460, 121] on input "服務人員姓名/編號" at bounding box center [498, 119] width 107 height 20
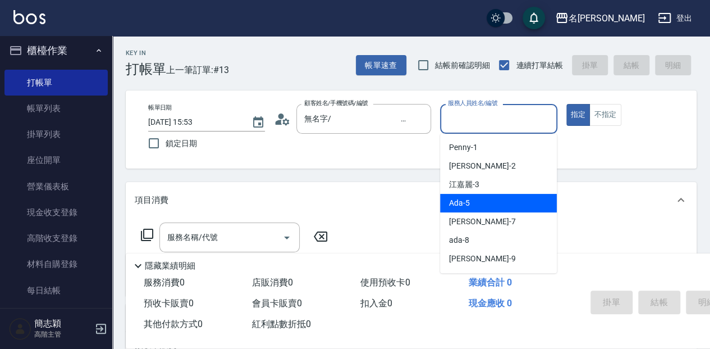
click at [477, 199] on div "Ada -5" at bounding box center [498, 203] width 117 height 19
type input "Ada-5"
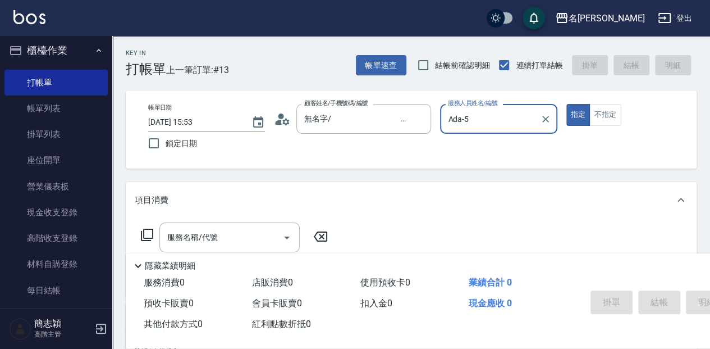
click at [148, 233] on icon at bounding box center [146, 234] width 13 height 13
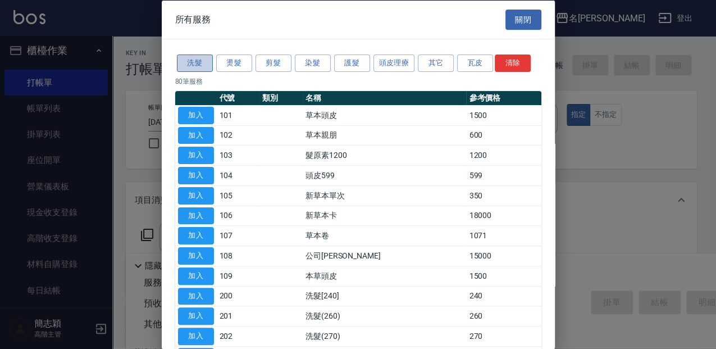
click at [196, 58] on button "洗髮" at bounding box center [195, 62] width 36 height 17
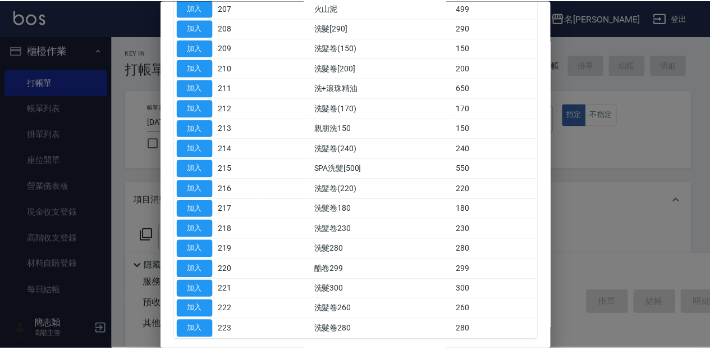
scroll to position [262, 0]
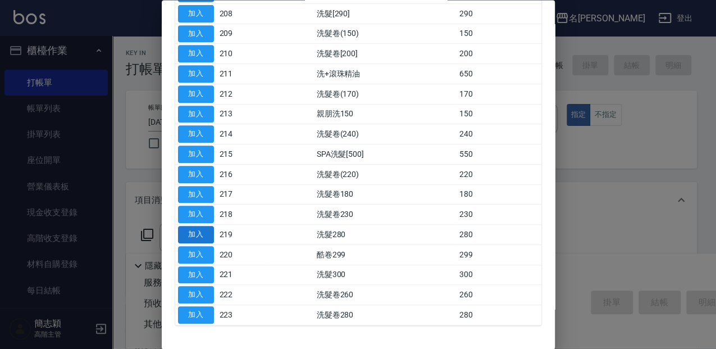
click at [189, 226] on button "加入" at bounding box center [196, 234] width 36 height 17
type input "洗髮280(219)"
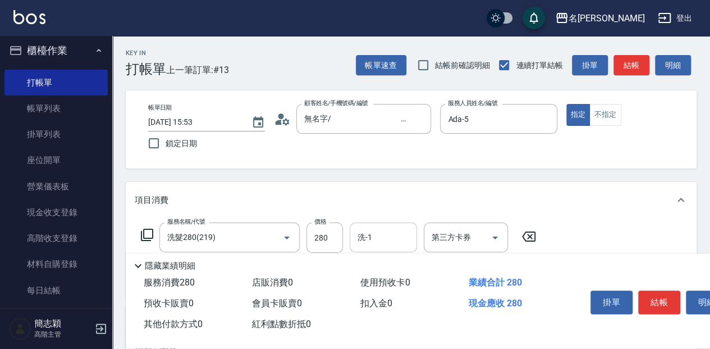
click at [371, 232] on input "洗-1" at bounding box center [383, 237] width 57 height 20
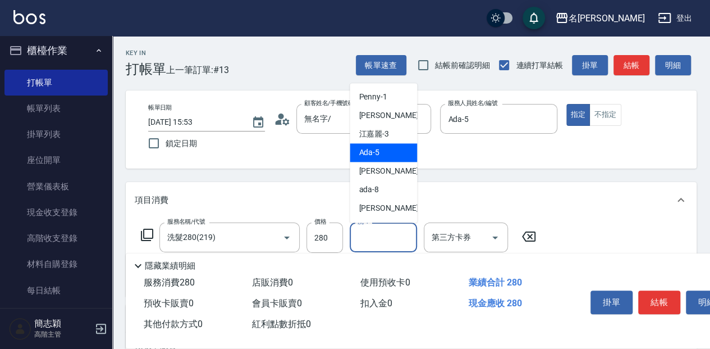
click at [392, 156] on div "Ada -5" at bounding box center [383, 152] width 67 height 19
type input "Ada-5"
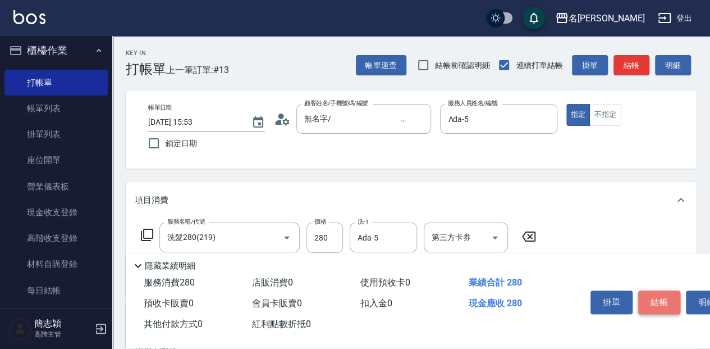
click at [649, 294] on button "結帳" at bounding box center [659, 302] width 42 height 24
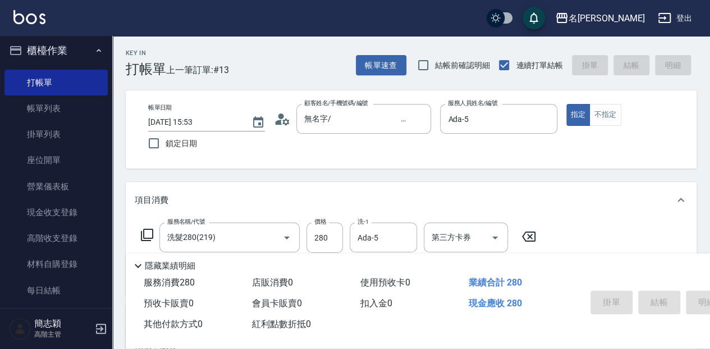
type input "2025/09/14 16:18"
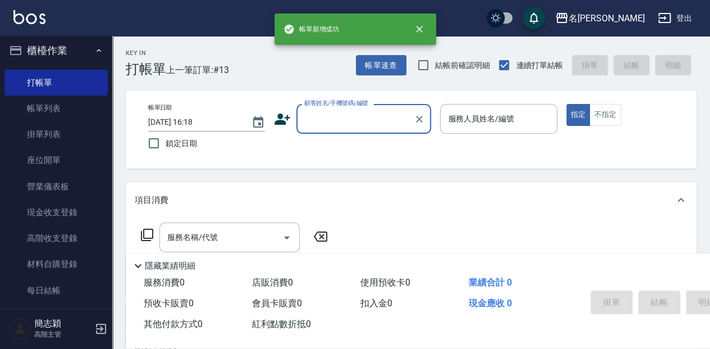
scroll to position [0, 0]
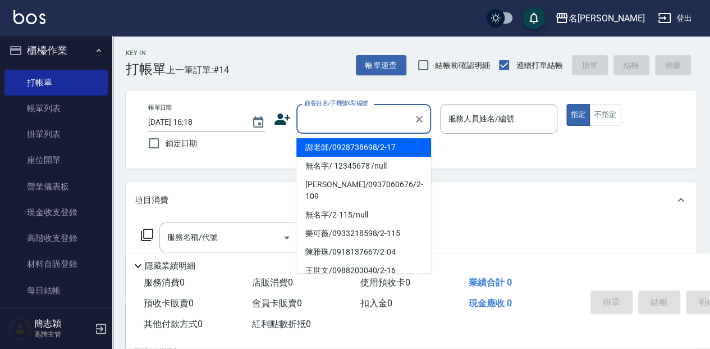
click at [366, 118] on input "顧客姓名/手機號碼/編號" at bounding box center [355, 119] width 108 height 20
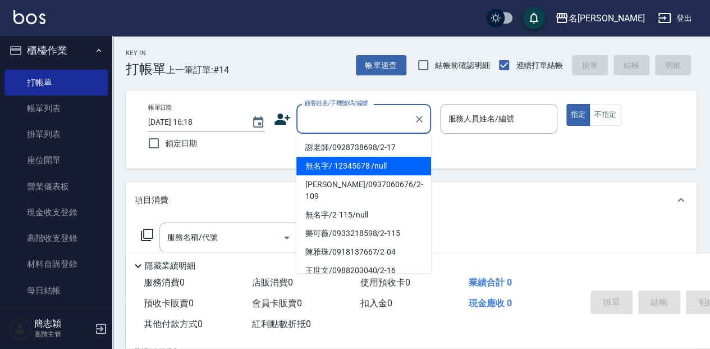
click at [372, 167] on li "無名字/ 12345678 /null" at bounding box center [363, 166] width 135 height 19
type input "無名字/ 12345678 /null"
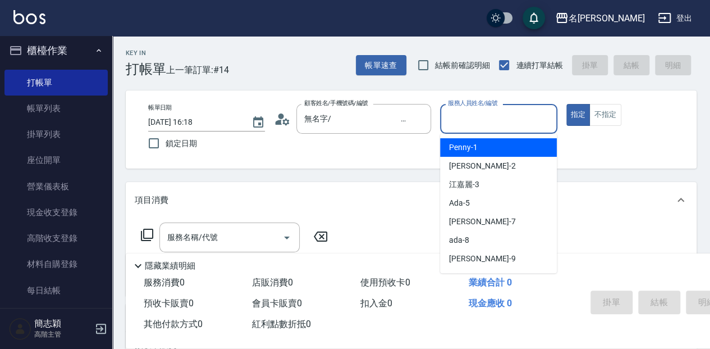
click at [513, 118] on input "服務人員姓名/編號" at bounding box center [498, 119] width 107 height 20
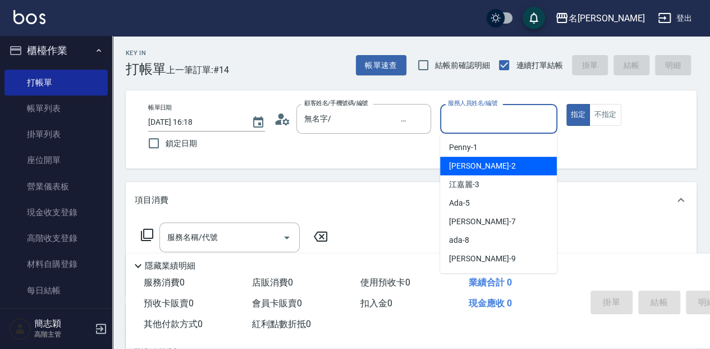
click at [494, 168] on div "Julie -2" at bounding box center [498, 166] width 117 height 19
type input "Julie-2"
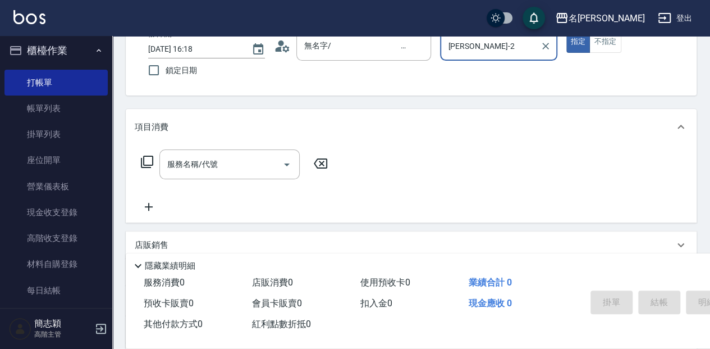
scroll to position [75, 0]
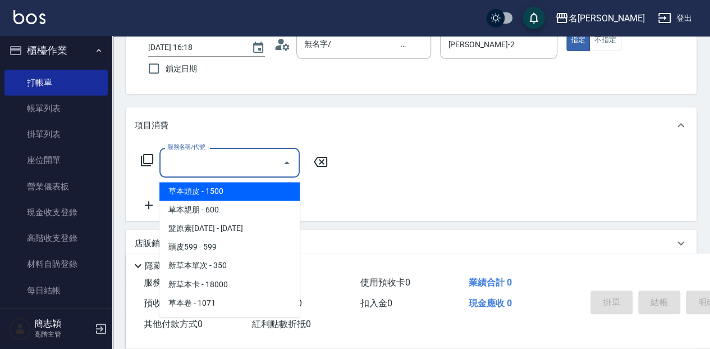
click at [235, 157] on input "服務名稱/代號" at bounding box center [220, 163] width 113 height 20
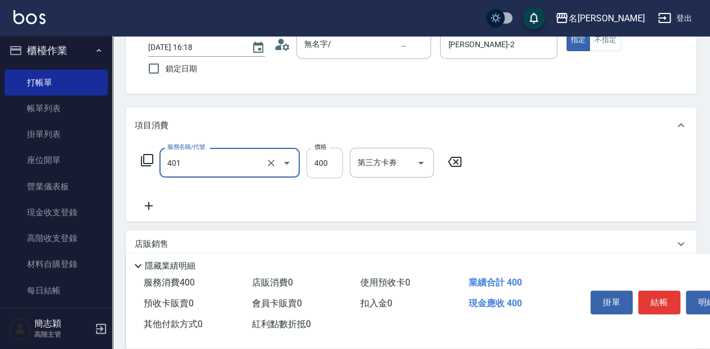
type input "剪髮(400)(401)"
click at [327, 163] on input "400" at bounding box center [324, 163] width 36 height 30
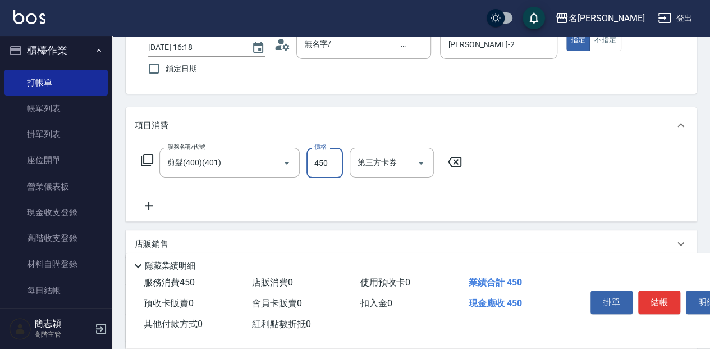
type input "450"
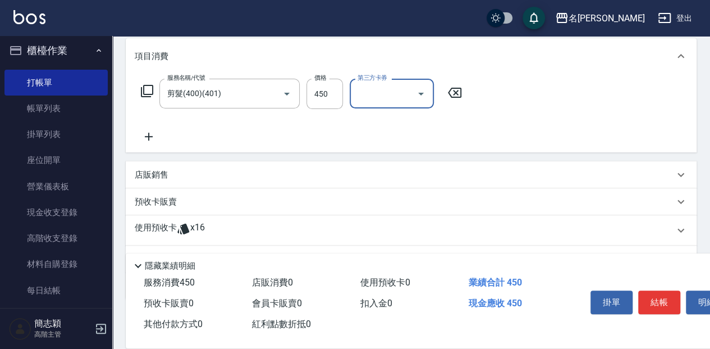
scroll to position [149, 0]
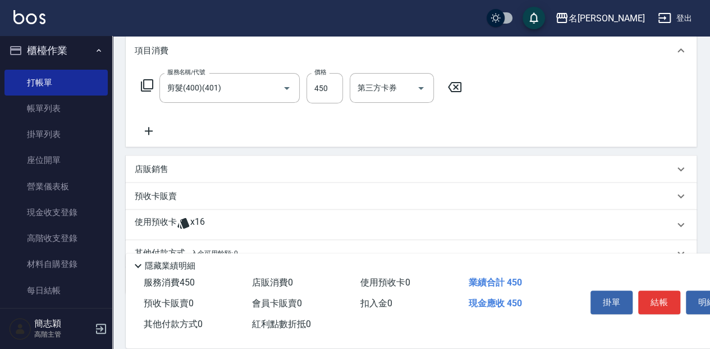
click at [150, 130] on icon at bounding box center [149, 130] width 28 height 13
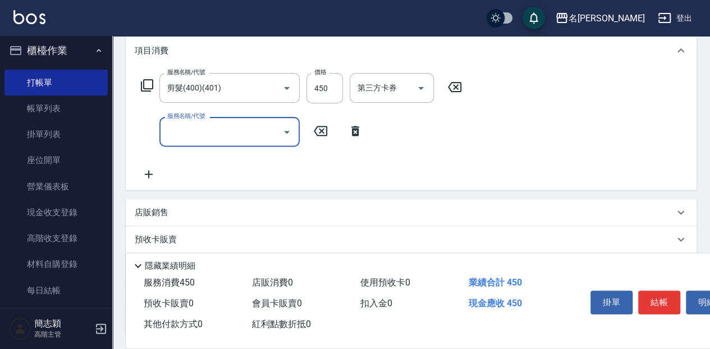
click at [212, 128] on input "服務名稱/代號" at bounding box center [220, 132] width 113 height 20
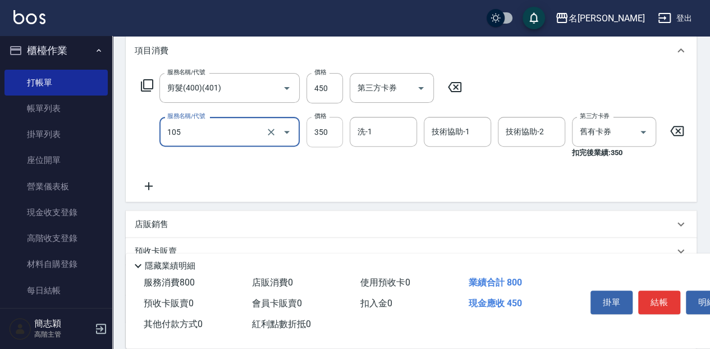
type input "新草本單次(105)"
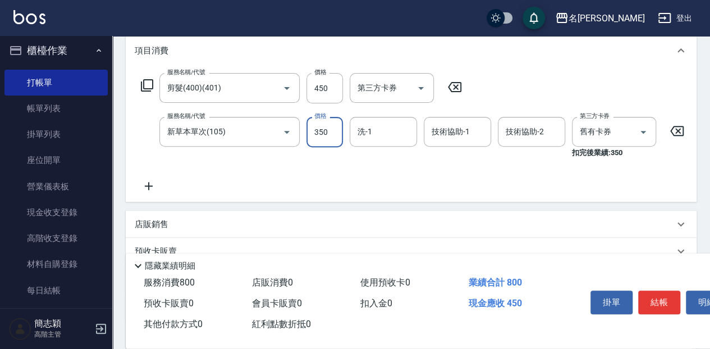
click at [324, 127] on input "350" at bounding box center [324, 132] width 36 height 30
type input "525"
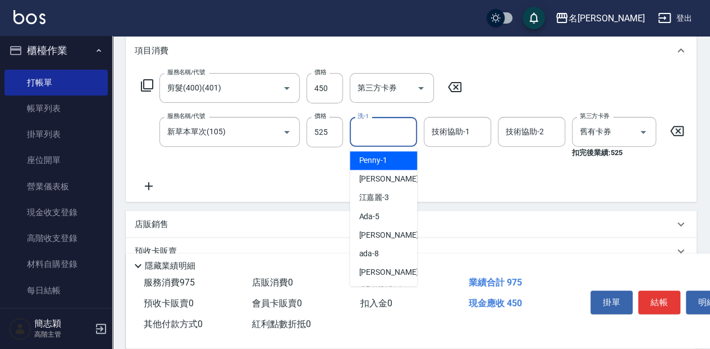
click at [391, 135] on input "洗-1" at bounding box center [383, 132] width 57 height 20
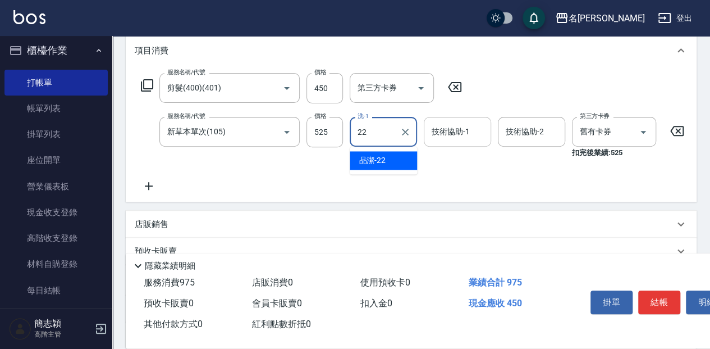
drag, startPoint x: 405, startPoint y: 157, endPoint x: 446, endPoint y: 143, distance: 43.0
click at [405, 157] on div "品潔 -22" at bounding box center [383, 160] width 67 height 19
type input "品潔-22"
click at [459, 131] on input "技術協助-1" at bounding box center [457, 132] width 57 height 20
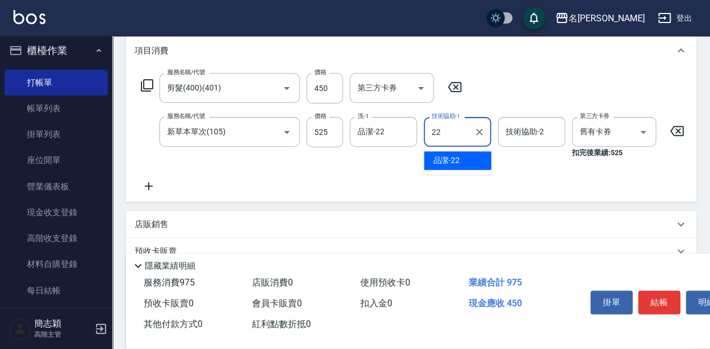
click at [472, 161] on div "品潔 -22" at bounding box center [457, 160] width 67 height 19
type input "品潔-22"
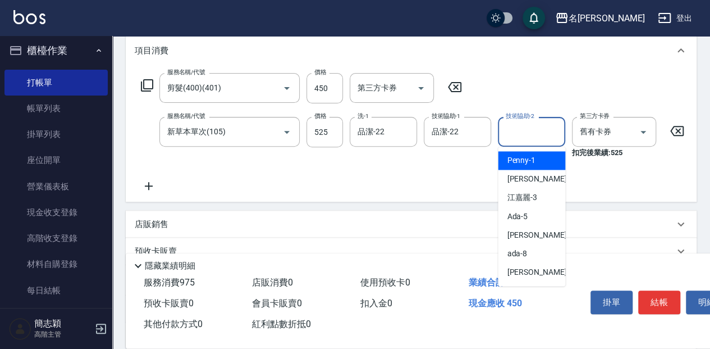
click at [521, 135] on input "技術協助-2" at bounding box center [531, 132] width 57 height 20
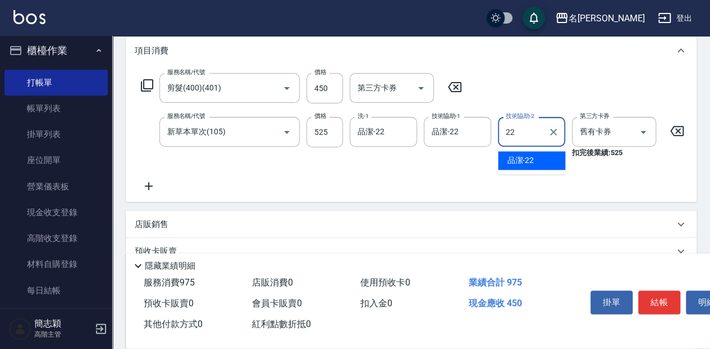
click at [548, 158] on div "品潔 -22" at bounding box center [531, 160] width 67 height 19
type input "品潔-22"
click at [657, 295] on button "結帳" at bounding box center [659, 302] width 42 height 24
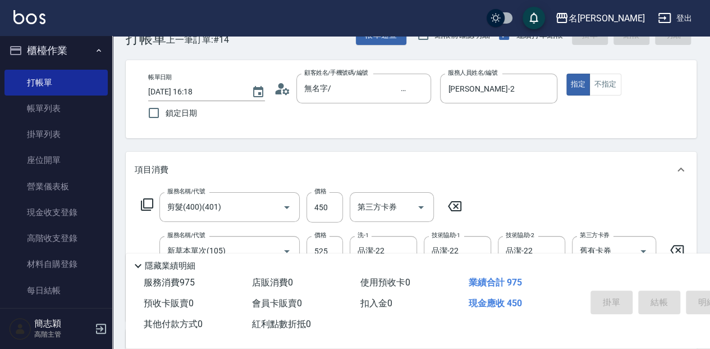
scroll to position [0, 0]
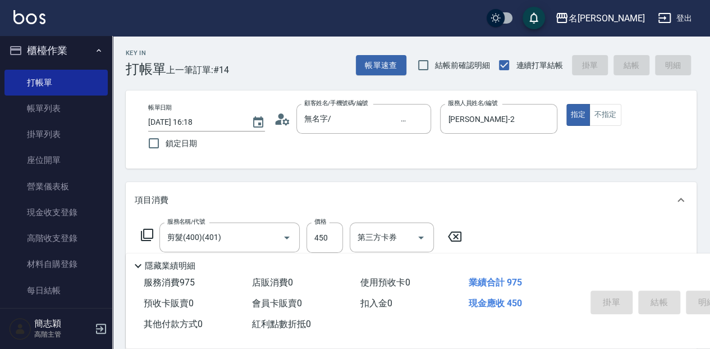
type input "2025/09/14 16:34"
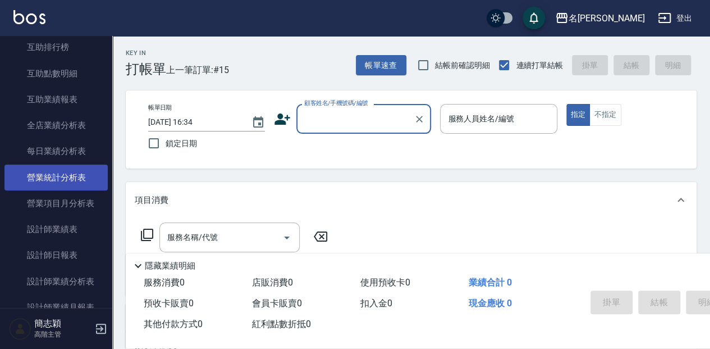
scroll to position [603, 0]
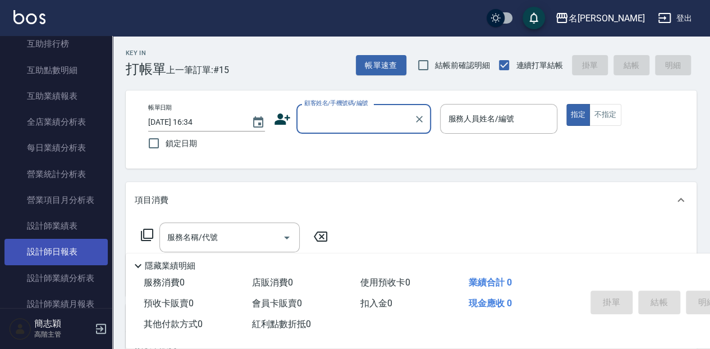
click at [77, 251] on link "設計師日報表" at bounding box center [55, 252] width 103 height 26
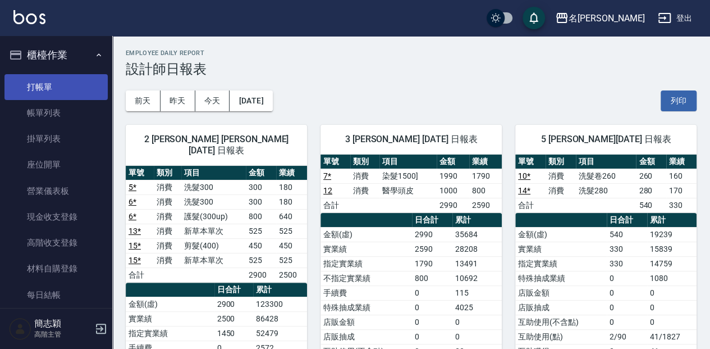
click at [47, 86] on link "打帳單" at bounding box center [55, 87] width 103 height 26
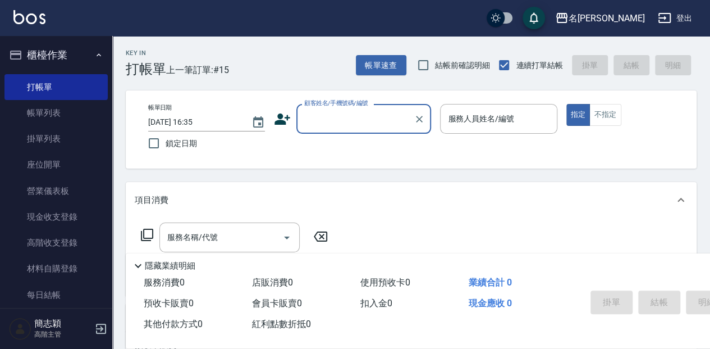
click at [355, 113] on input "顧客姓名/手機號碼/編號" at bounding box center [355, 119] width 108 height 20
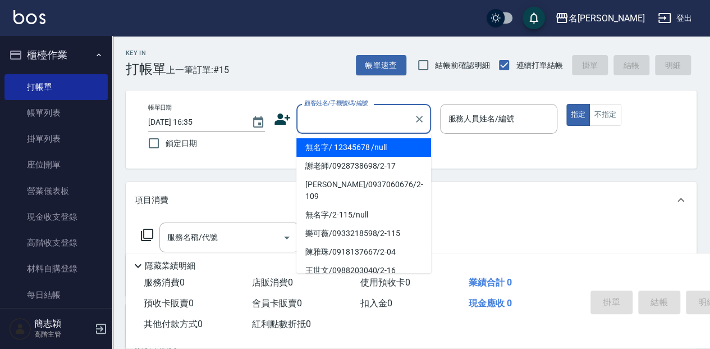
drag, startPoint x: 353, startPoint y: 147, endPoint x: 441, endPoint y: 135, distance: 88.3
click at [353, 148] on li "無名字/ 12345678 /null" at bounding box center [363, 147] width 135 height 19
type input "無名字/ 12345678 /null"
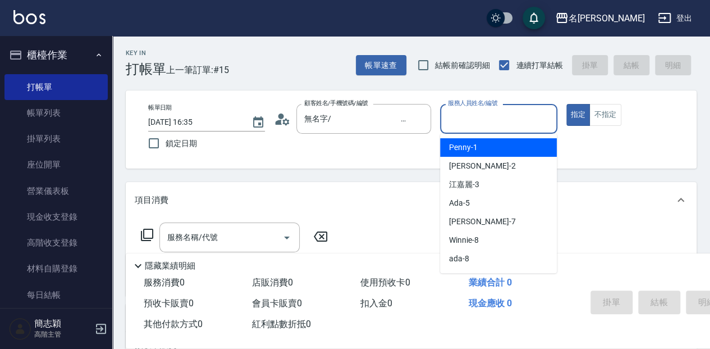
drag, startPoint x: 488, startPoint y: 119, endPoint x: 533, endPoint y: 230, distance: 119.9
click at [489, 119] on input "服務人員姓名/編號" at bounding box center [498, 119] width 107 height 20
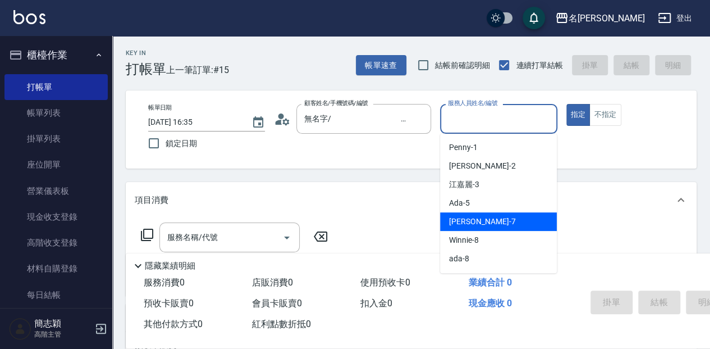
click at [525, 213] on div "Jessica -7" at bounding box center [498, 221] width 117 height 19
type input "Jessica-7"
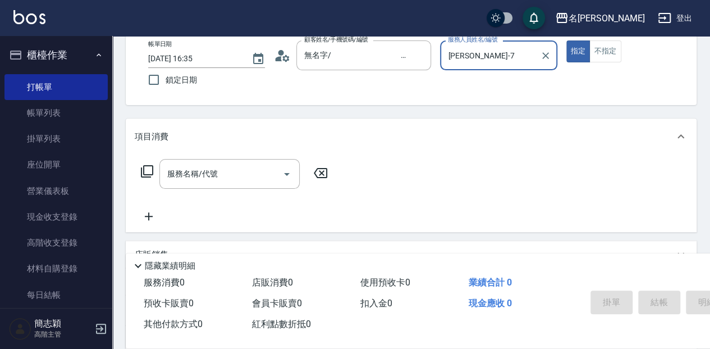
scroll to position [75, 0]
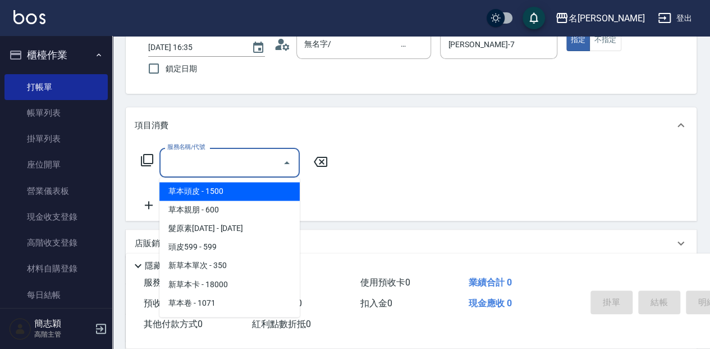
drag, startPoint x: 233, startPoint y: 157, endPoint x: 715, endPoint y: 347, distance: 517.8
click at [235, 157] on input "服務名稱/代號" at bounding box center [220, 163] width 113 height 20
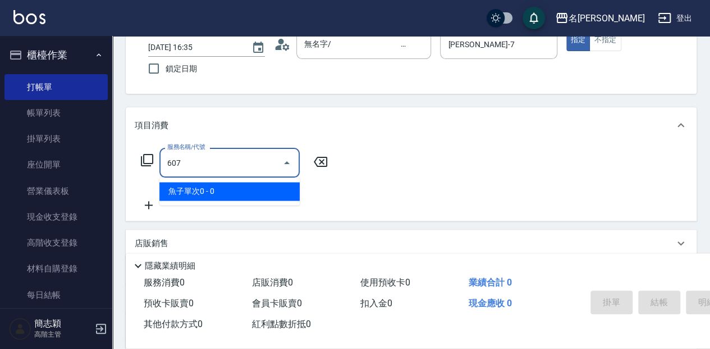
type input "魚子單次0(607)"
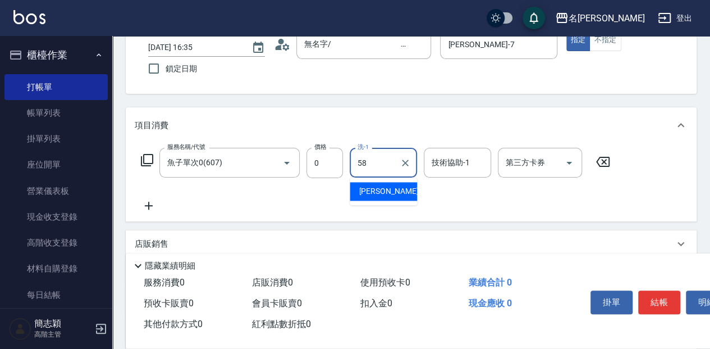
type input "莫娜-58"
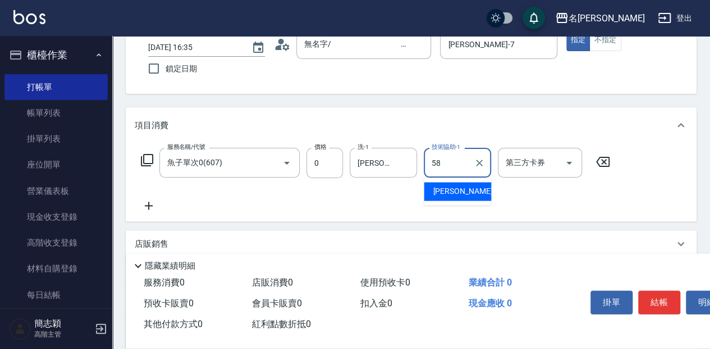
type input "莫娜-58"
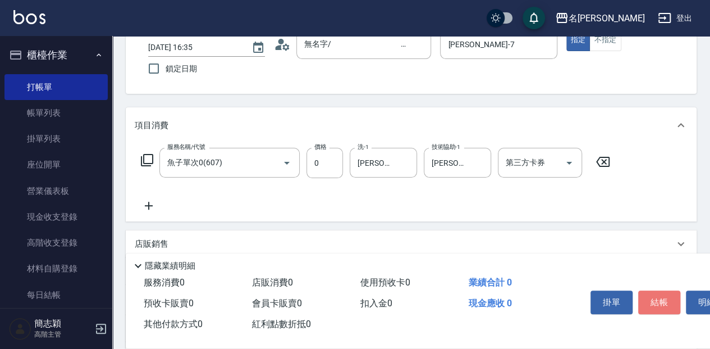
drag, startPoint x: 639, startPoint y: 291, endPoint x: 624, endPoint y: 285, distance: 16.6
click at [639, 291] on button "結帳" at bounding box center [659, 302] width 42 height 24
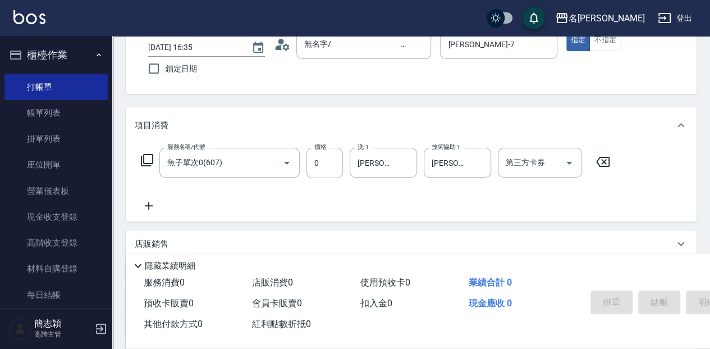
type input "2025/09/14 16:41"
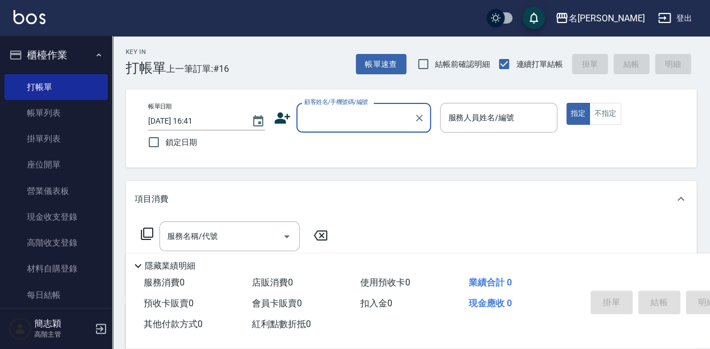
scroll to position [0, 0]
click at [334, 126] on input "顧客姓名/手機號碼/編號" at bounding box center [355, 119] width 108 height 20
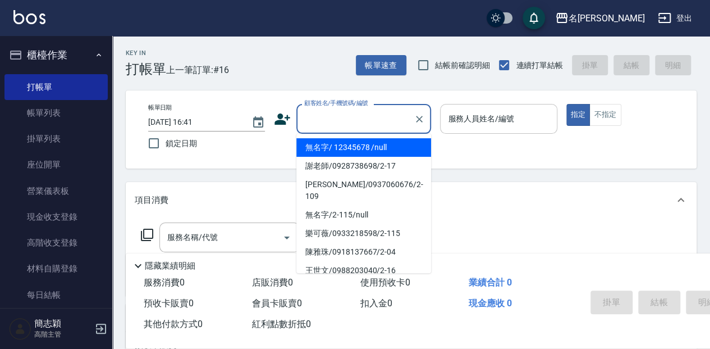
drag, startPoint x: 356, startPoint y: 144, endPoint x: 445, endPoint y: 128, distance: 90.6
click at [356, 143] on li "無名字/ 12345678 /null" at bounding box center [363, 147] width 135 height 19
type input "無名字/ 12345678 /null"
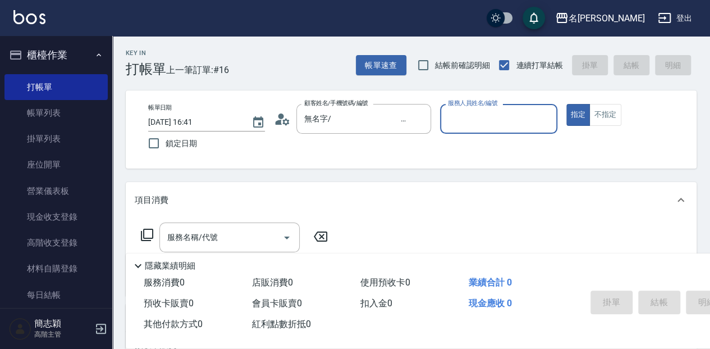
drag, startPoint x: 460, startPoint y: 124, endPoint x: 453, endPoint y: 130, distance: 8.3
click at [459, 125] on input "服務人員姓名/編號" at bounding box center [498, 119] width 107 height 20
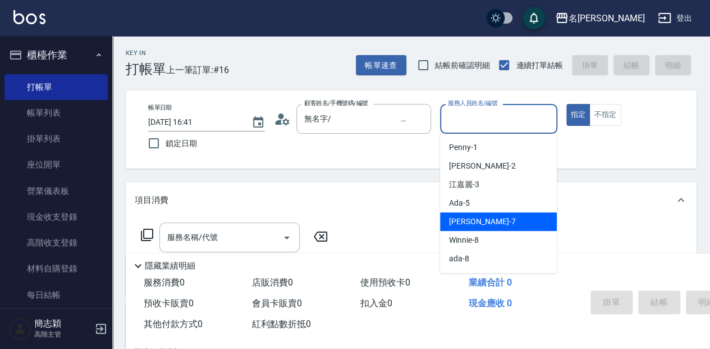
drag, startPoint x: 482, startPoint y: 219, endPoint x: 356, endPoint y: 241, distance: 127.7
click at [481, 219] on span "Jessica -7" at bounding box center [482, 222] width 66 height 12
type input "Jessica-7"
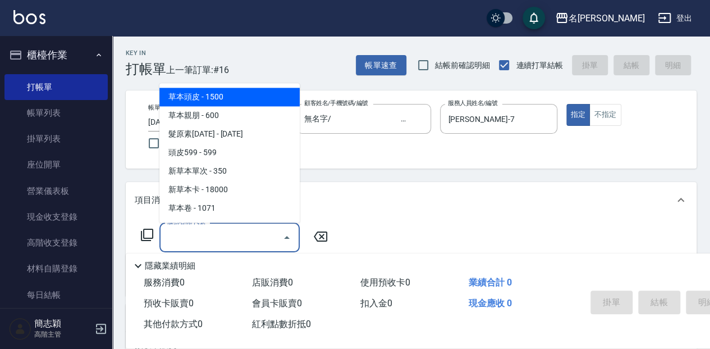
click at [268, 230] on input "服務名稱/代號" at bounding box center [220, 237] width 113 height 20
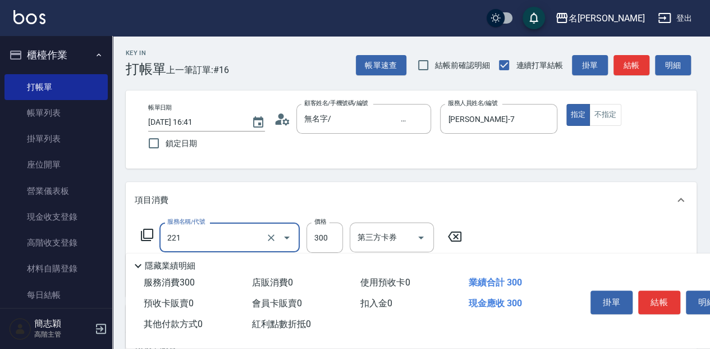
type input "洗髮300(221)"
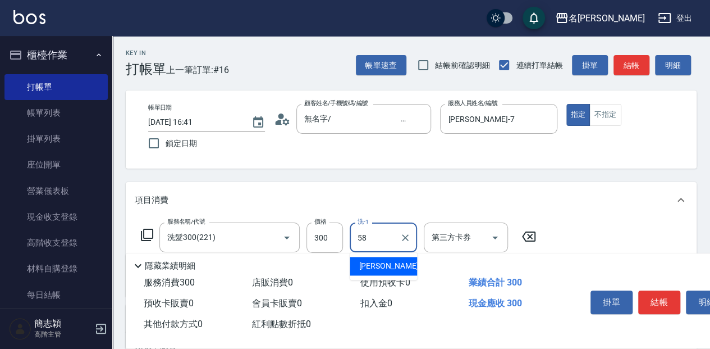
type input "莫娜-58"
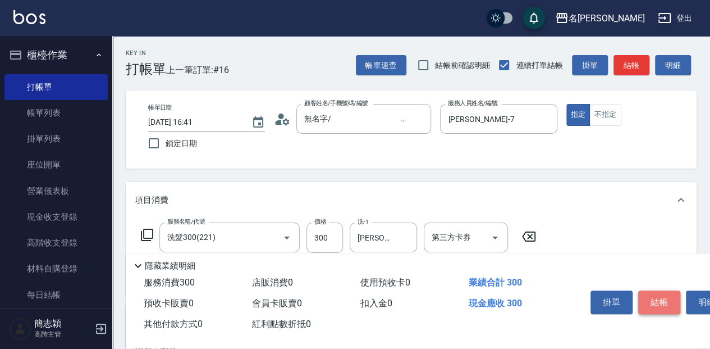
click at [661, 296] on button "結帳" at bounding box center [659, 302] width 42 height 24
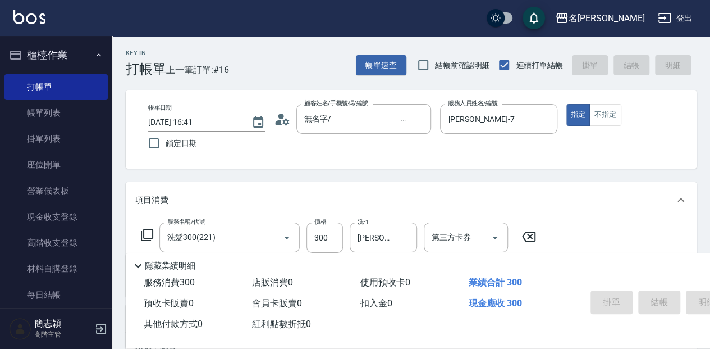
type input "2025/09/14 16:42"
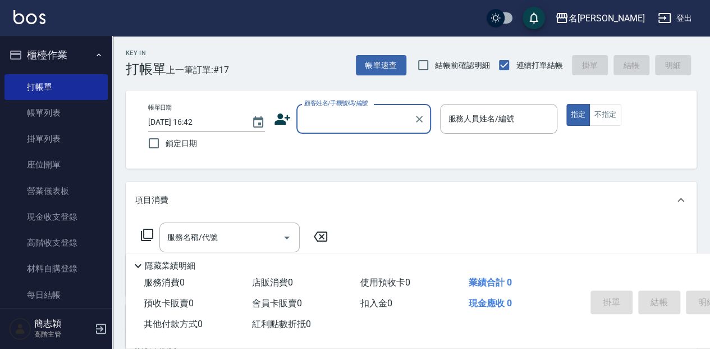
click at [339, 116] on input "顧客姓名/手機號碼/編號" at bounding box center [355, 119] width 108 height 20
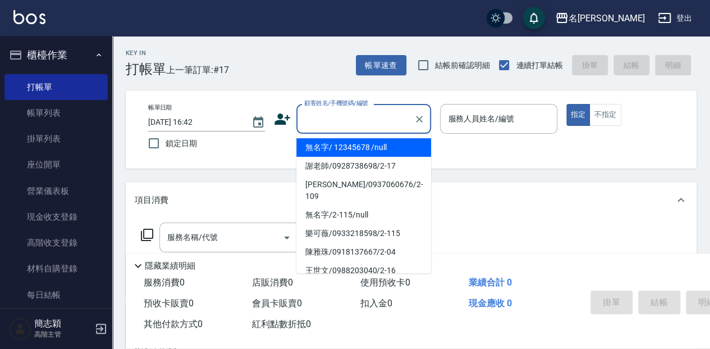
drag, startPoint x: 317, startPoint y: 146, endPoint x: 421, endPoint y: 120, distance: 108.1
click at [323, 145] on li "無名字/ 12345678 /null" at bounding box center [363, 147] width 135 height 19
type input "無名字/ 12345678 /null"
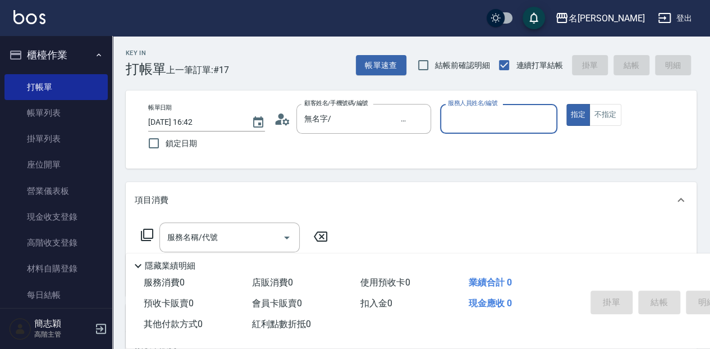
click at [457, 125] on input "服務人員姓名/編號" at bounding box center [498, 119] width 107 height 20
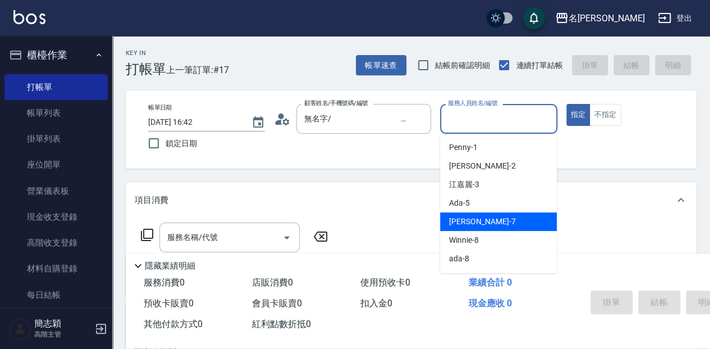
click at [511, 226] on div "Jessica -7" at bounding box center [498, 221] width 117 height 19
type input "Jessica-7"
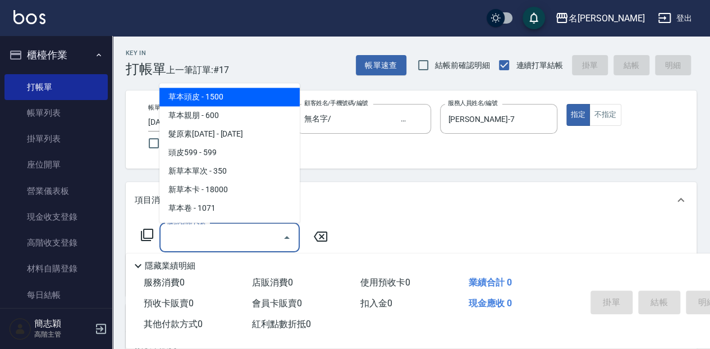
click at [207, 232] on div "服務名稱/代號 服務名稱/代號" at bounding box center [229, 237] width 140 height 30
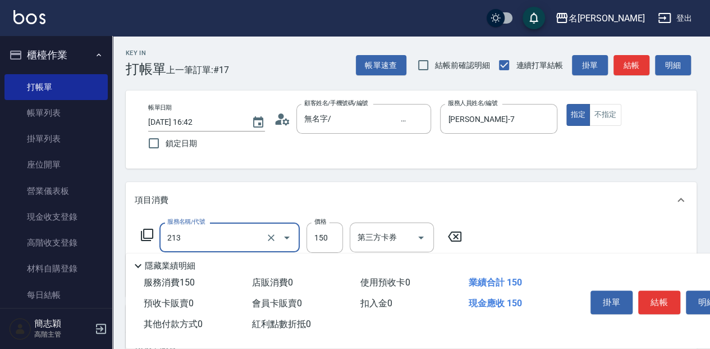
type input "親朋洗150(213)"
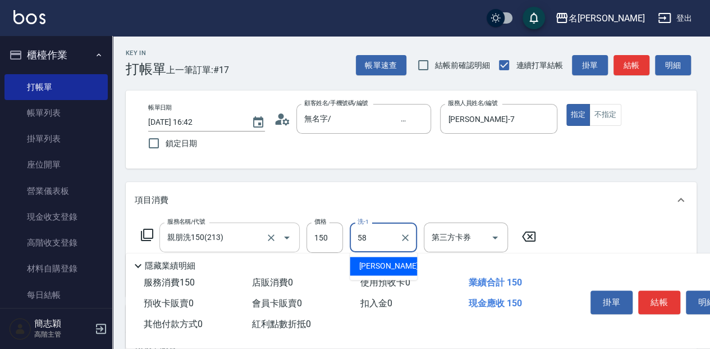
type input "莫娜-58"
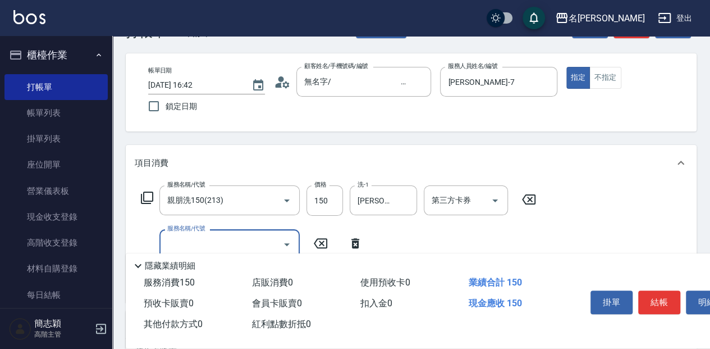
scroll to position [75, 0]
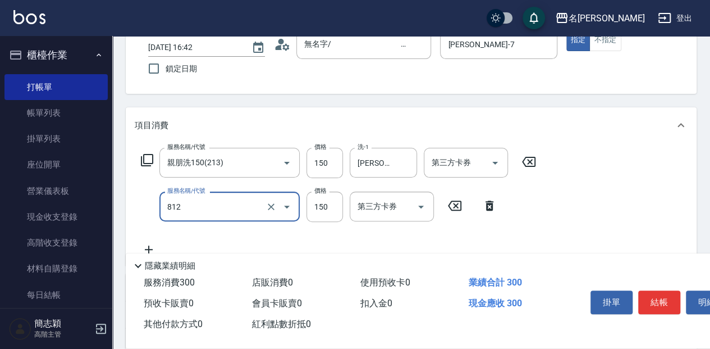
type input "單梳(812)"
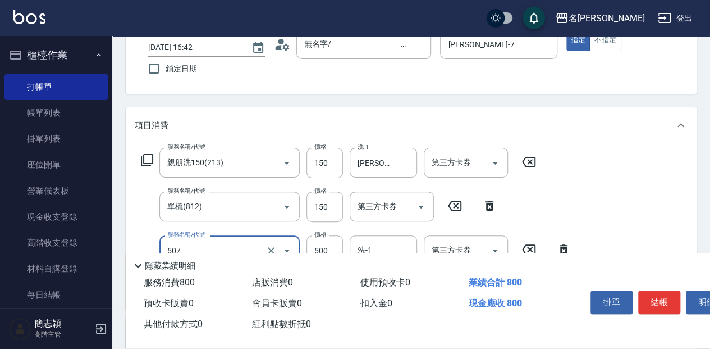
type input "補染(507)"
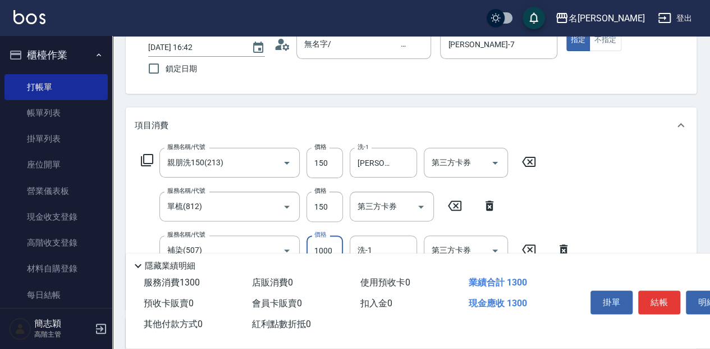
type input "1000"
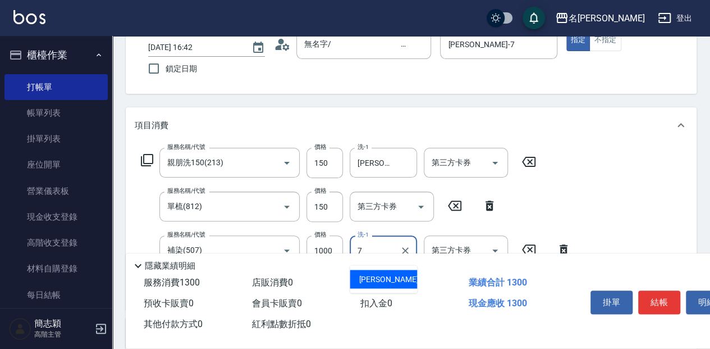
type input "Jessica-7"
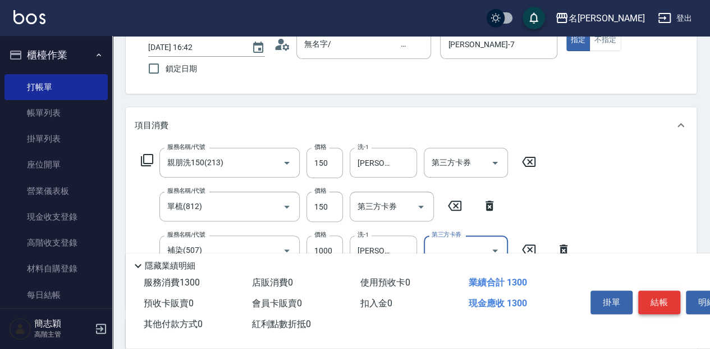
click at [667, 301] on button "結帳" at bounding box center [659, 302] width 42 height 24
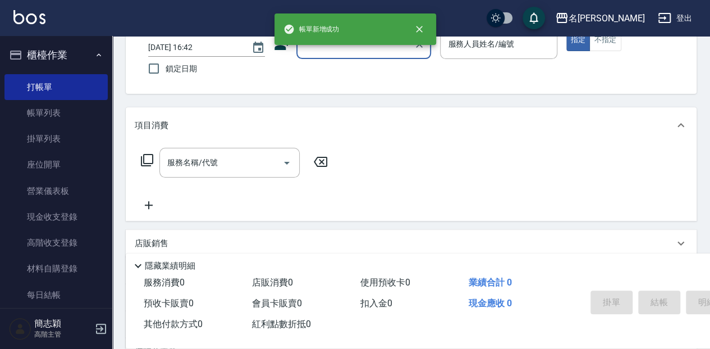
scroll to position [0, 0]
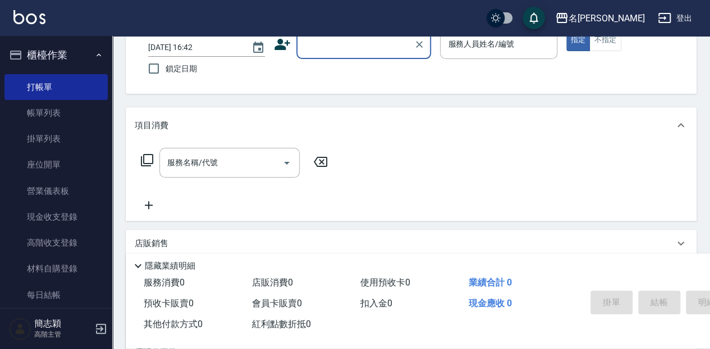
click at [338, 51] on input "顧客姓名/手機號碼/編號" at bounding box center [355, 44] width 108 height 20
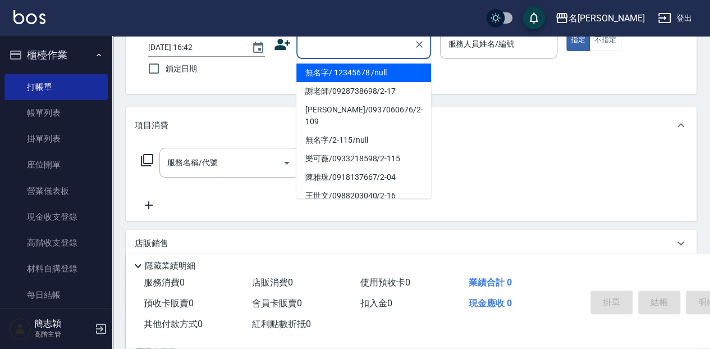
drag, startPoint x: 356, startPoint y: 70, endPoint x: 495, endPoint y: 63, distance: 139.4
click at [356, 70] on li "無名字/ 12345678 /null" at bounding box center [363, 72] width 135 height 19
type input "無名字/ 12345678 /null"
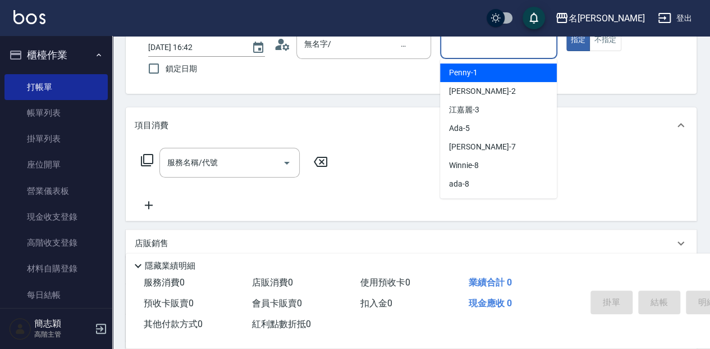
click at [470, 47] on input "服務人員姓名/編號" at bounding box center [498, 44] width 107 height 20
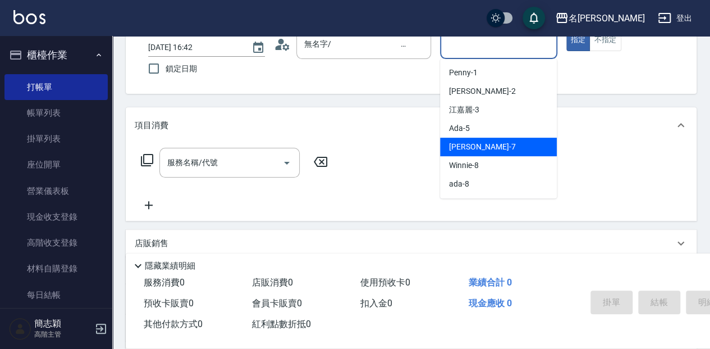
drag, startPoint x: 478, startPoint y: 143, endPoint x: 409, endPoint y: 140, distance: 68.5
click at [477, 143] on span "Jessica -7" at bounding box center [482, 147] width 66 height 12
type input "Jessica-7"
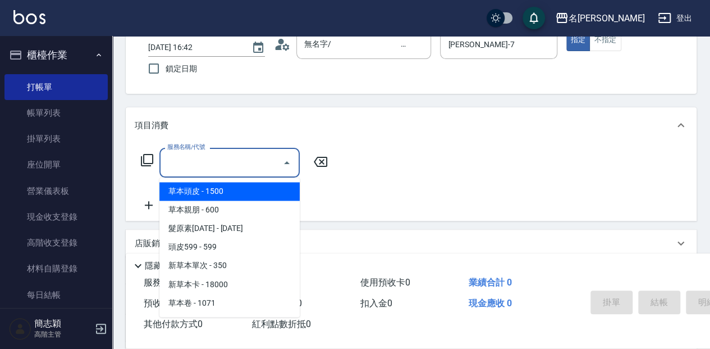
drag, startPoint x: 250, startPoint y: 163, endPoint x: 259, endPoint y: 159, distance: 9.6
click at [252, 162] on input "服務名稱/代號" at bounding box center [220, 163] width 113 height 20
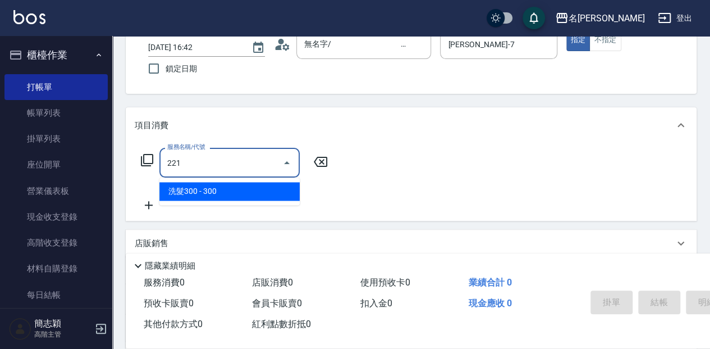
type input "洗髮300(221)"
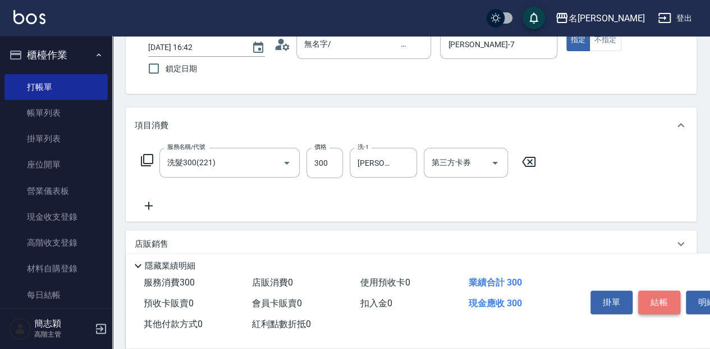
click at [653, 298] on button "結帳" at bounding box center [659, 302] width 42 height 24
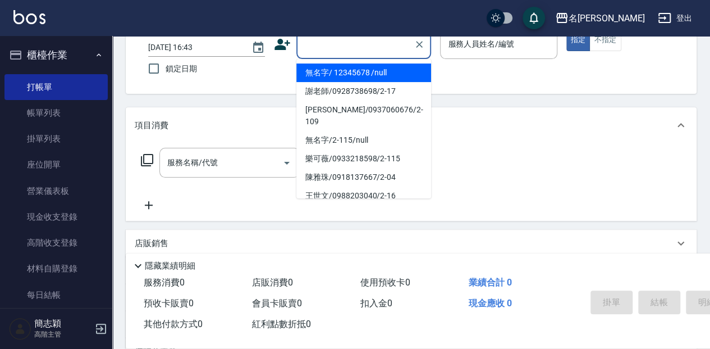
click at [324, 51] on input "顧客姓名/手機號碼/編號" at bounding box center [355, 44] width 108 height 20
click at [322, 70] on li "無名字/ 12345678 /null" at bounding box center [363, 72] width 135 height 19
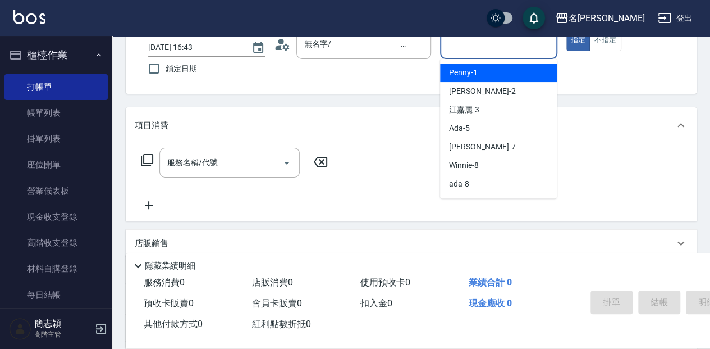
drag, startPoint x: 474, startPoint y: 43, endPoint x: 475, endPoint y: 95, distance: 52.2
click at [473, 45] on input "服務人員姓名/編號" at bounding box center [498, 44] width 107 height 20
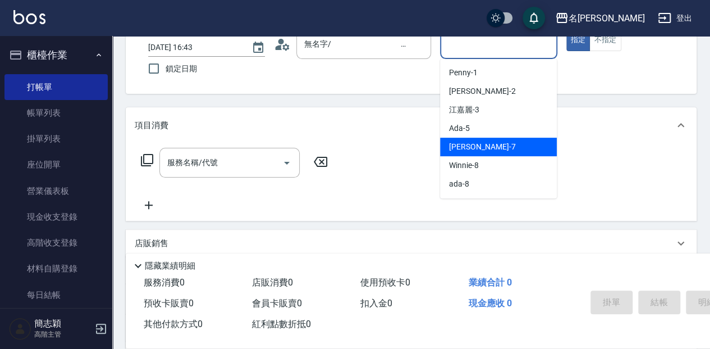
click at [461, 149] on span "Jessica -7" at bounding box center [482, 147] width 66 height 12
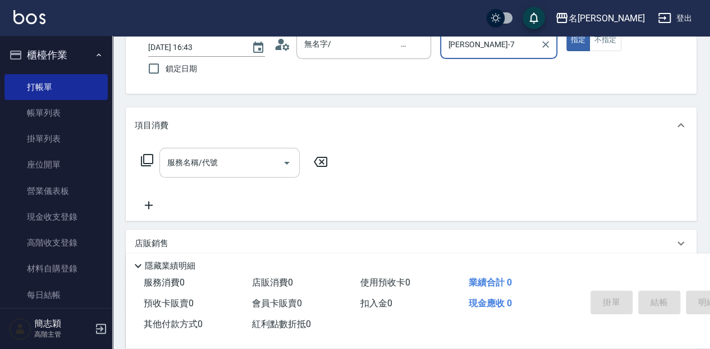
click at [249, 161] on input "服務名稱/代號" at bounding box center [220, 163] width 113 height 20
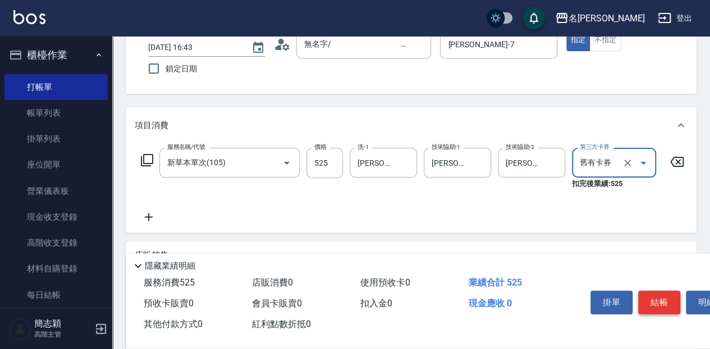
click at [664, 291] on button "結帳" at bounding box center [659, 302] width 42 height 24
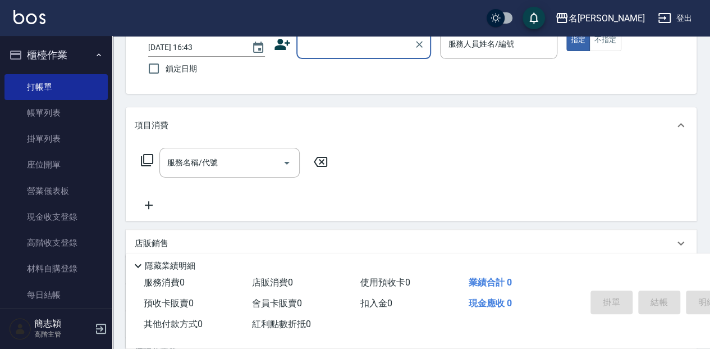
click at [323, 47] on input "顧客姓名/手機號碼/編號" at bounding box center [355, 44] width 108 height 20
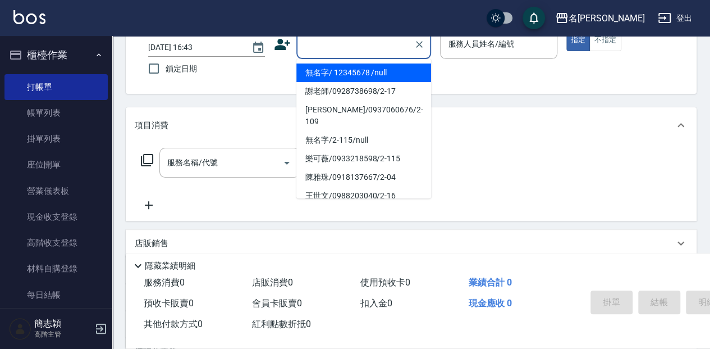
click at [340, 77] on li "無名字/ 12345678 /null" at bounding box center [363, 72] width 135 height 19
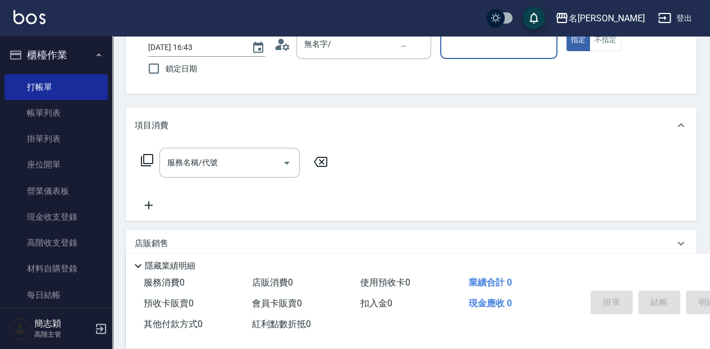
click at [494, 54] on div "服務人員姓名/編號" at bounding box center [498, 44] width 117 height 30
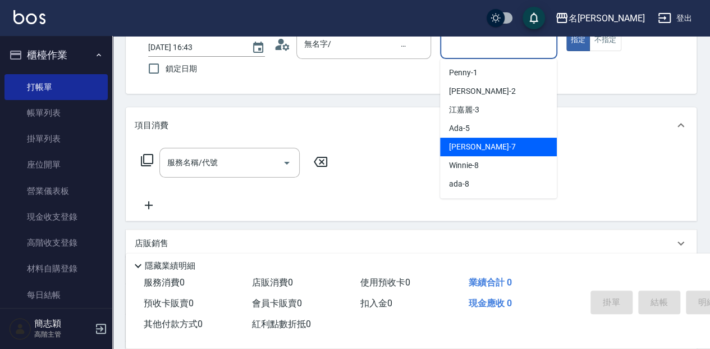
click at [485, 144] on div "Jessica -7" at bounding box center [498, 147] width 117 height 19
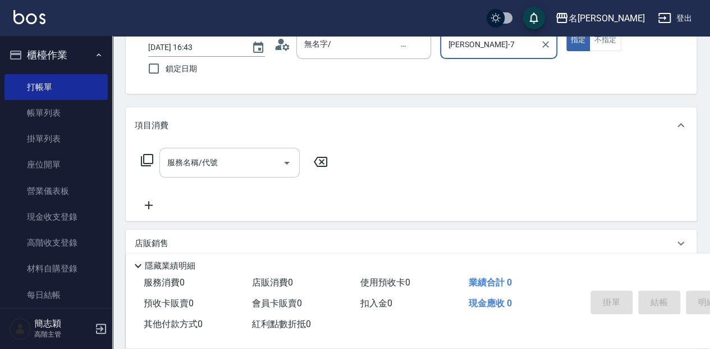
click at [256, 161] on input "服務名稱/代號" at bounding box center [220, 163] width 113 height 20
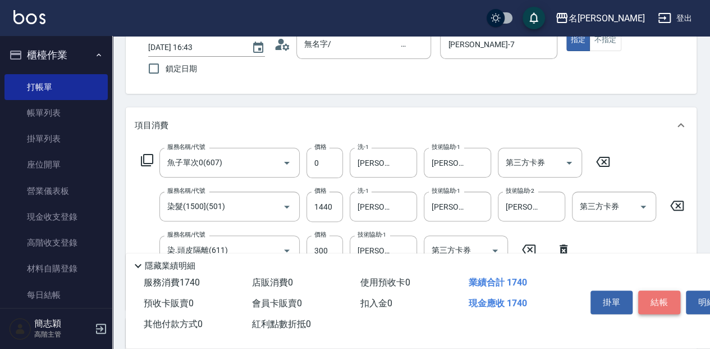
click at [668, 296] on button "結帳" at bounding box center [659, 302] width 42 height 24
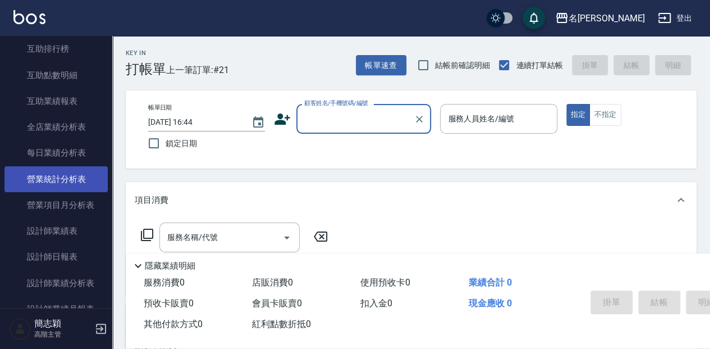
scroll to position [598, 0]
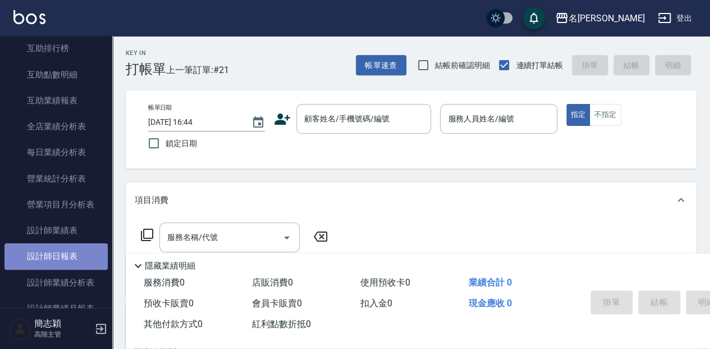
click at [59, 251] on link "設計師日報表" at bounding box center [55, 256] width 103 height 26
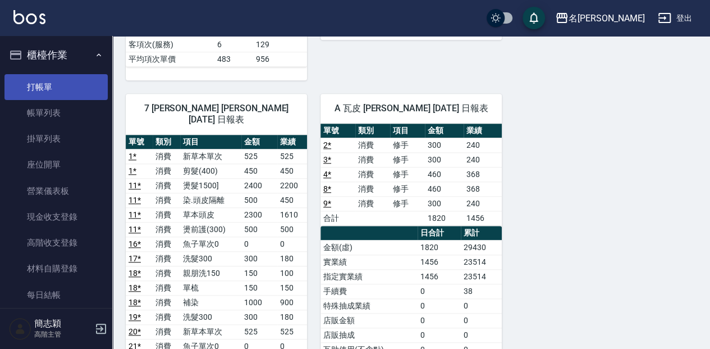
click at [46, 83] on link "打帳單" at bounding box center [55, 87] width 103 height 26
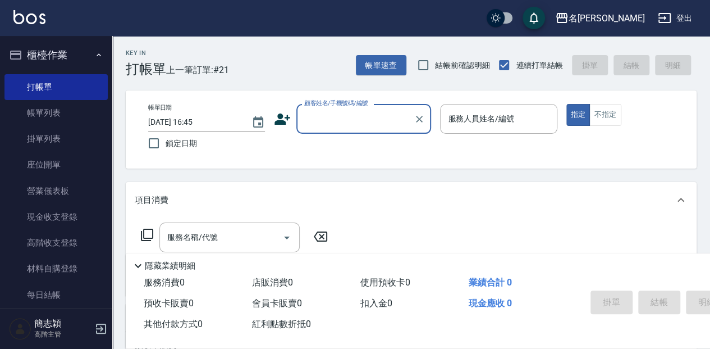
click at [303, 114] on input "顧客姓名/手機號碼/編號" at bounding box center [355, 119] width 108 height 20
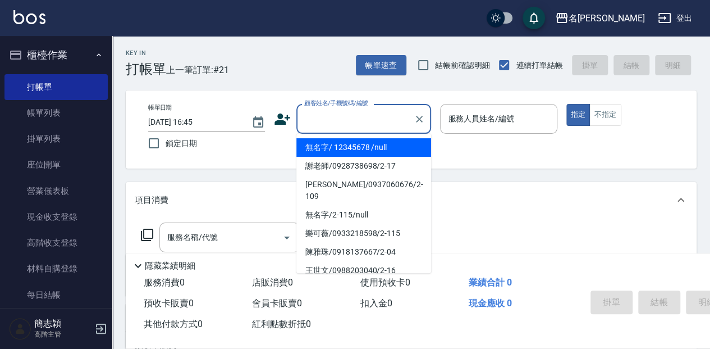
click at [333, 144] on li "無名字/ 12345678 /null" at bounding box center [363, 147] width 135 height 19
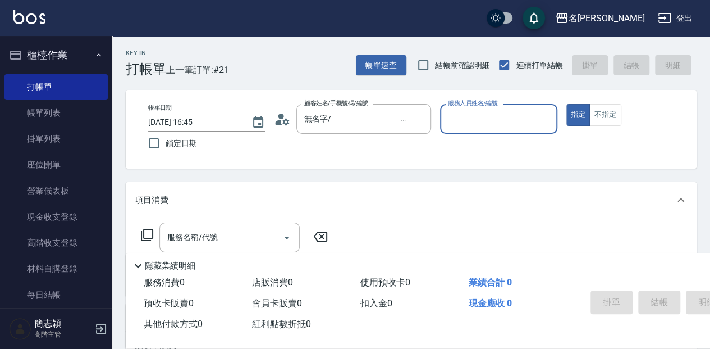
click at [456, 124] on input "服務人員姓名/編號" at bounding box center [498, 119] width 107 height 20
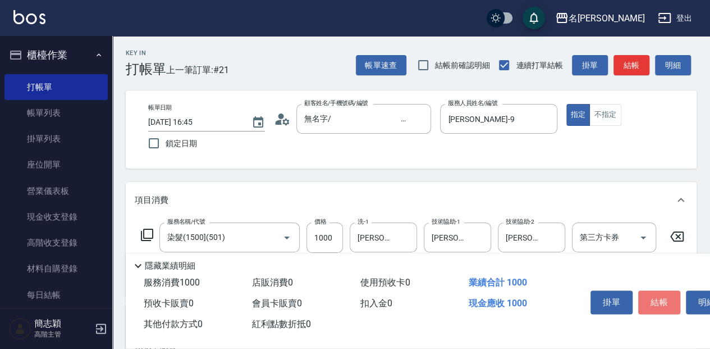
click at [668, 304] on button "結帳" at bounding box center [659, 302] width 42 height 24
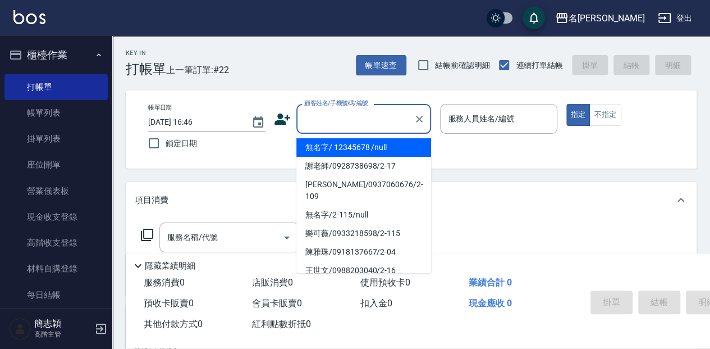
click at [365, 127] on input "顧客姓名/手機號碼/編號" at bounding box center [355, 119] width 108 height 20
click at [363, 141] on li "無名字/ 12345678 /null" at bounding box center [363, 147] width 135 height 19
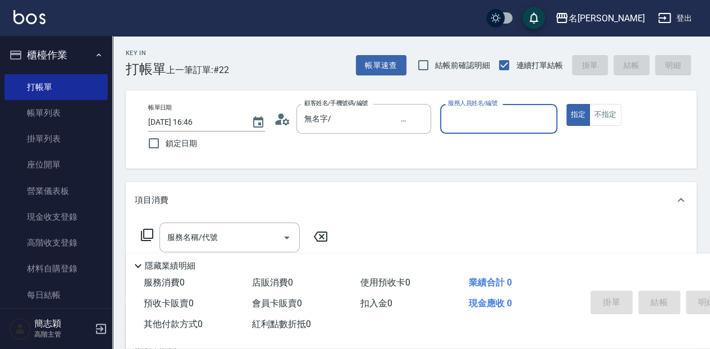
click at [476, 118] on input "服務人員姓名/編號" at bounding box center [498, 119] width 107 height 20
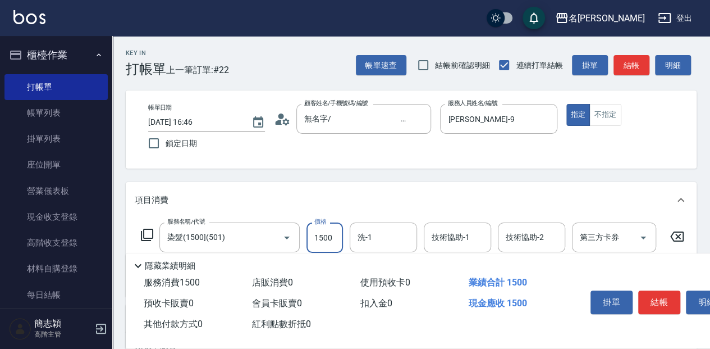
click at [333, 242] on input "1500" at bounding box center [324, 237] width 36 height 30
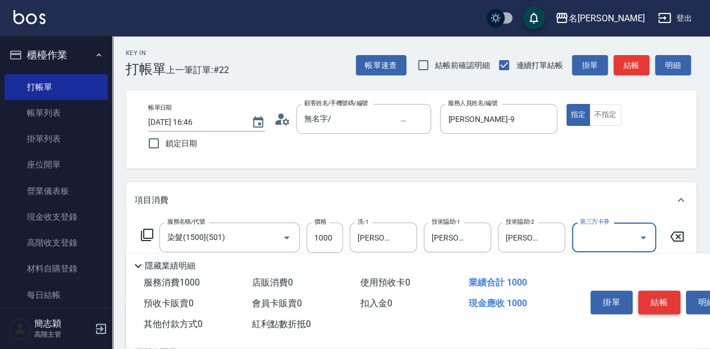
click at [660, 300] on button "結帳" at bounding box center [659, 302] width 42 height 24
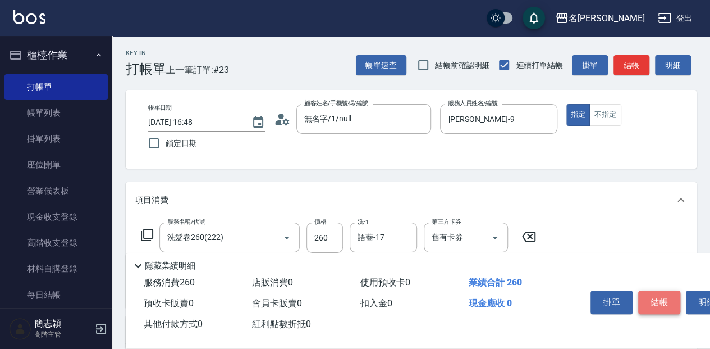
click at [666, 308] on button "結帳" at bounding box center [659, 302] width 42 height 24
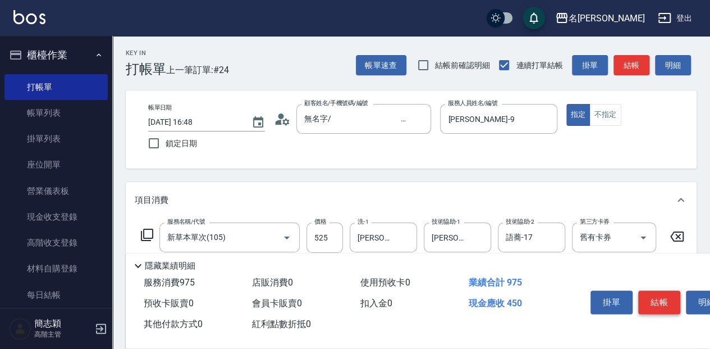
click at [671, 296] on button "結帳" at bounding box center [659, 302] width 42 height 24
click at [676, 295] on button "結帳" at bounding box center [659, 302] width 42 height 24
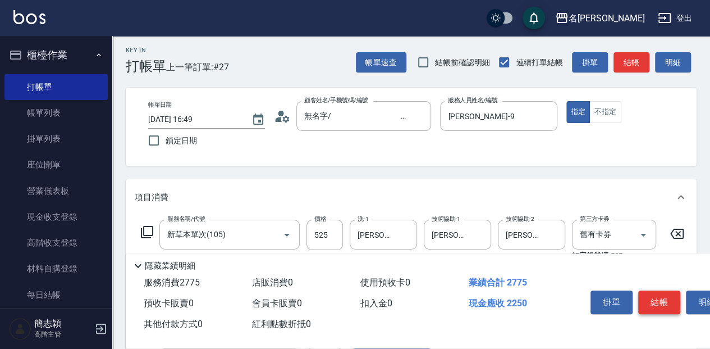
click at [659, 297] on button "結帳" at bounding box center [659, 302] width 42 height 24
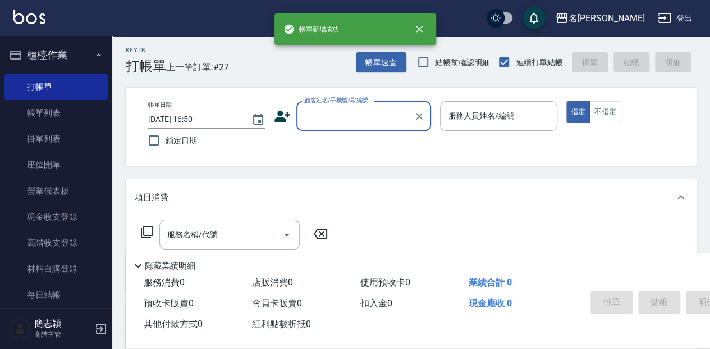
scroll to position [0, 0]
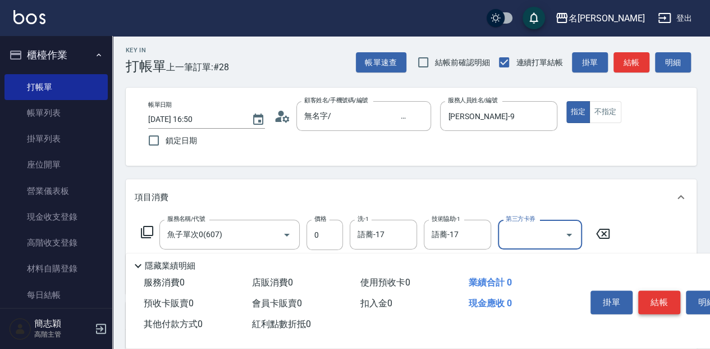
click at [671, 299] on button "結帳" at bounding box center [659, 302] width 42 height 24
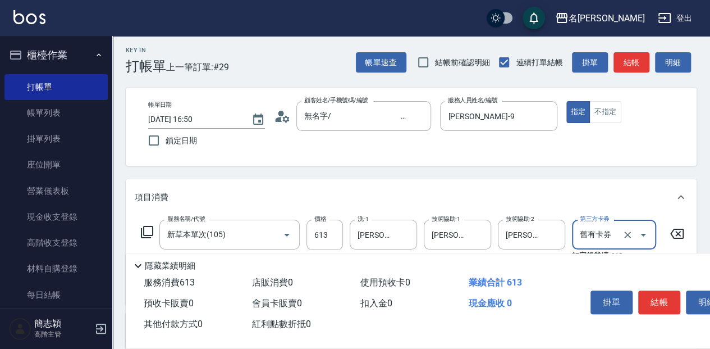
click at [671, 299] on button "結帳" at bounding box center [659, 302] width 42 height 24
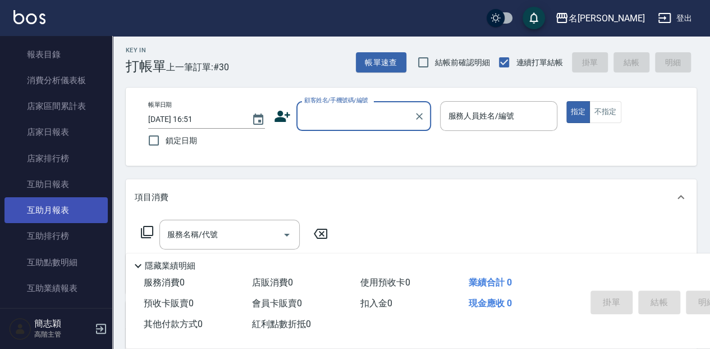
scroll to position [411, 0]
click at [82, 221] on link "互助月報表" at bounding box center [55, 209] width 103 height 26
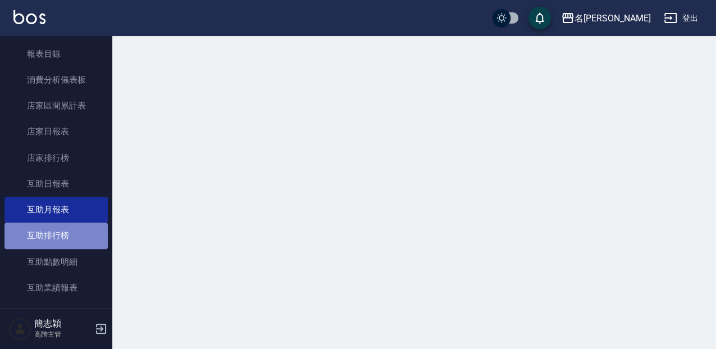
click at [81, 231] on link "互助排行榜" at bounding box center [55, 235] width 103 height 26
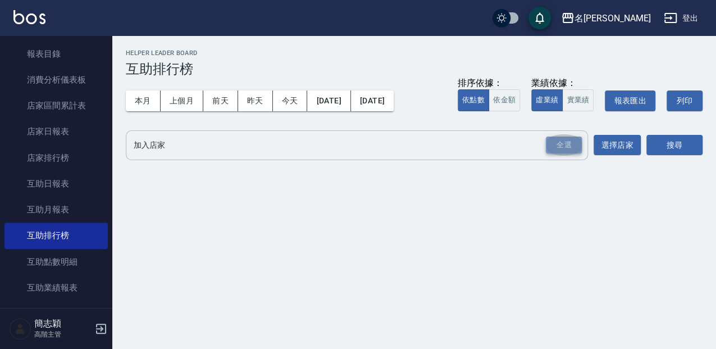
click at [578, 140] on div "全選" at bounding box center [564, 144] width 36 height 17
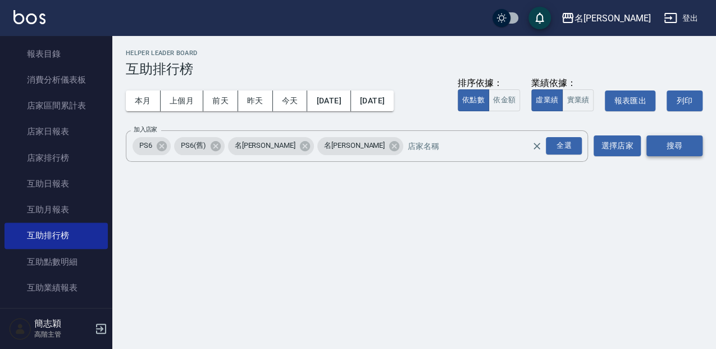
click at [673, 146] on button "搜尋" at bounding box center [674, 145] width 56 height 21
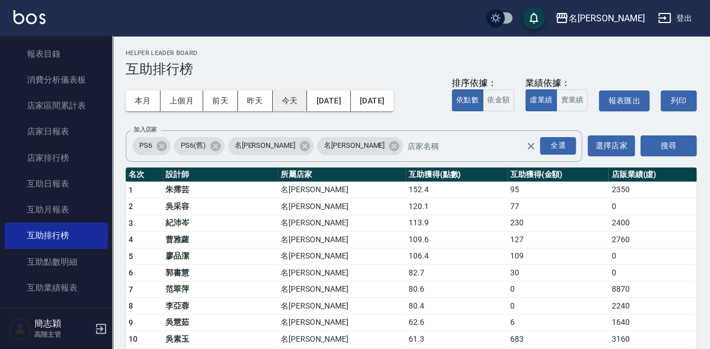
click at [282, 98] on button "今天" at bounding box center [290, 100] width 35 height 21
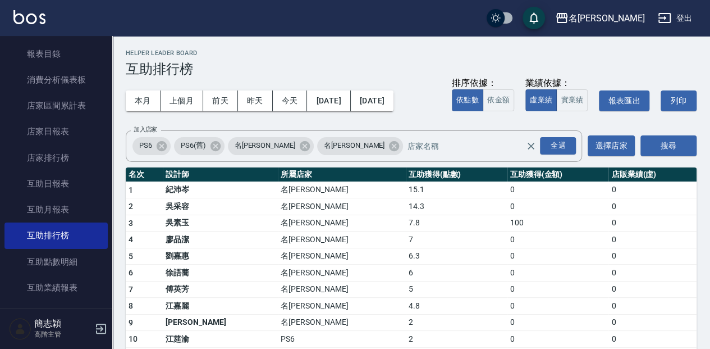
click at [108, 121] on nav "櫃檯作業 打帳單 帳單列表 掛單列表 座位開單 營業儀表板 現金收支登錄 高階收支登錄 材料自購登錄 每日結帳 排班表 現場電腦打卡 掃碼打卡 預約管理 預約…" at bounding box center [56, 172] width 112 height 272
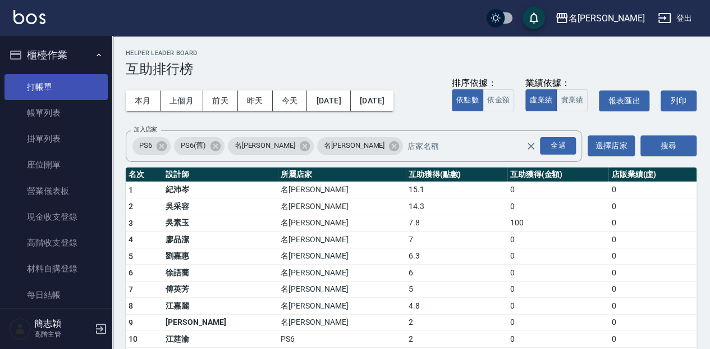
click at [92, 88] on link "打帳單" at bounding box center [55, 87] width 103 height 26
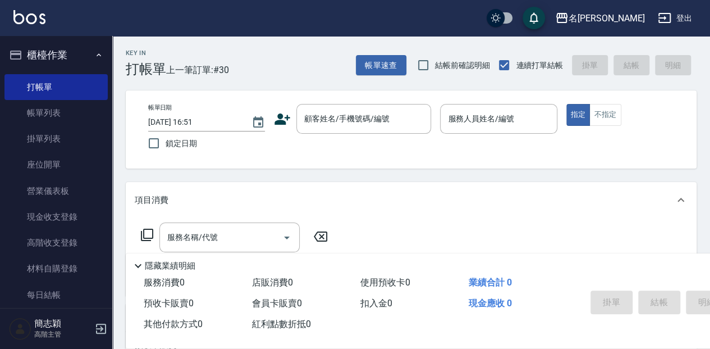
click at [268, 70] on div "Key In 打帳單 上一筆訂單:#30 帳單速查 結帳前確認明細 連續打單結帳 掛單 結帳 明細" at bounding box center [404, 56] width 584 height 41
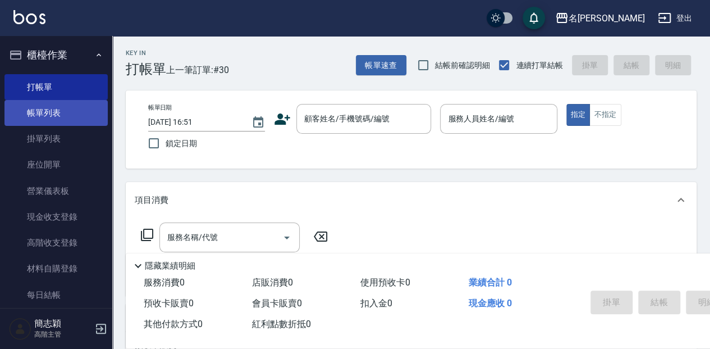
click at [66, 106] on link "帳單列表" at bounding box center [55, 113] width 103 height 26
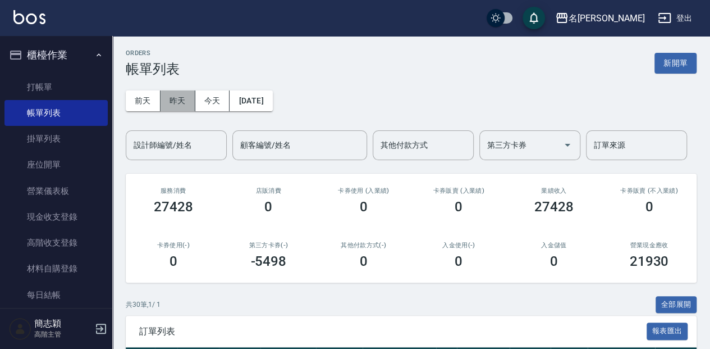
click at [187, 97] on button "昨天" at bounding box center [178, 100] width 35 height 21
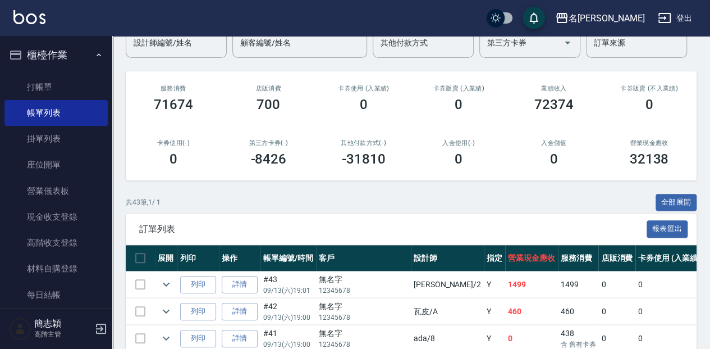
scroll to position [112, 0]
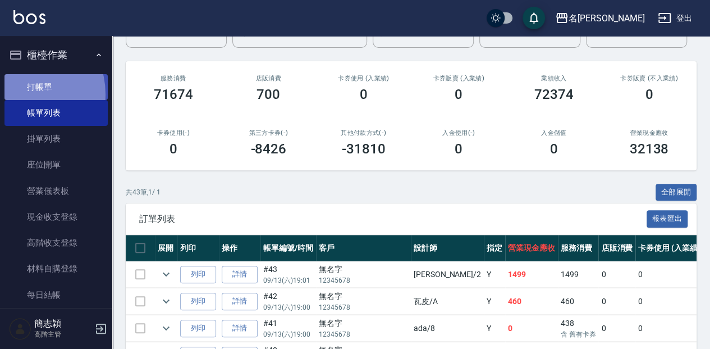
click at [19, 94] on link "打帳單" at bounding box center [55, 87] width 103 height 26
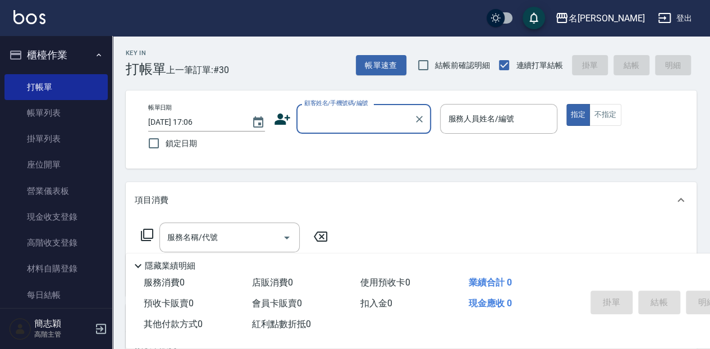
click at [267, 55] on div "Key In 打帳單 上一筆訂單:#30 帳單速查 結帳前確認明細 連續打單結帳 掛單 結帳 明細" at bounding box center [404, 56] width 584 height 41
